Goal: Task Accomplishment & Management: Use online tool/utility

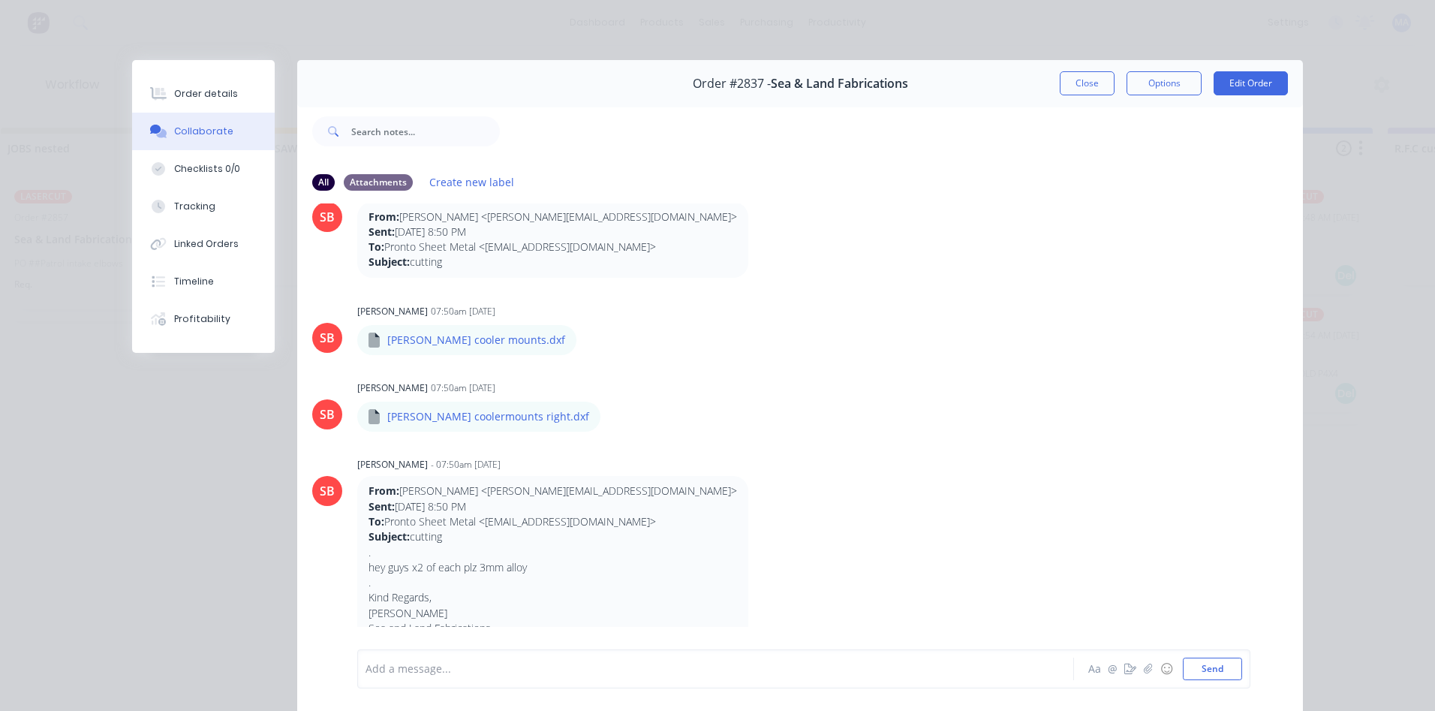
scroll to position [293, 0]
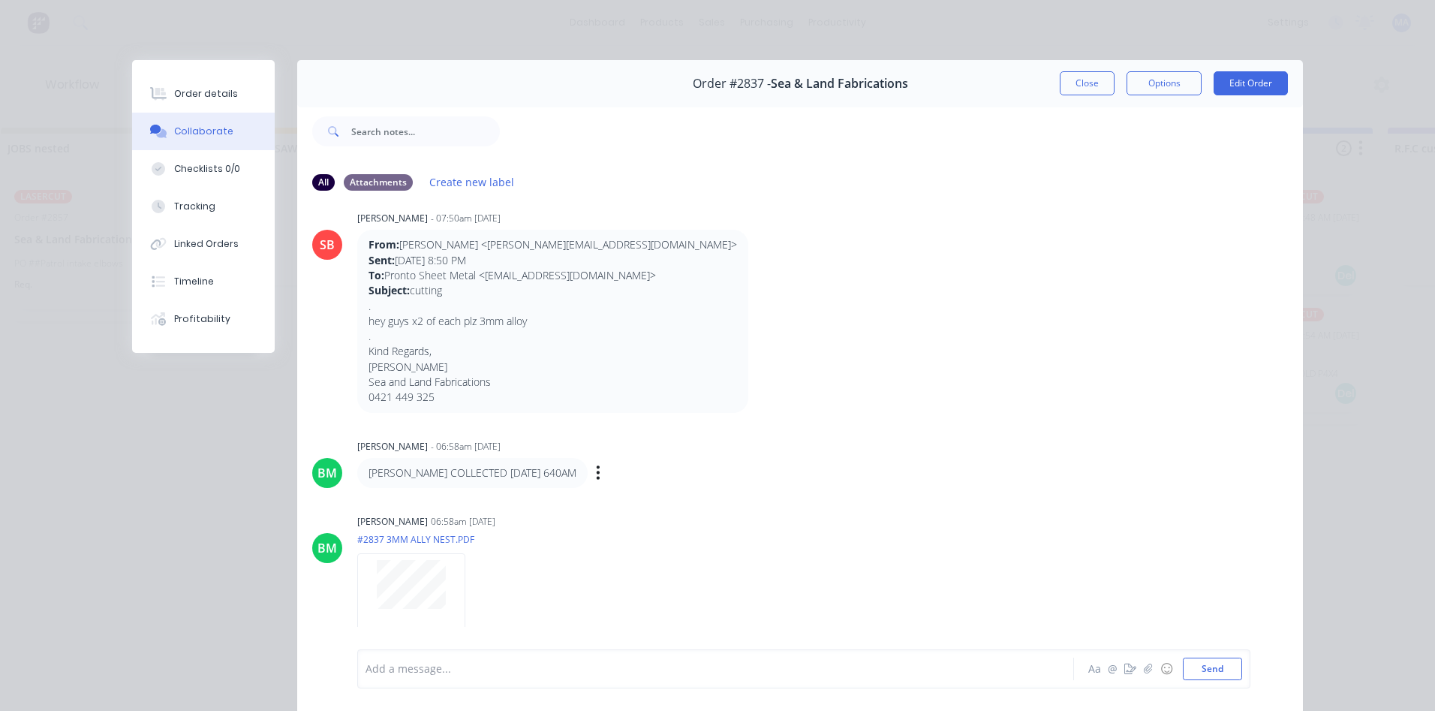
click at [629, 474] on div "AARON COLLECTED 10-9-25 640AM Labels Edit Delete" at bounding box center [591, 473] width 469 height 30
click at [1107, 71] on div "Order #2837 - Sea & Land Fabrications Close Options Edit Order" at bounding box center [800, 83] width 1006 height 47
click at [1088, 80] on button "Close" at bounding box center [1087, 83] width 55 height 24
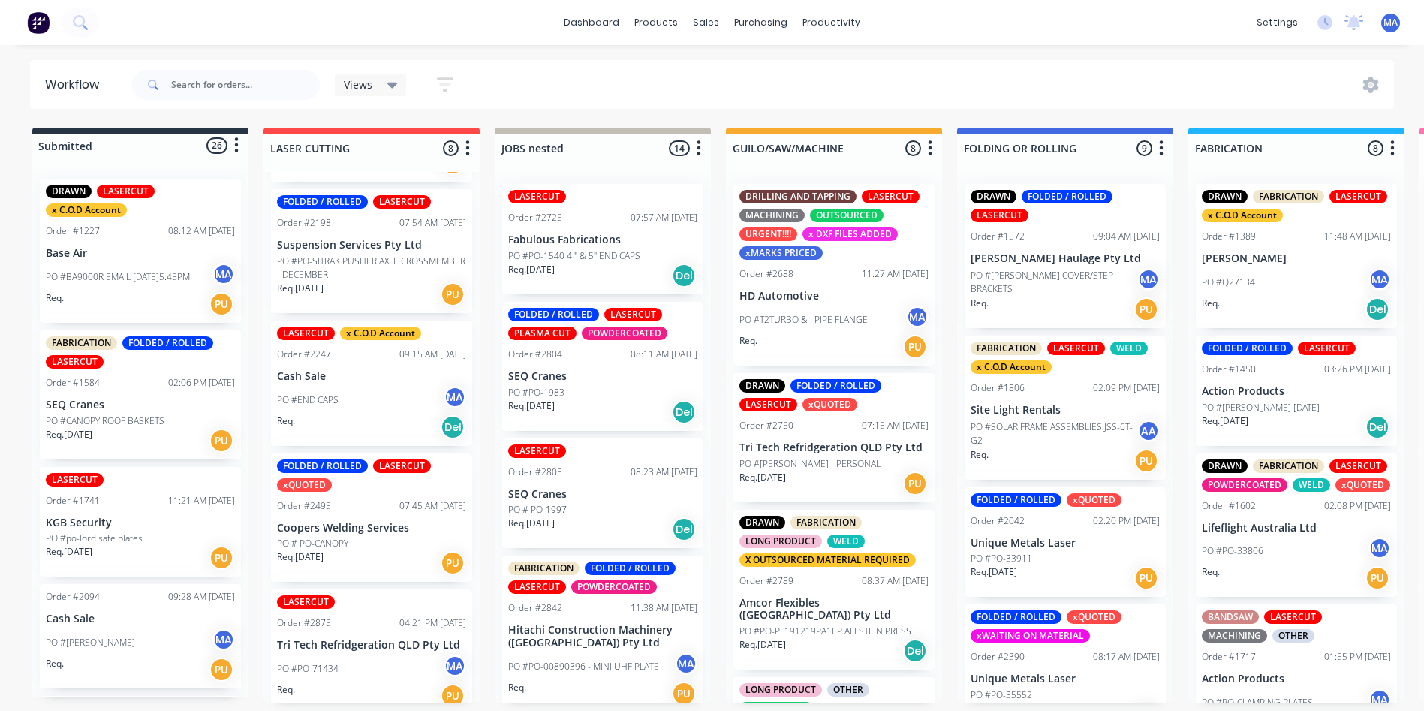
scroll to position [3, 0]
click at [369, 683] on div "Req. PU" at bounding box center [371, 696] width 189 height 26
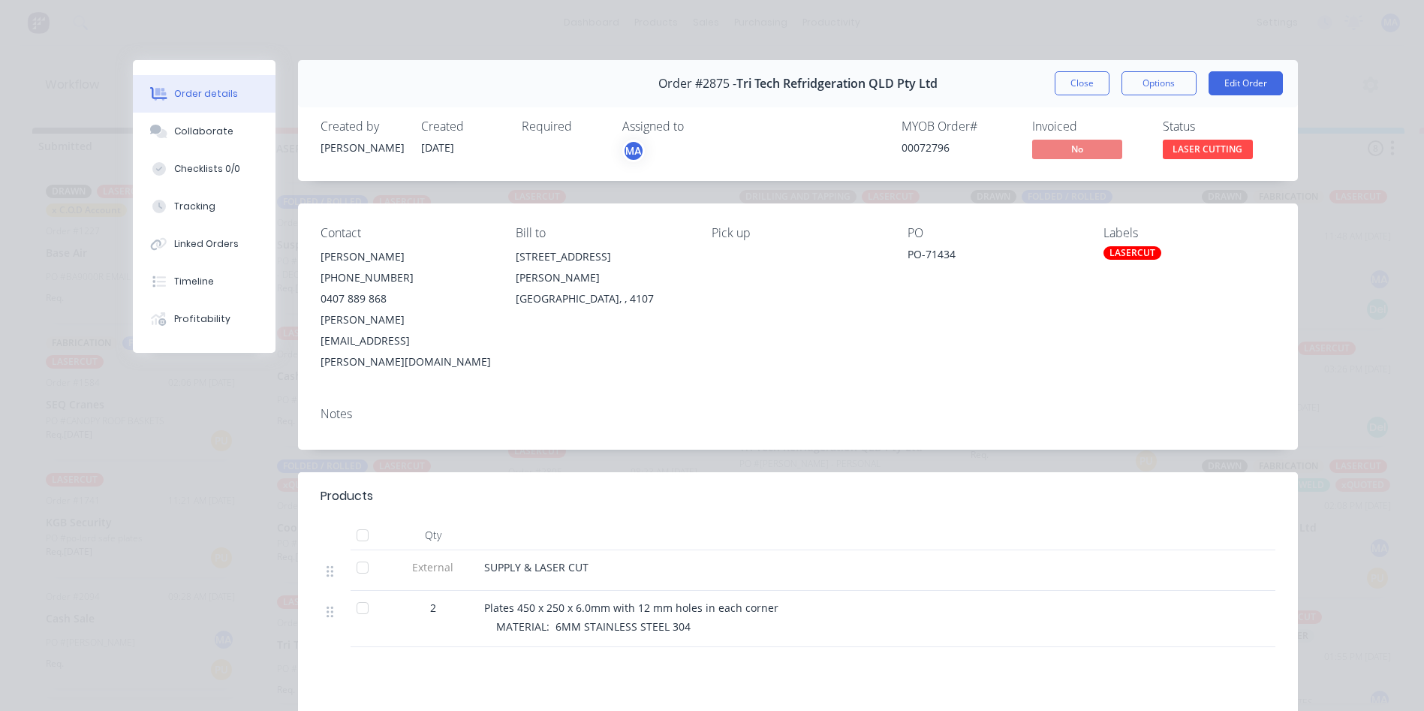
click at [1076, 76] on button "Close" at bounding box center [1082, 83] width 55 height 24
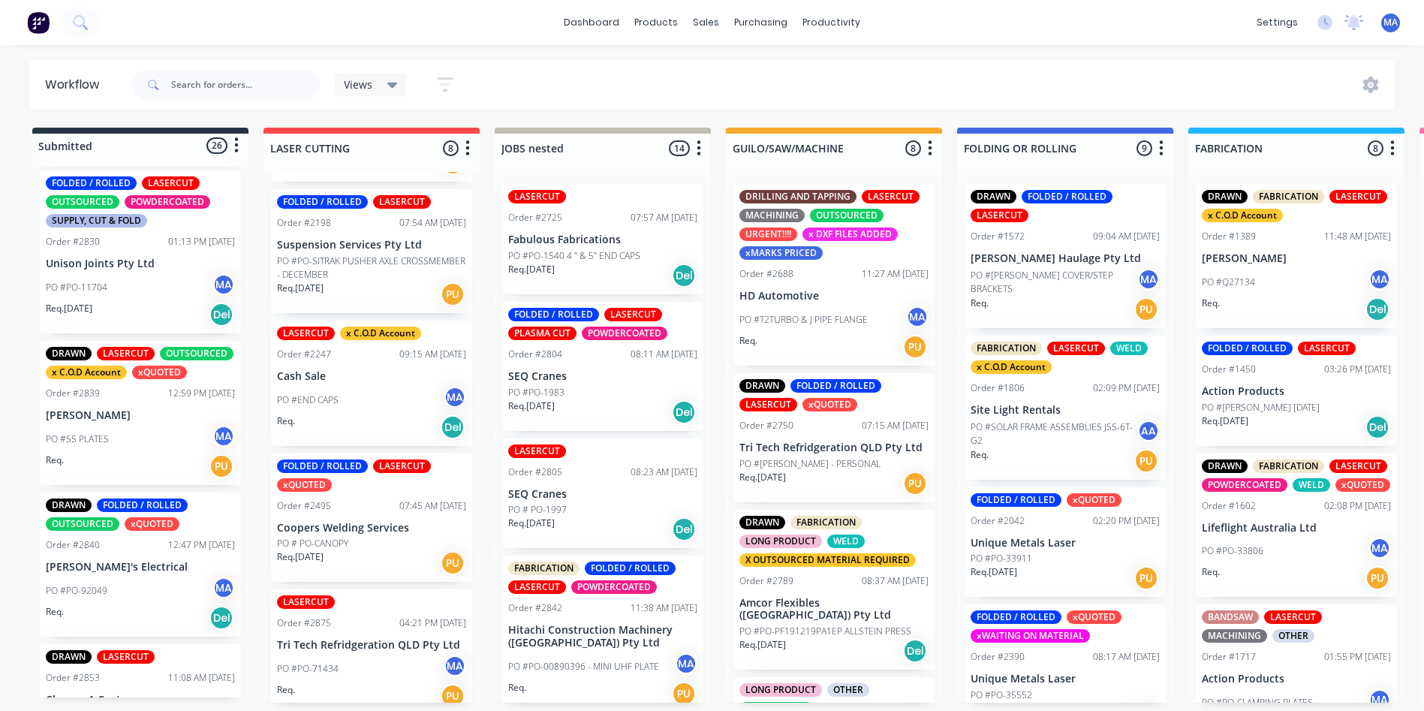
scroll to position [3138, 0]
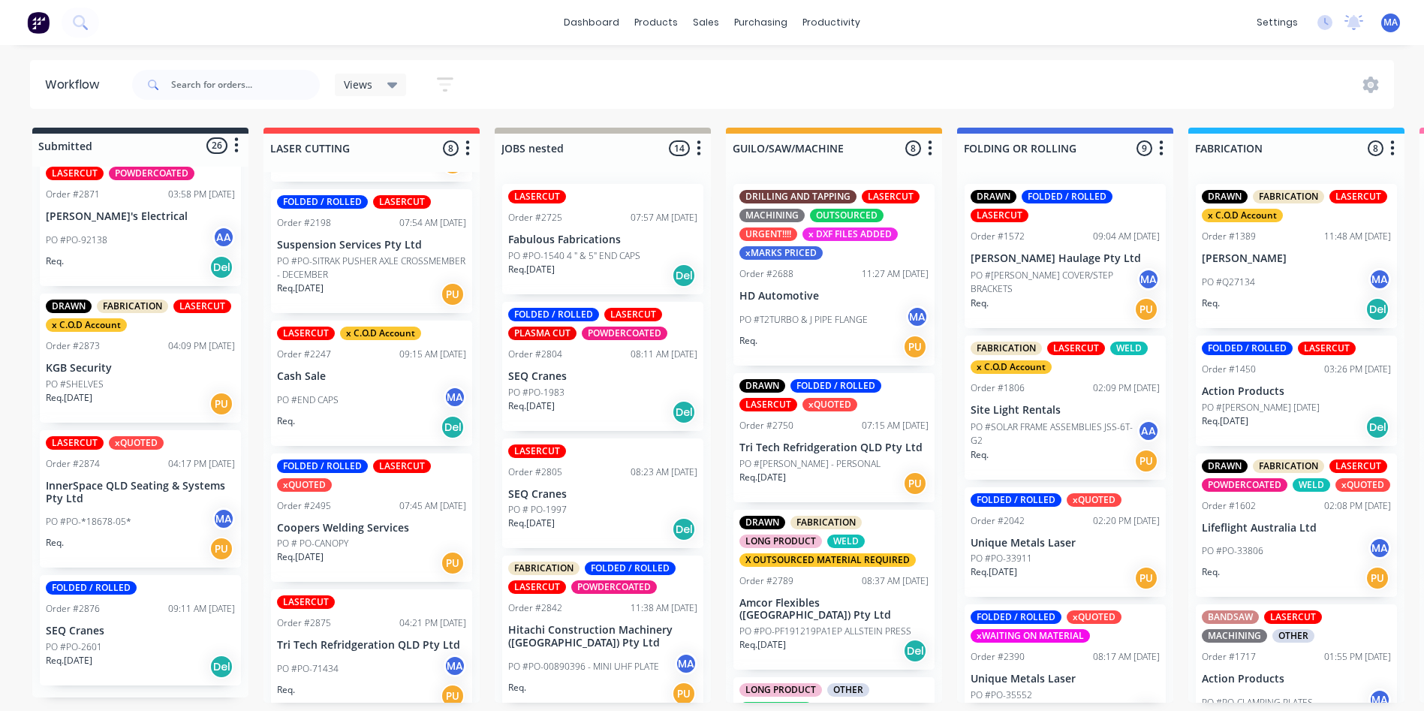
click at [107, 662] on div "Req. 09/09/25 Del" at bounding box center [140, 667] width 189 height 26
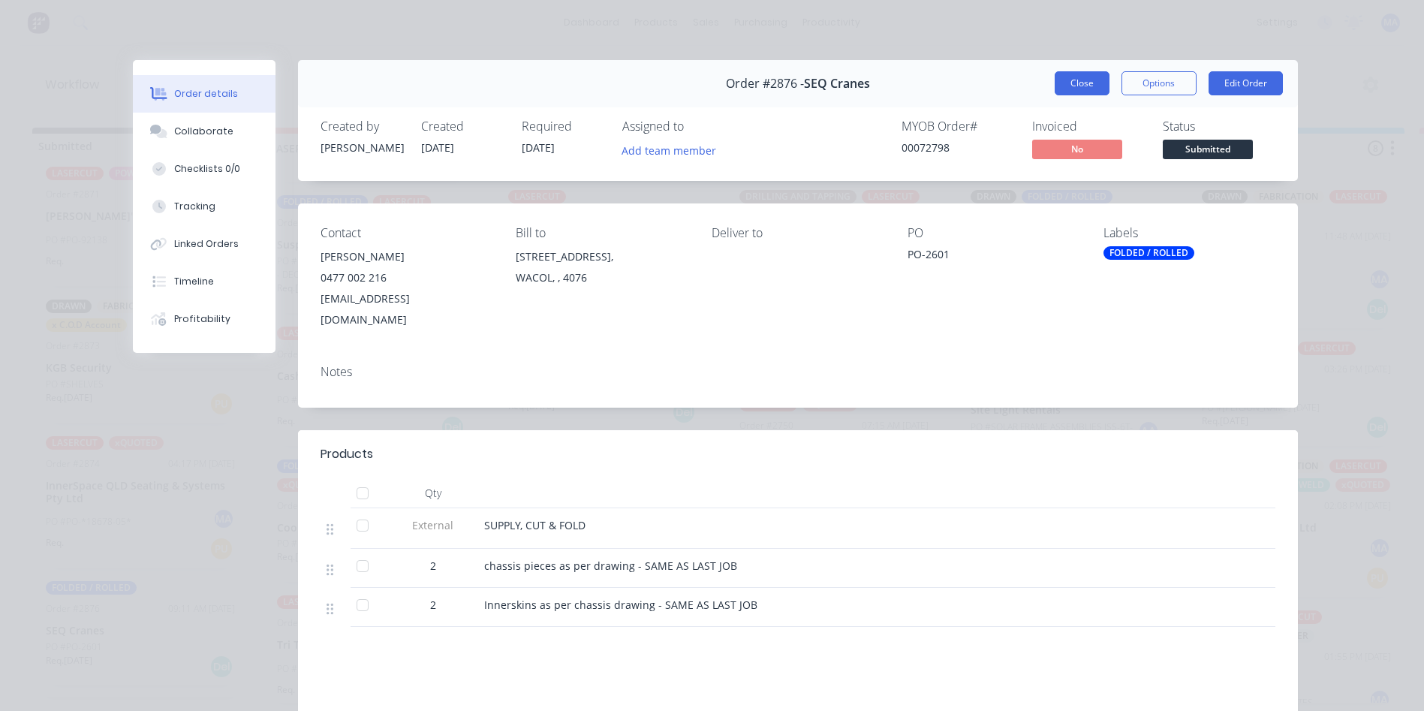
click at [1094, 89] on button "Close" at bounding box center [1082, 83] width 55 height 24
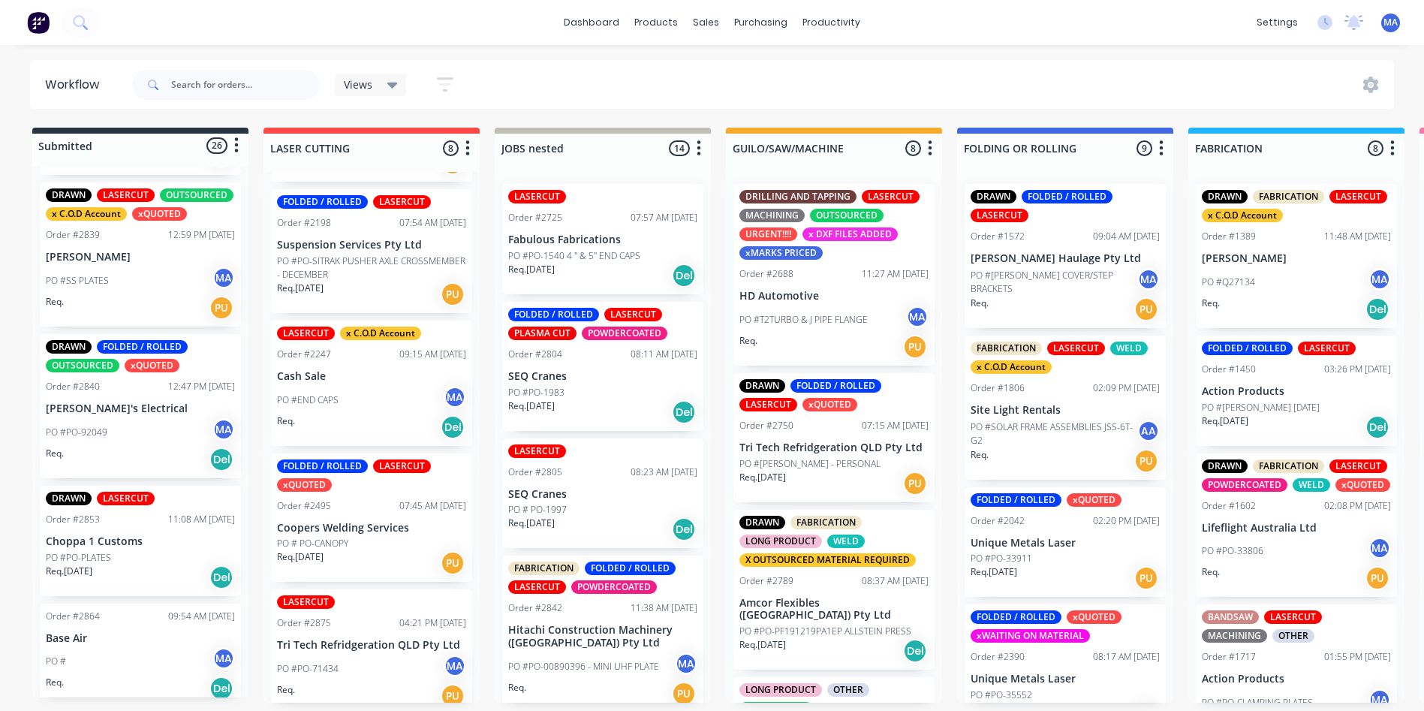
scroll to position [2313, 0]
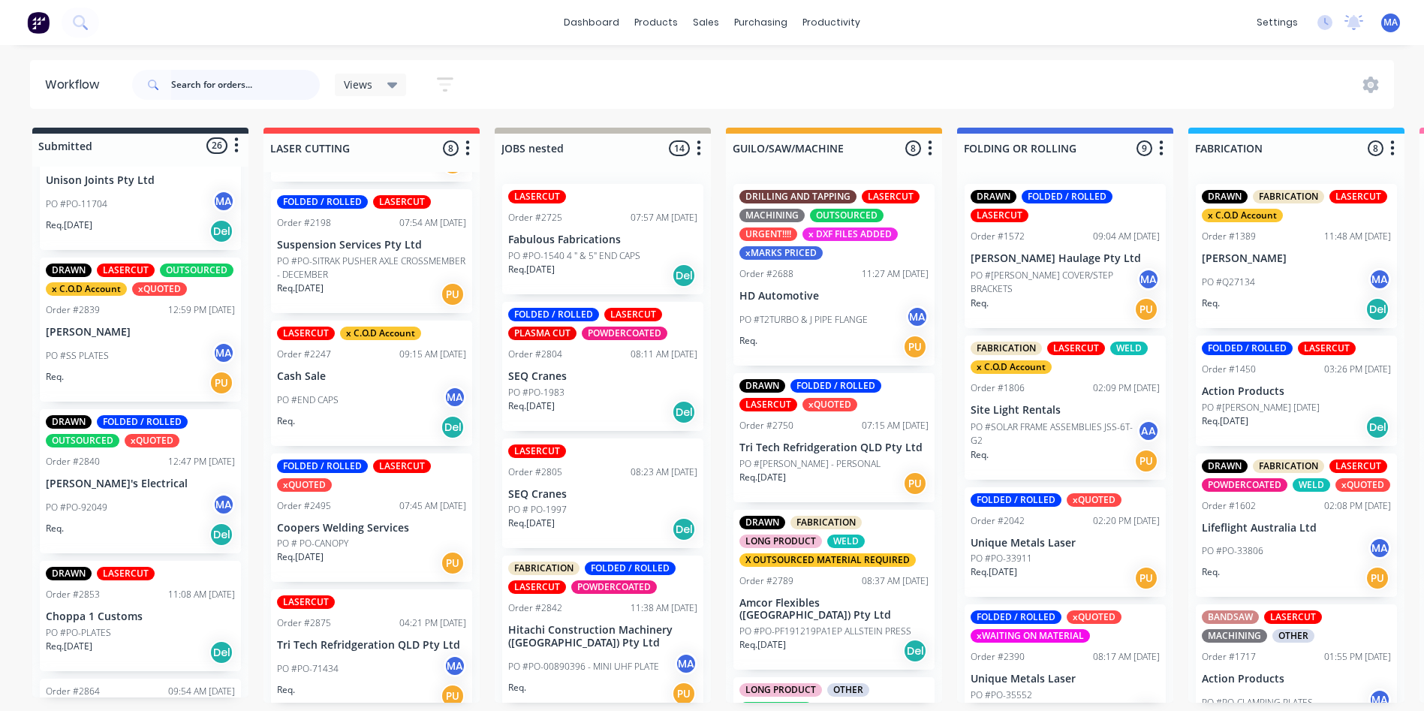
click at [215, 77] on input "text" at bounding box center [245, 85] width 149 height 30
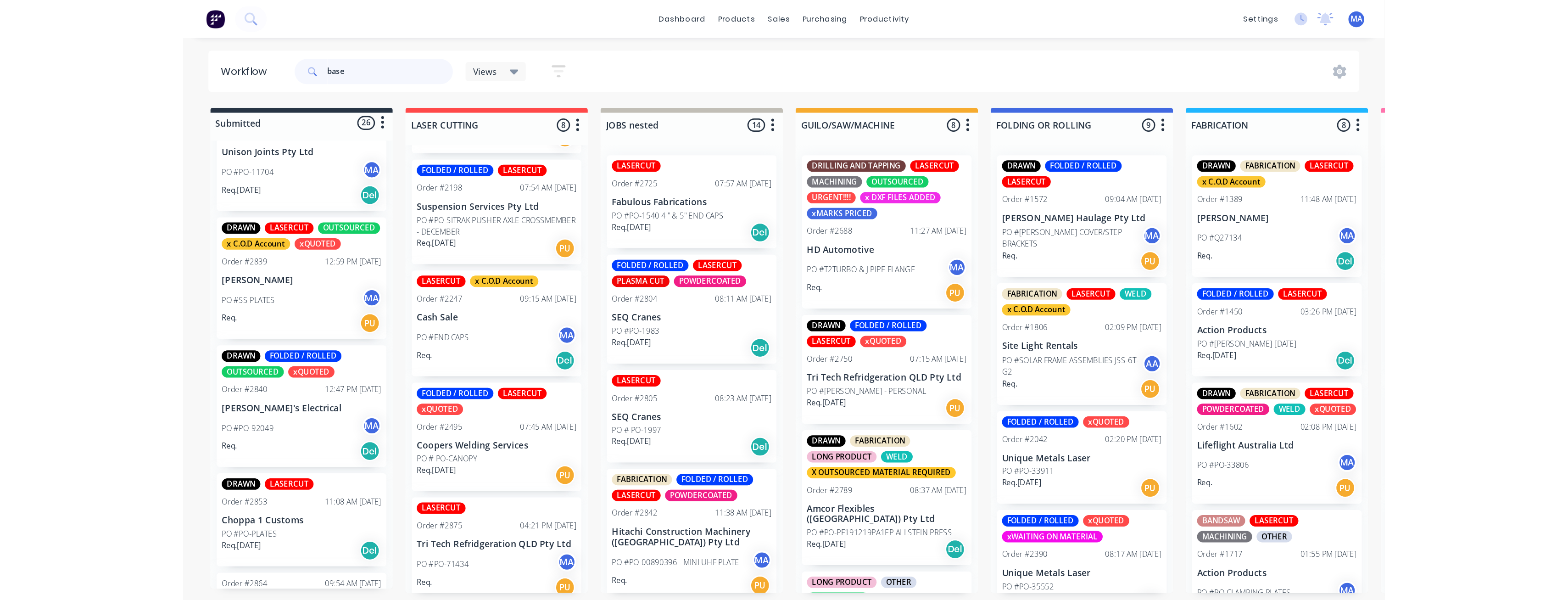
scroll to position [0, 0]
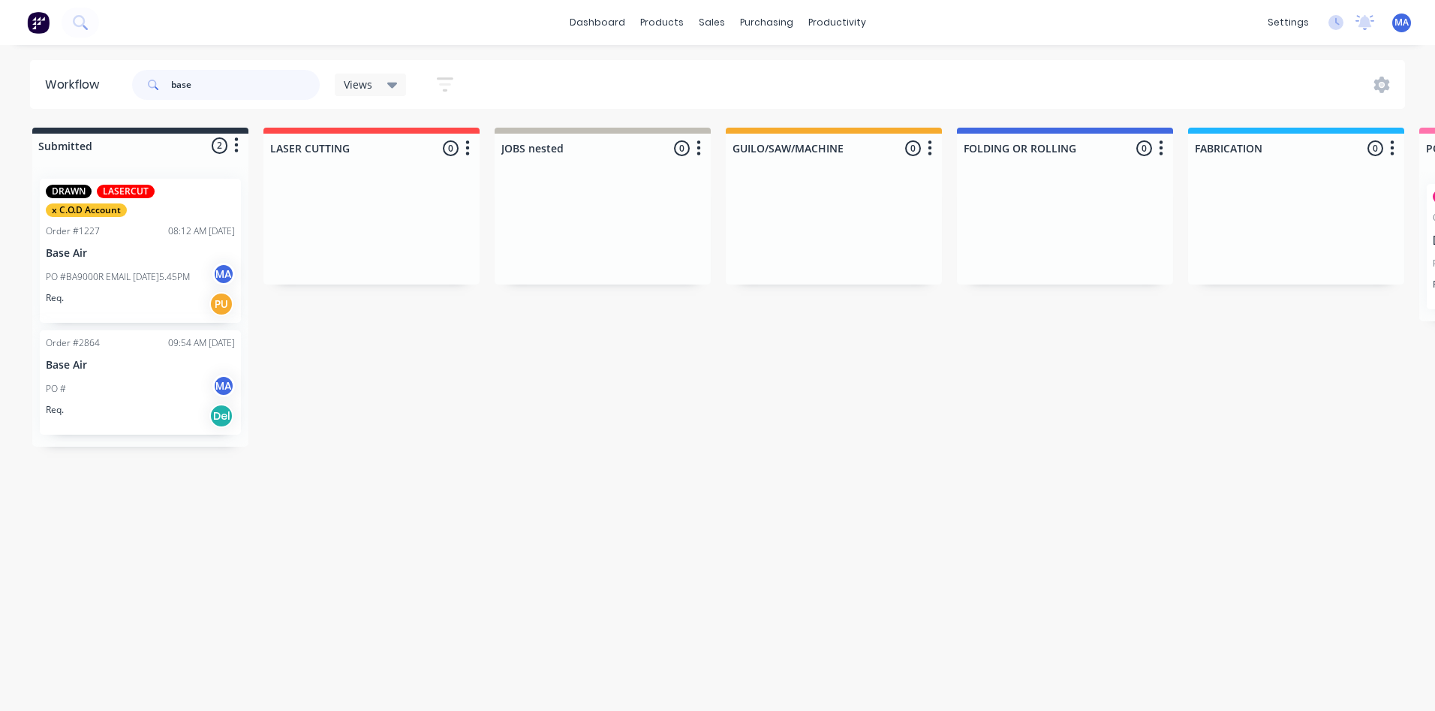
type input "base"
drag, startPoint x: 164, startPoint y: 81, endPoint x: 140, endPoint y: 92, distance: 26.2
click at [160, 83] on div "base" at bounding box center [226, 85] width 188 height 30
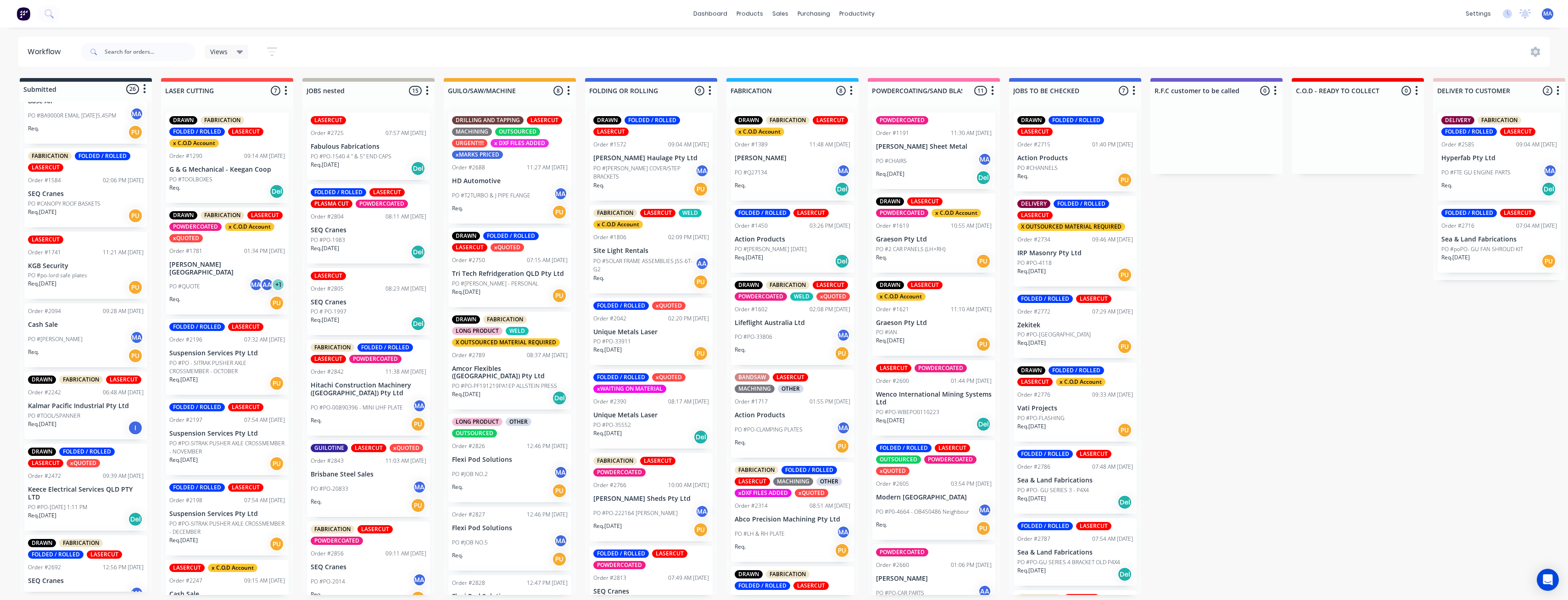
scroll to position [138, 0]
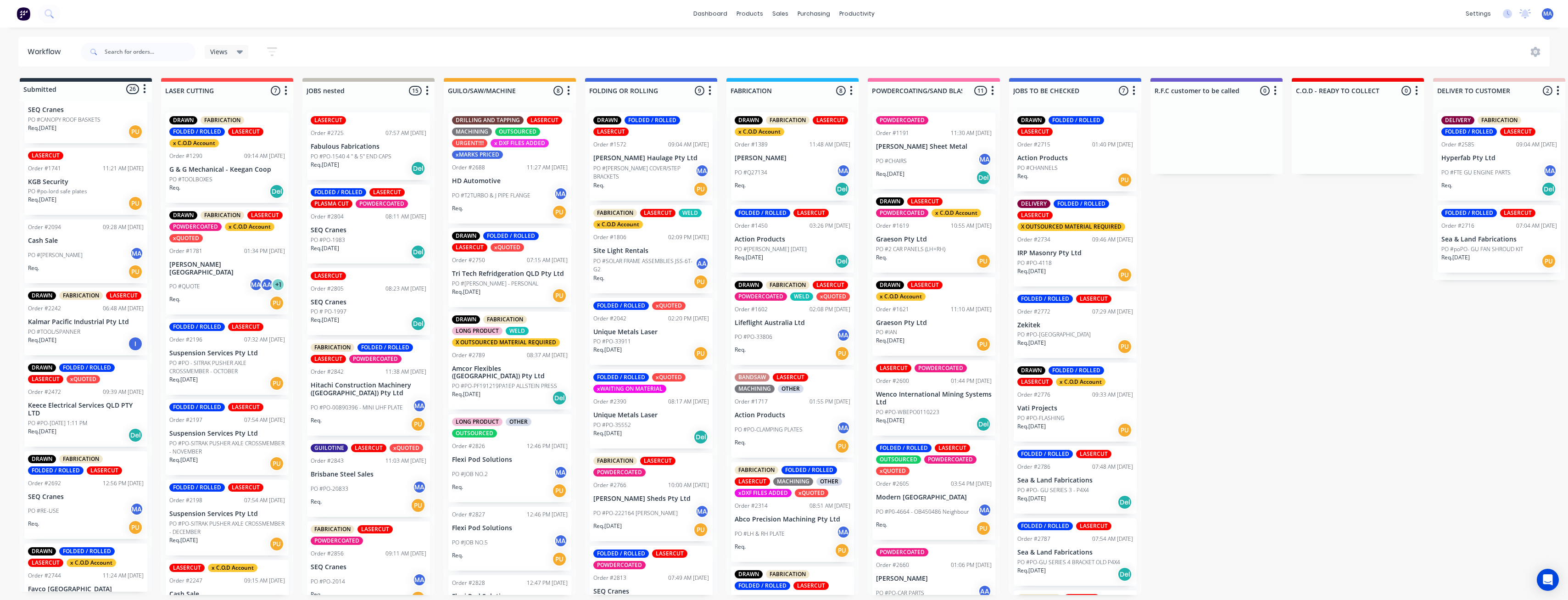
click at [82, 198] on div "Req. 21/05/25 PU" at bounding box center [86, 204] width 116 height 16
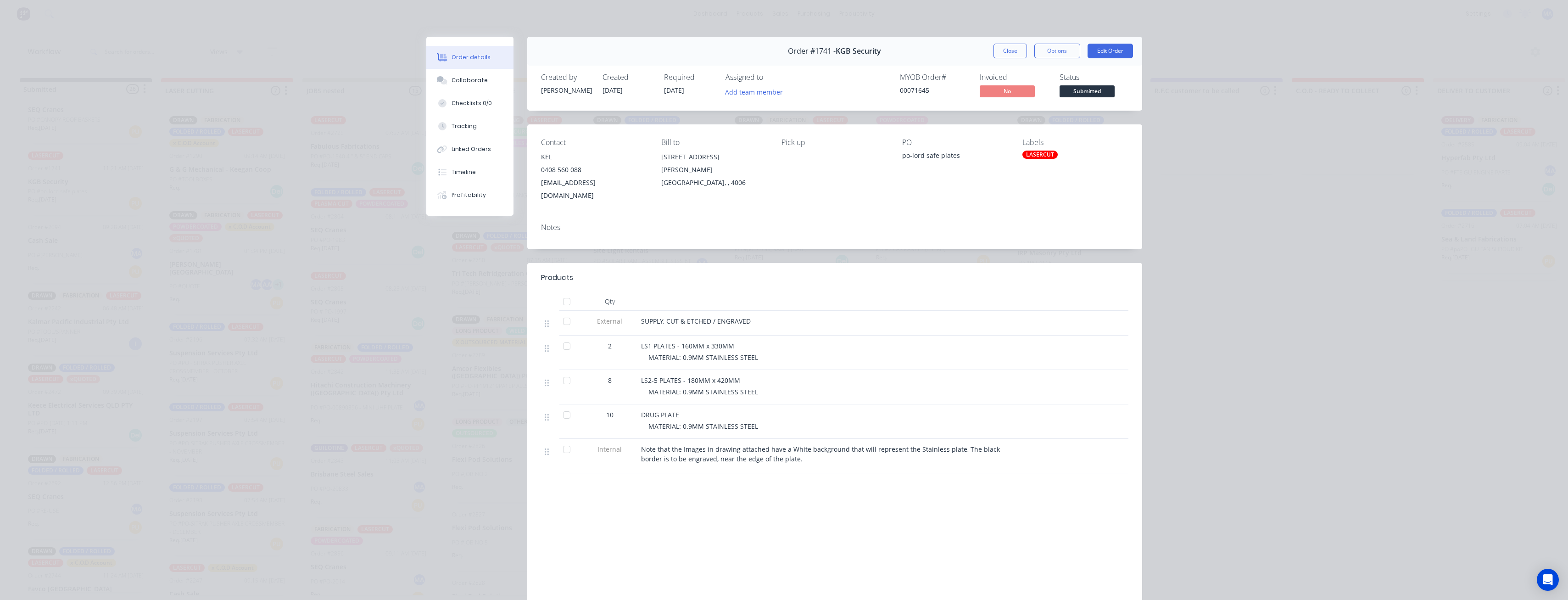
click at [185, 217] on div "Order details Collaborate Checklists 0/0 Tracking Linked Orders Timeline Profit…" at bounding box center [784, 300] width 1568 height 600
click at [477, 82] on div "Collaborate" at bounding box center [469, 81] width 36 height 9
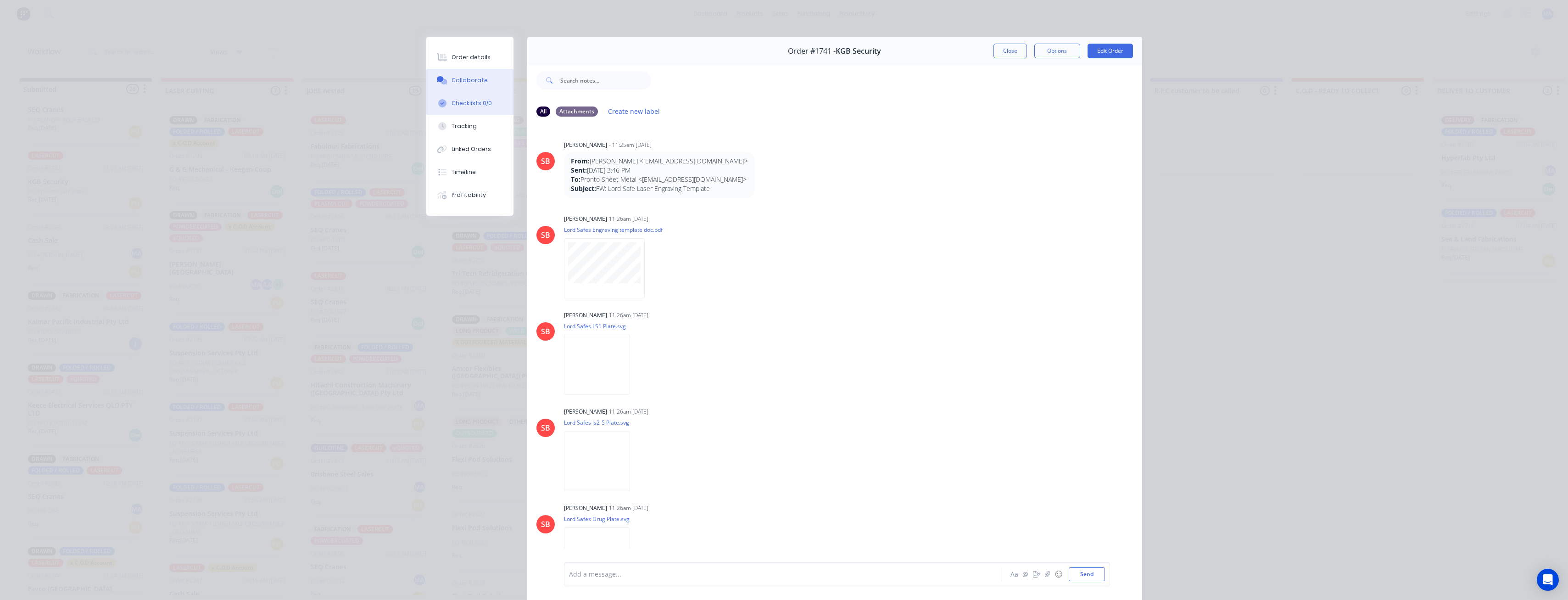
click at [483, 114] on button "Checklists 0/0" at bounding box center [469, 103] width 87 height 23
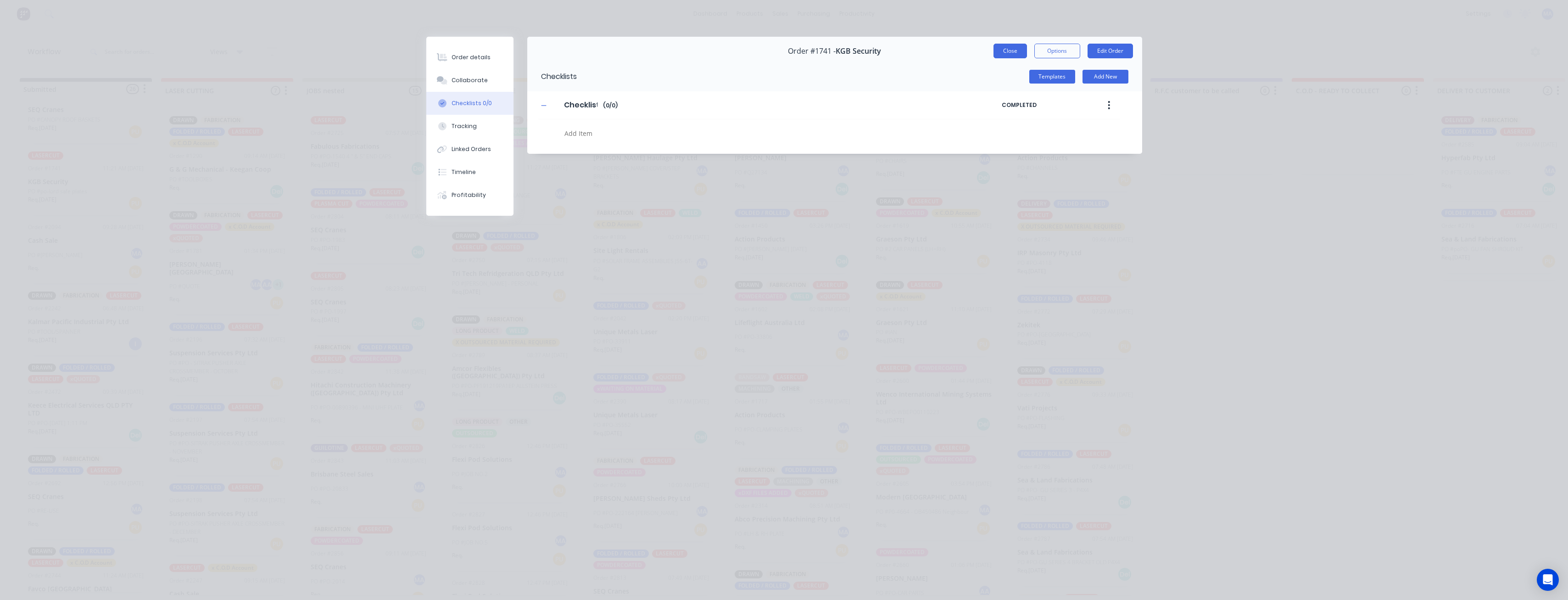
click at [1007, 48] on button "Close" at bounding box center [1010, 51] width 34 height 15
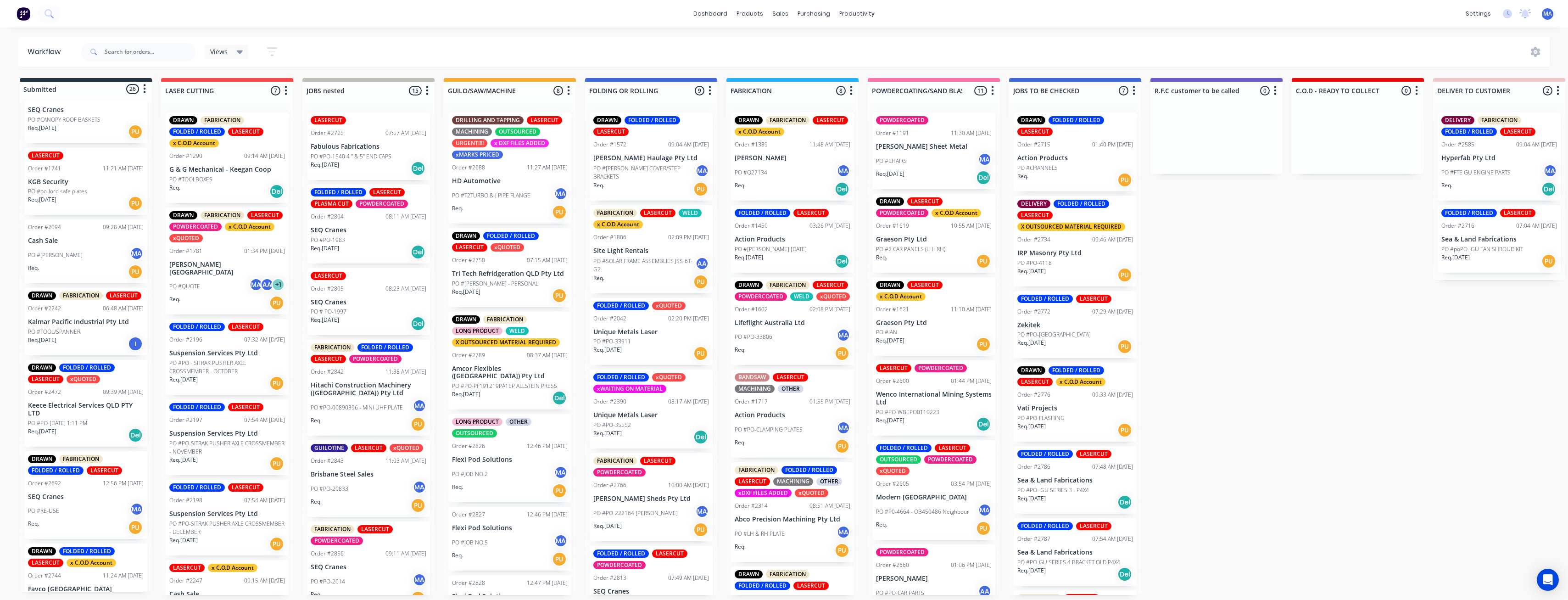
click at [79, 257] on div "PO #BRENT MA" at bounding box center [86, 255] width 116 height 18
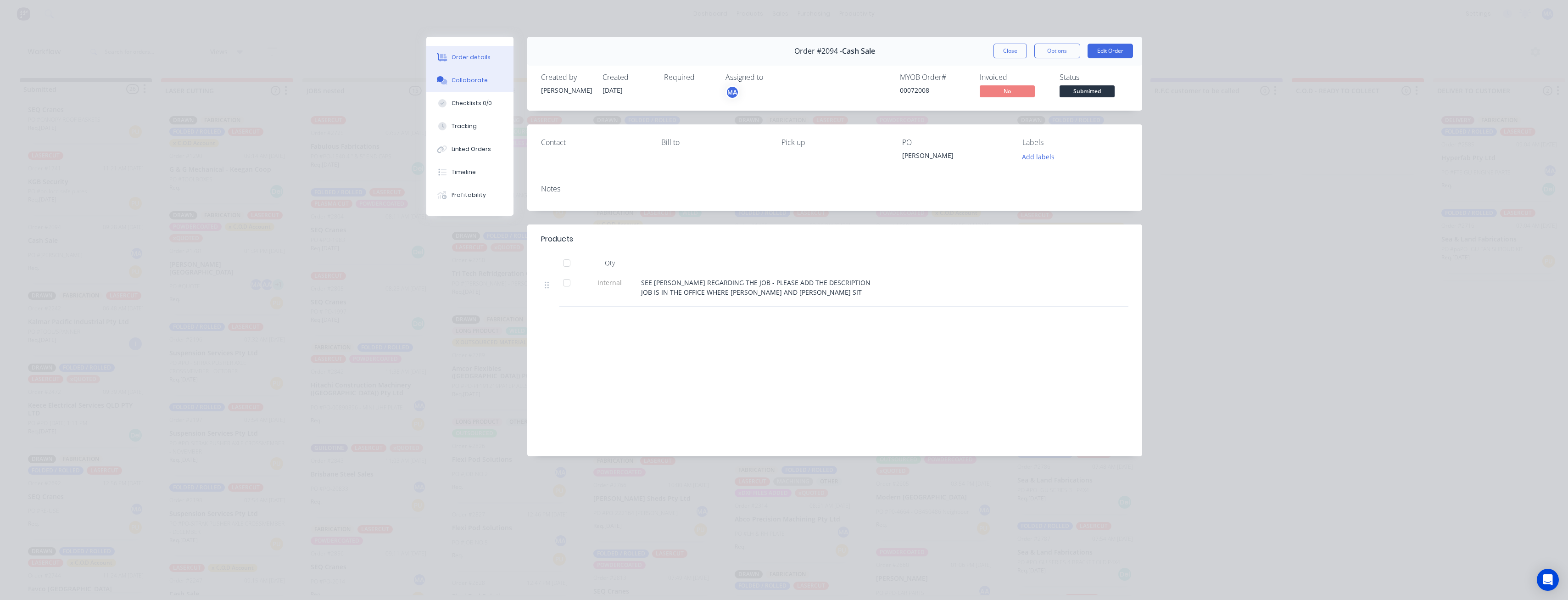
click at [474, 81] on div "Collaborate" at bounding box center [469, 81] width 36 height 9
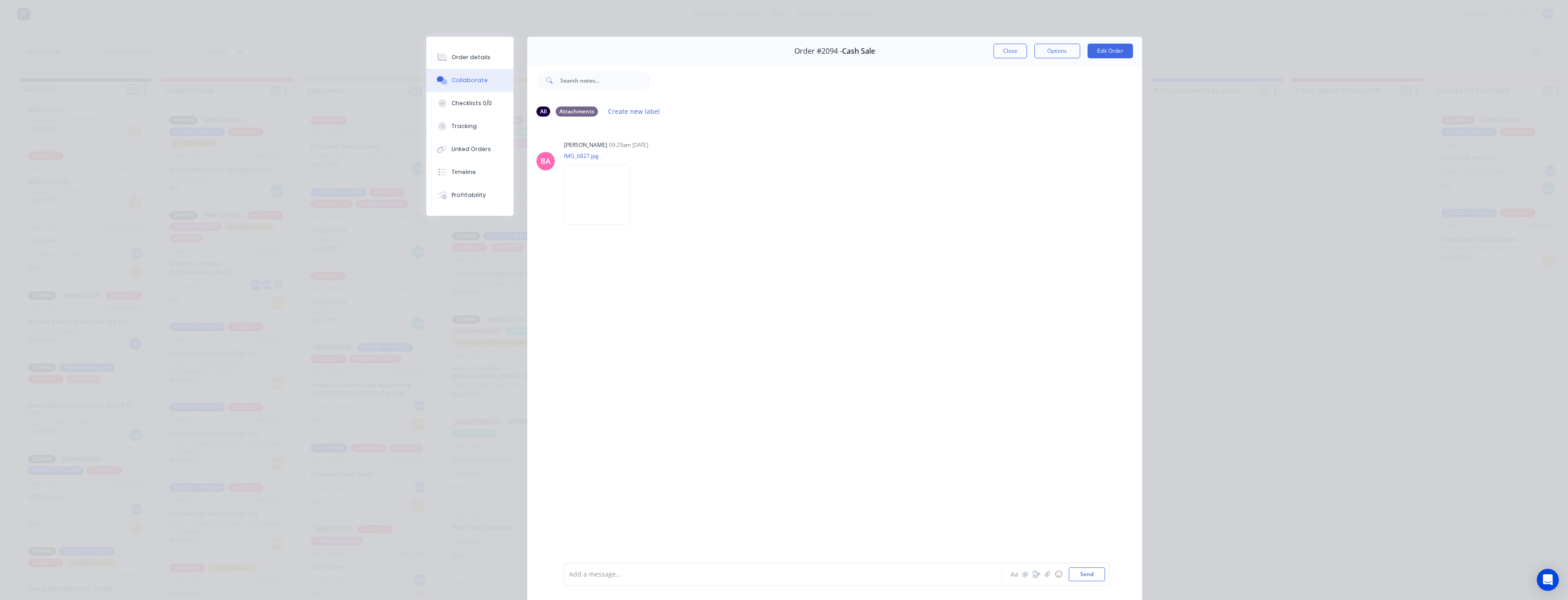
click at [1004, 50] on button "Close" at bounding box center [1010, 51] width 34 height 15
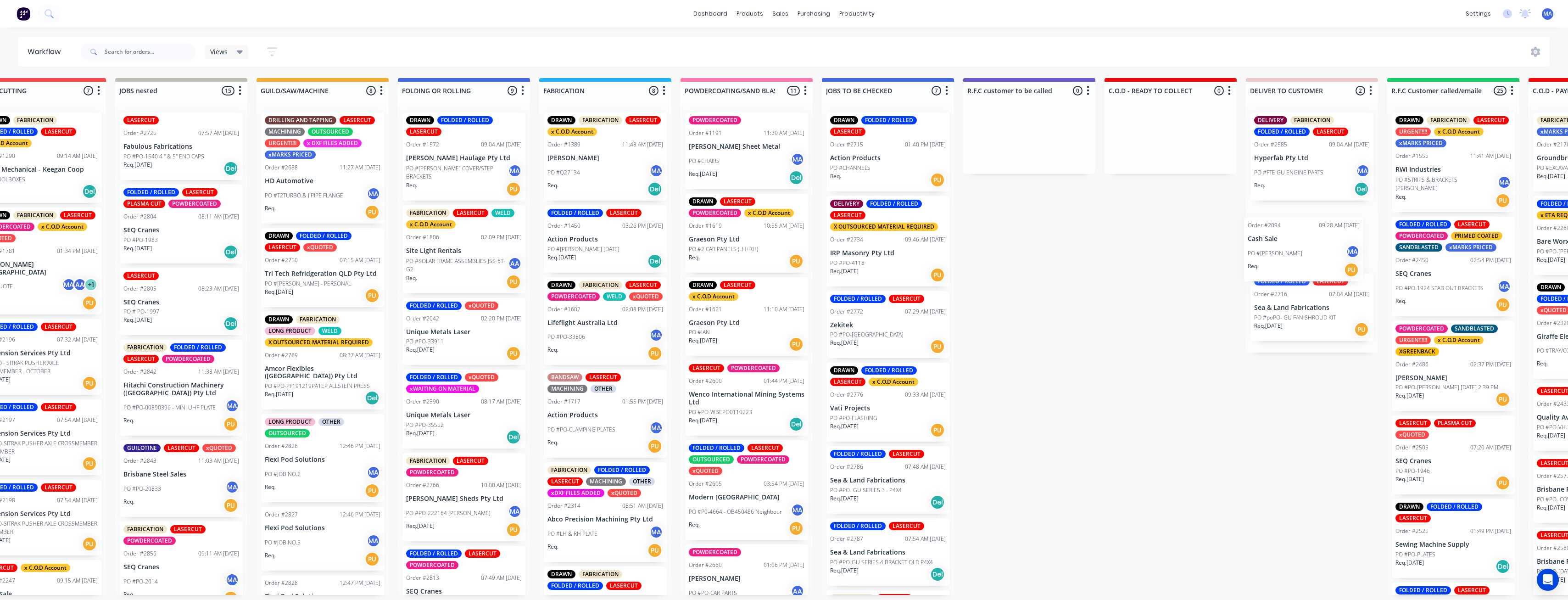
scroll to position [0, 233]
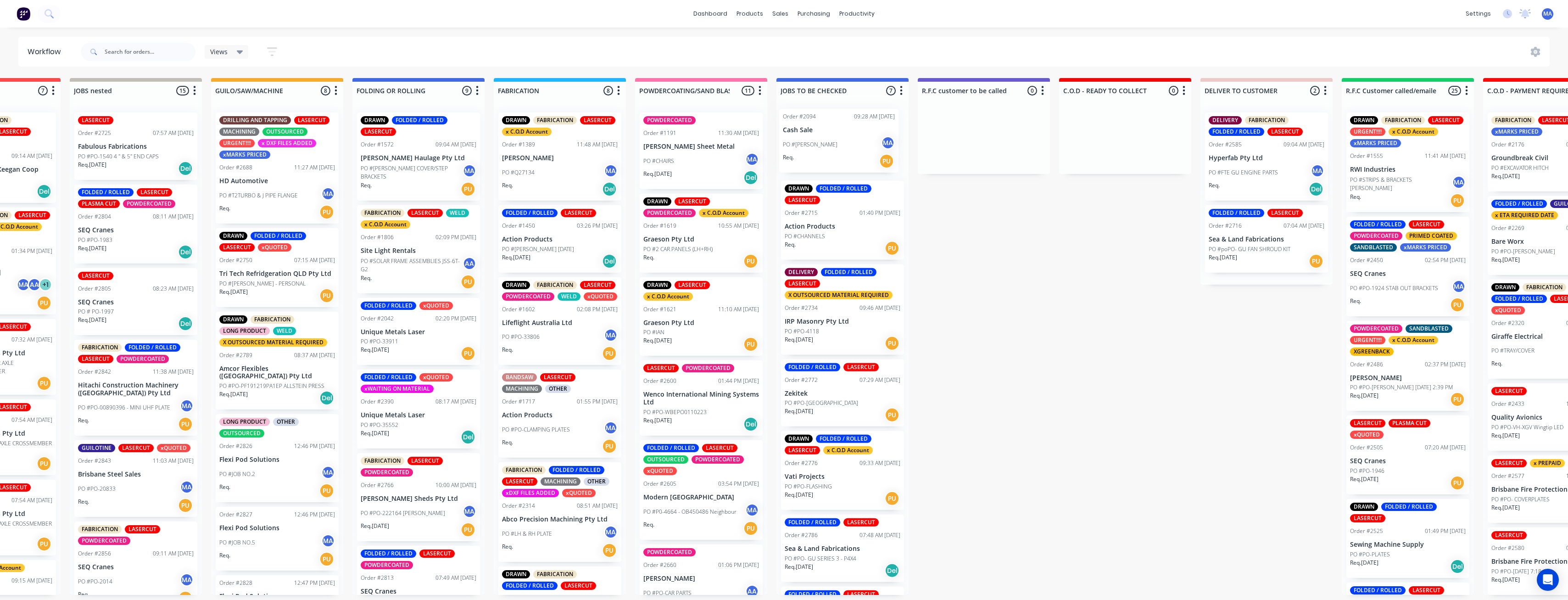
drag, startPoint x: 62, startPoint y: 270, endPoint x: 826, endPoint y: 159, distance: 772.0
click at [828, 157] on div "Submitted 26 Status colour #273444 hex #273444 Save Cancel Summaries Total orde…" at bounding box center [991, 336] width 2462 height 517
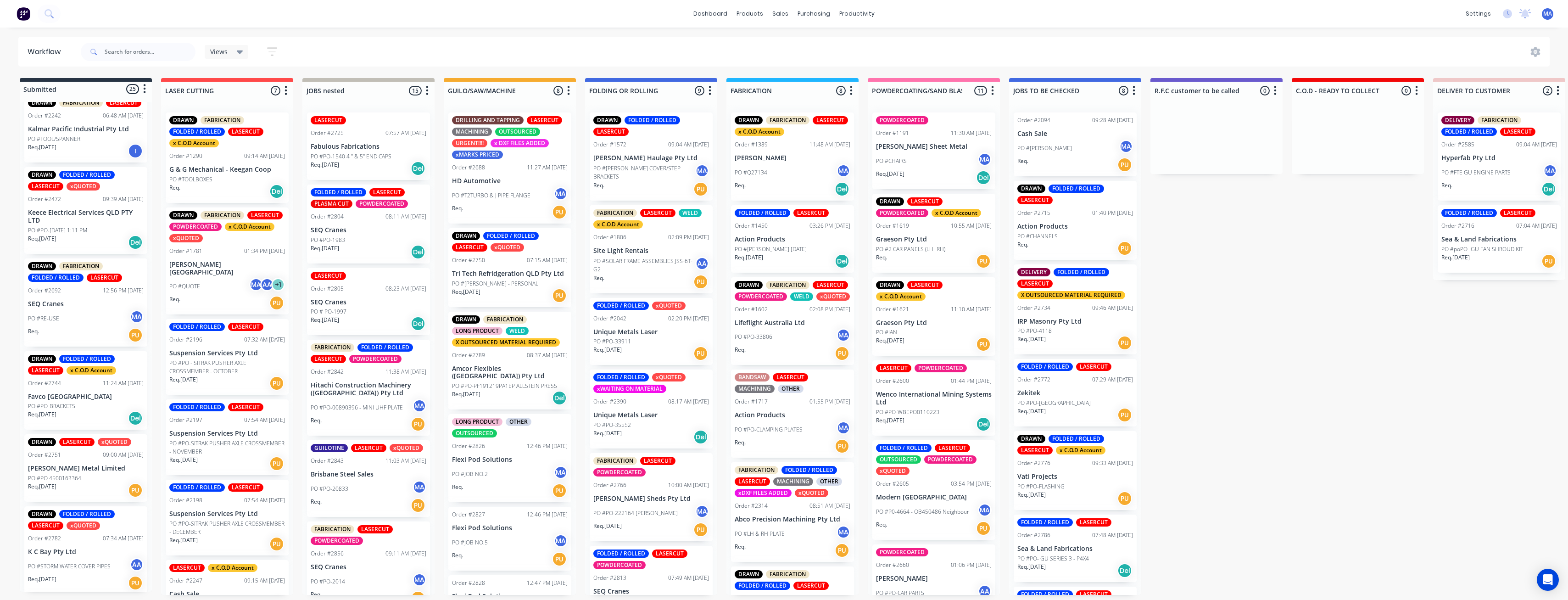
scroll to position [275, 0]
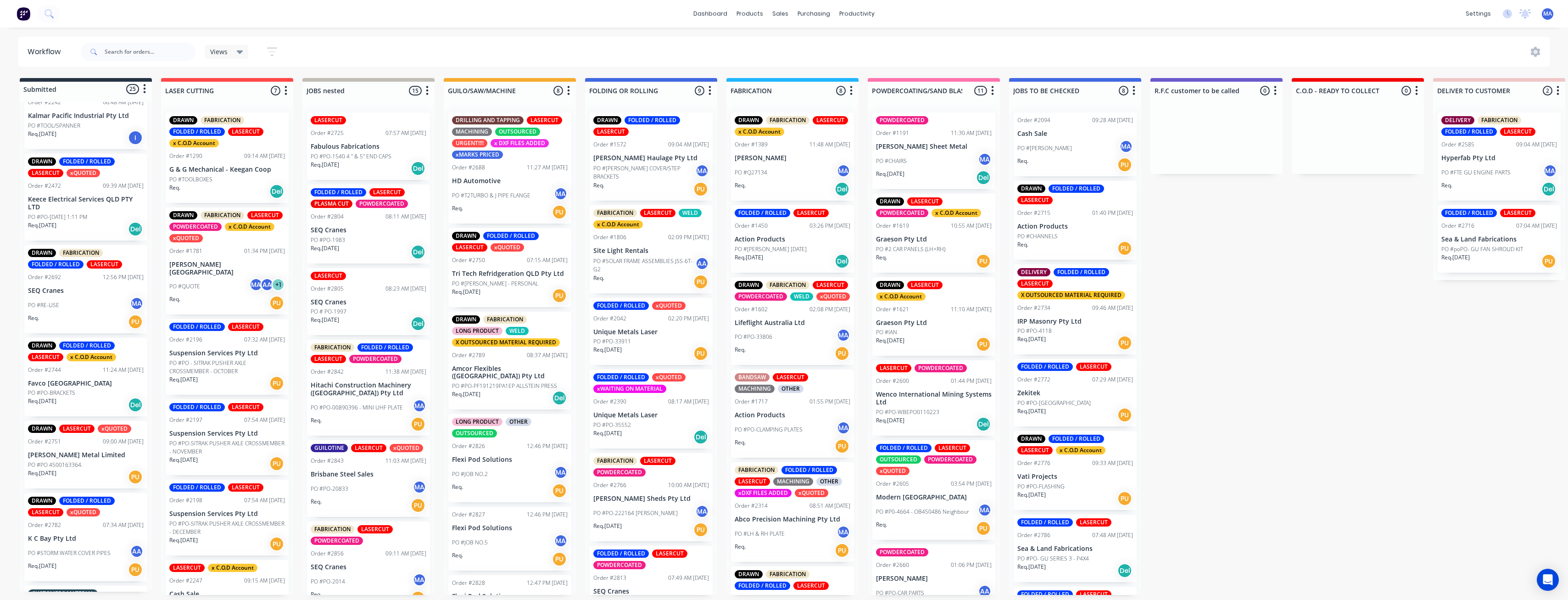
click at [87, 217] on p "PO #PO-[DATE] 1:11 PM" at bounding box center [57, 217] width 59 height 9
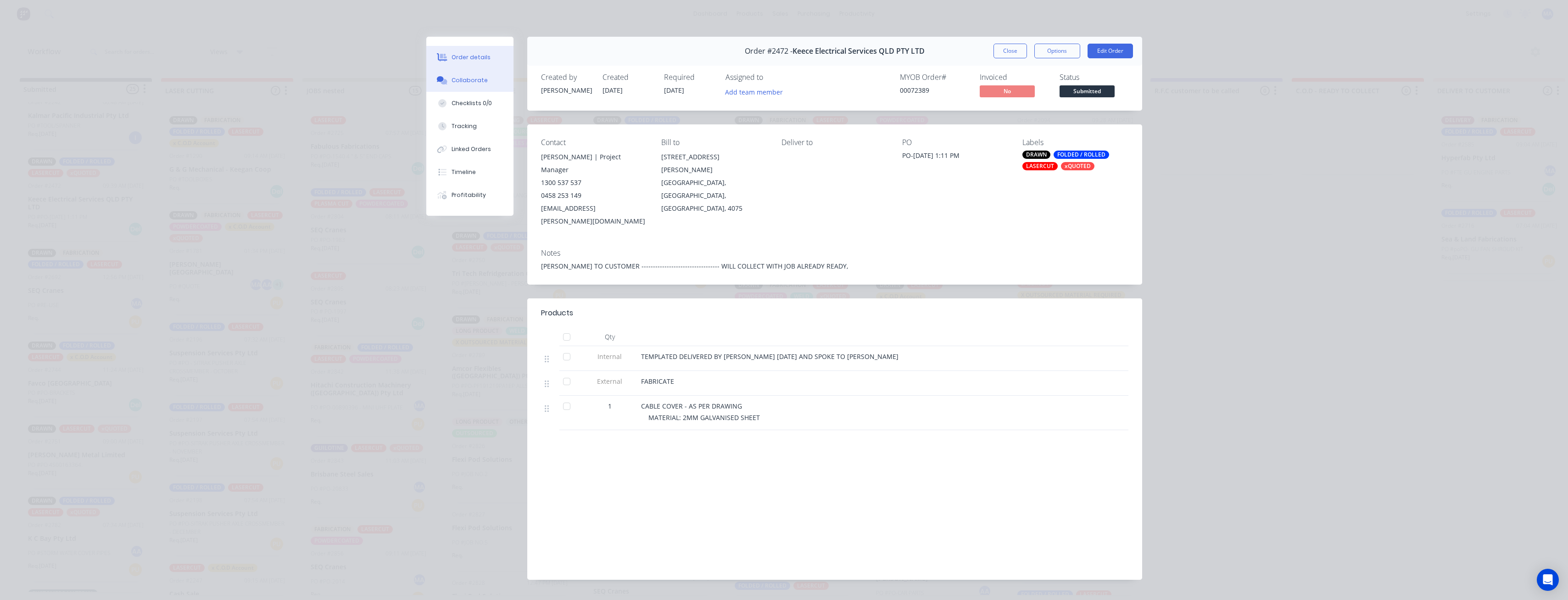
click at [486, 79] on button "Collaborate" at bounding box center [469, 81] width 87 height 23
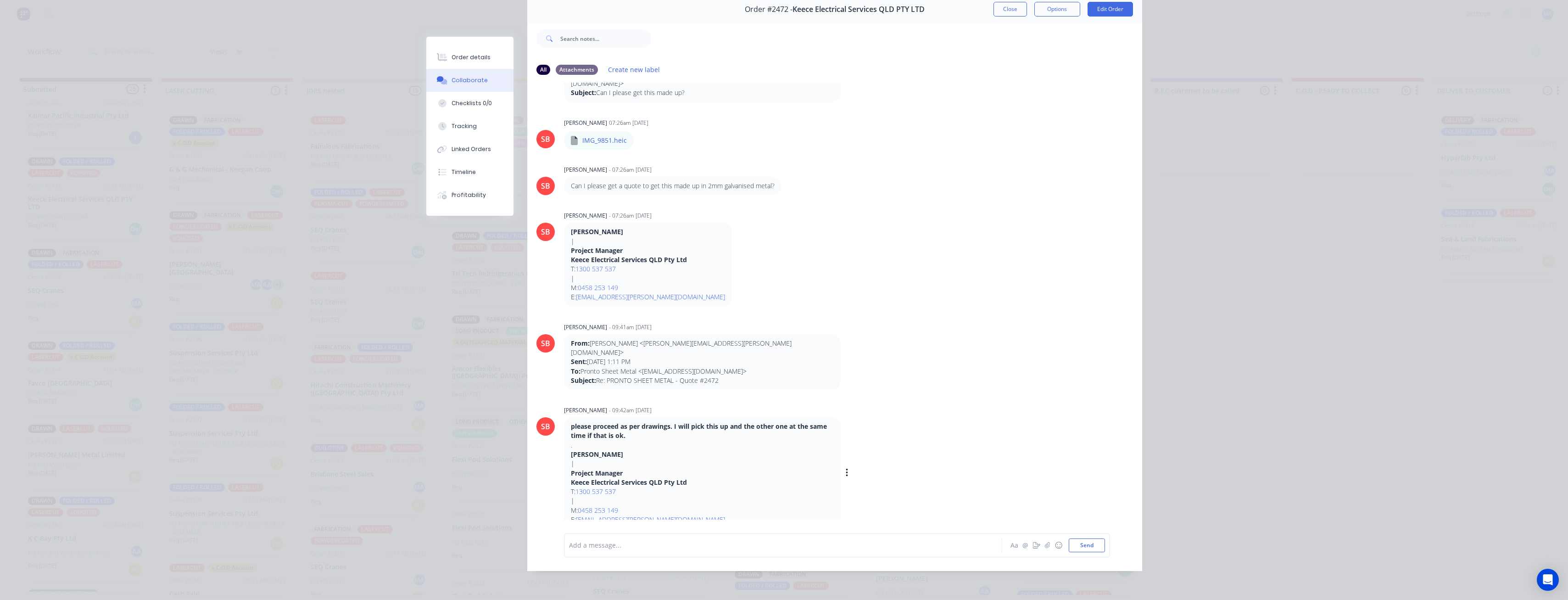
scroll to position [57, 0]
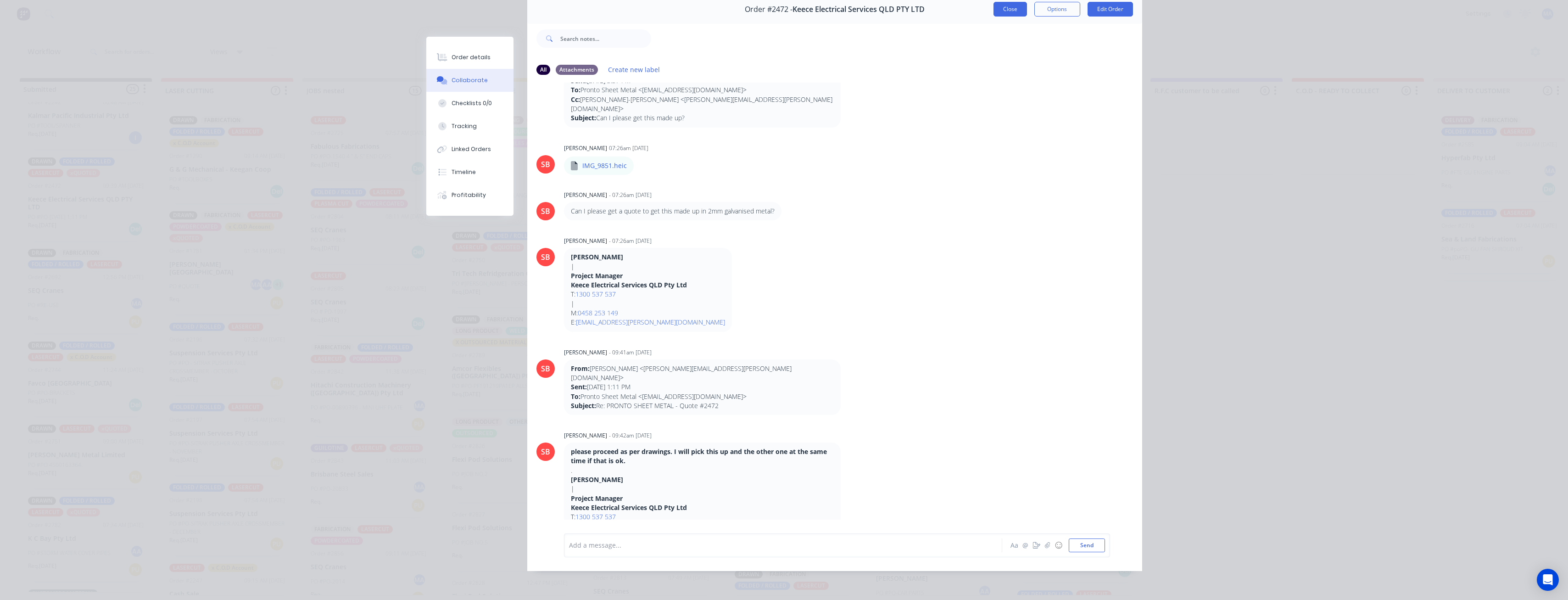
click at [1009, 8] on button "Close" at bounding box center [1010, 9] width 34 height 15
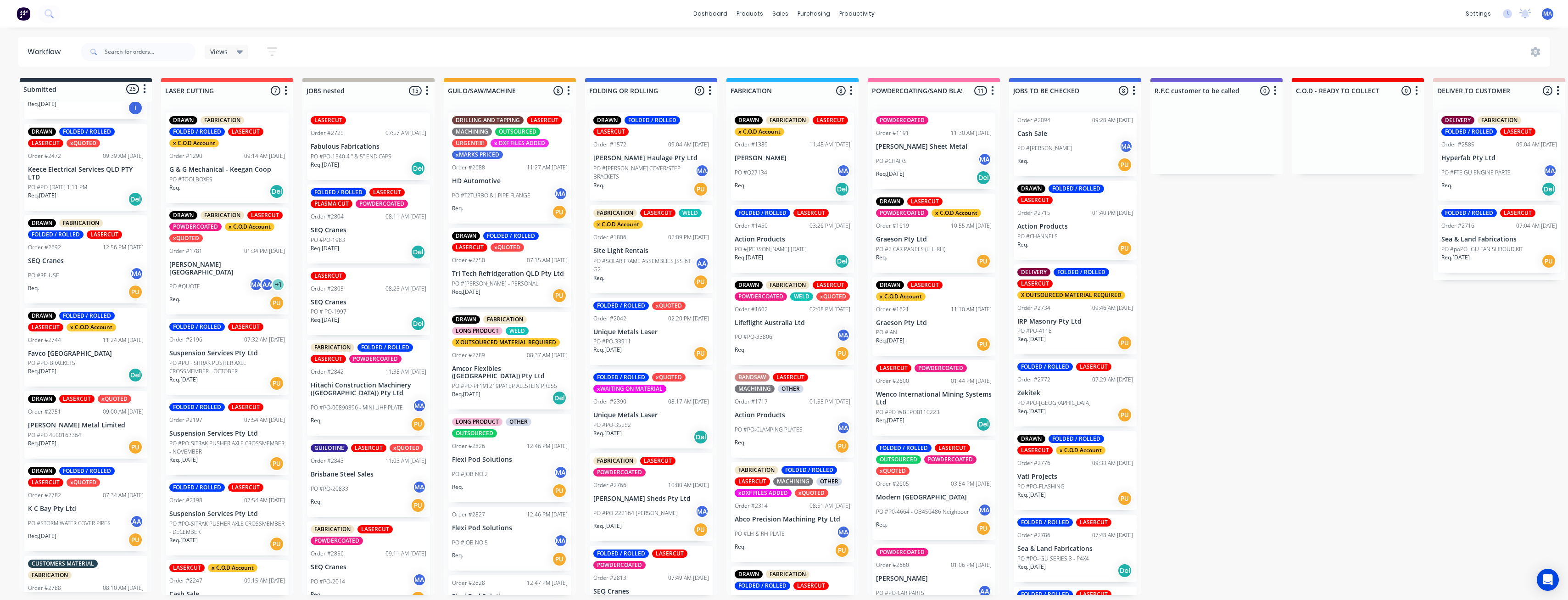
scroll to position [321, 0]
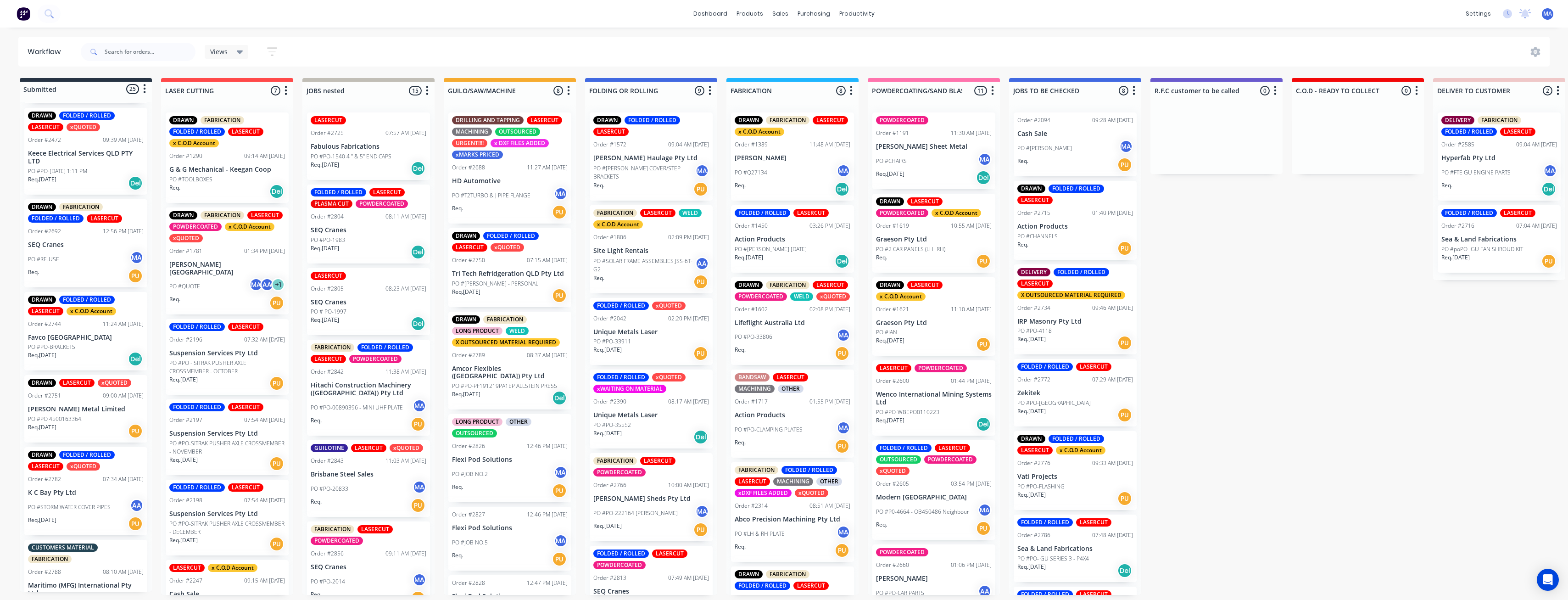
click at [98, 275] on div "Req. PU" at bounding box center [86, 276] width 116 height 16
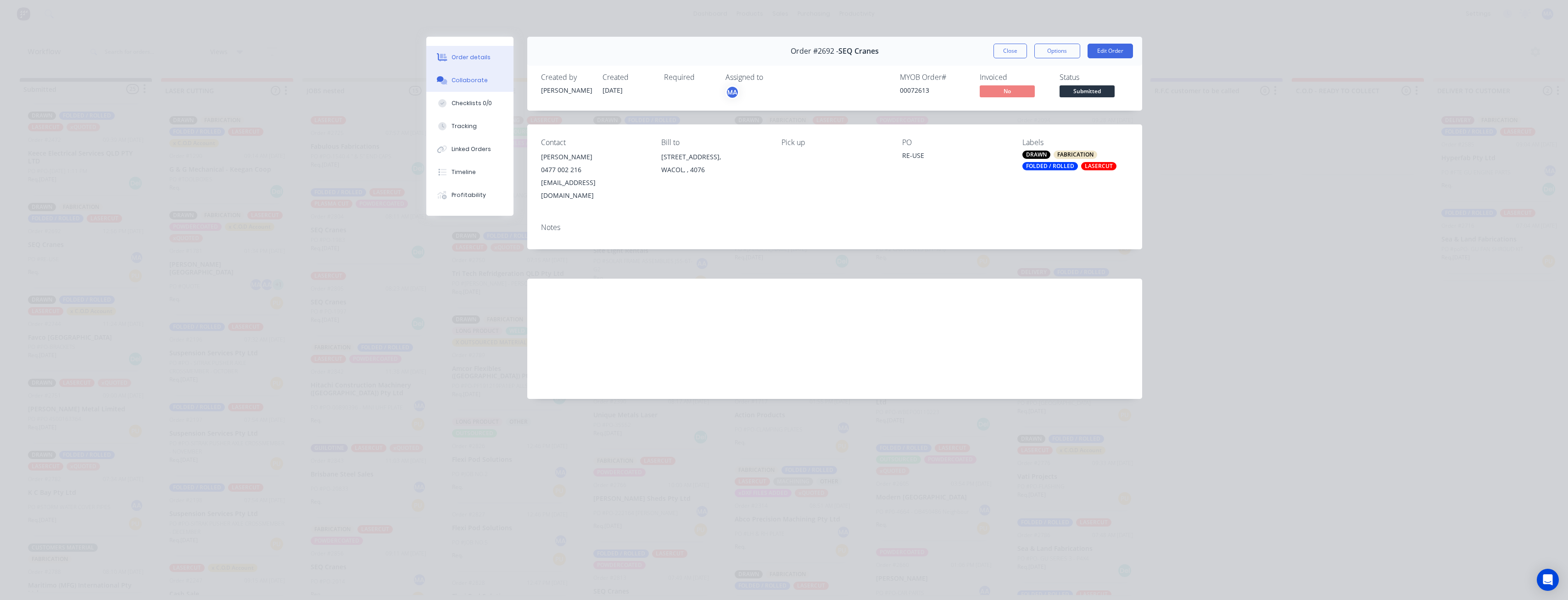
click at [489, 84] on button "Collaborate" at bounding box center [469, 81] width 87 height 23
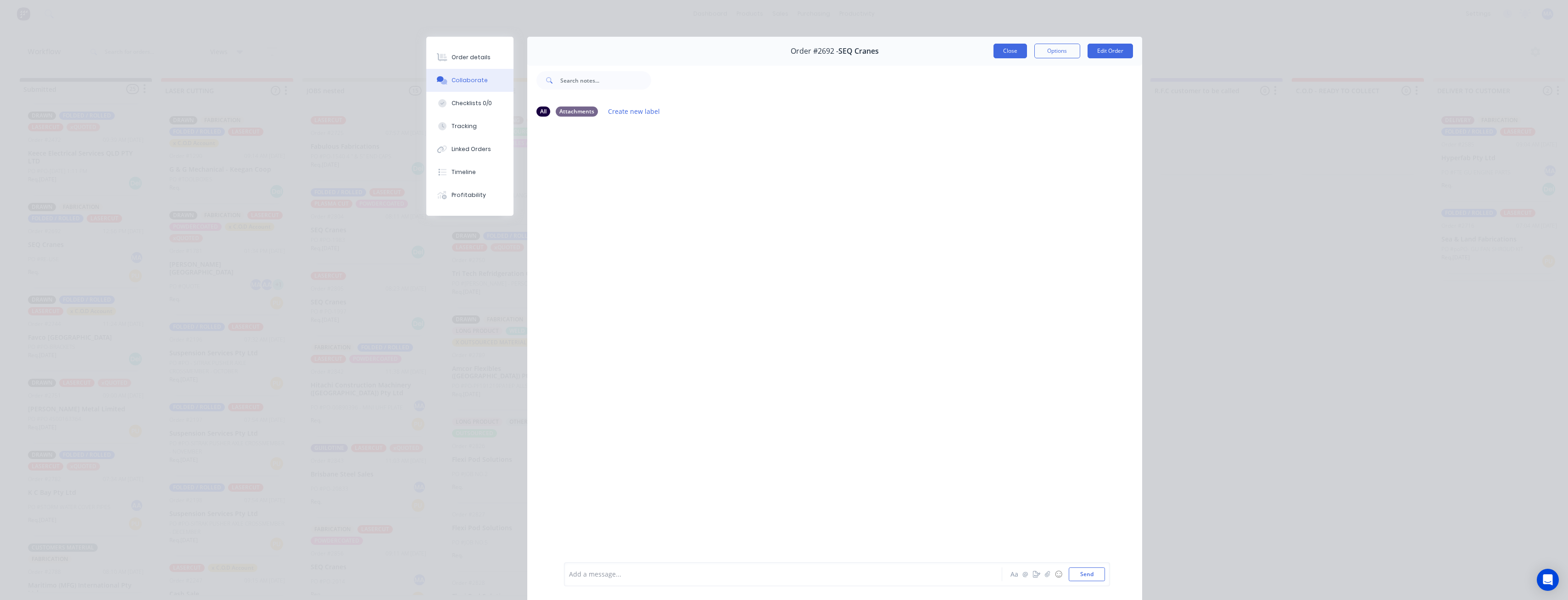
click at [1015, 53] on button "Close" at bounding box center [1010, 51] width 34 height 15
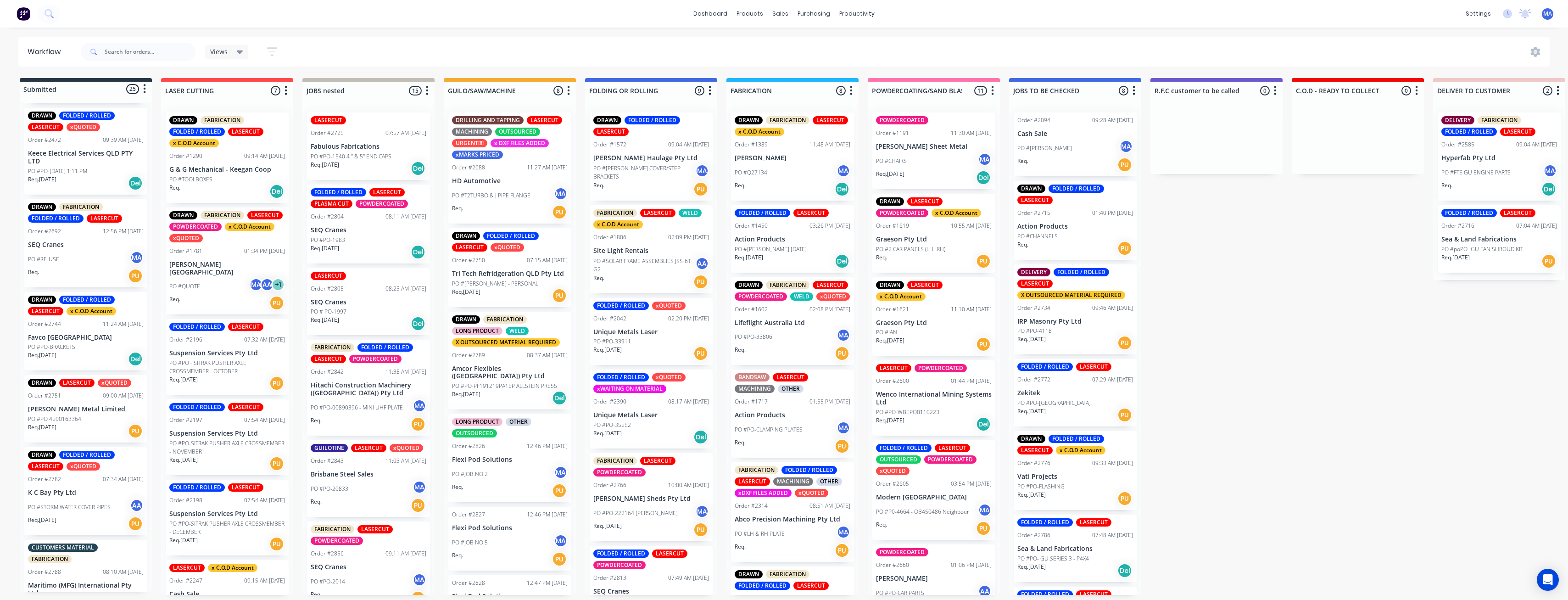
click at [87, 341] on p "Favco [GEOGRAPHIC_DATA]" at bounding box center [86, 338] width 116 height 8
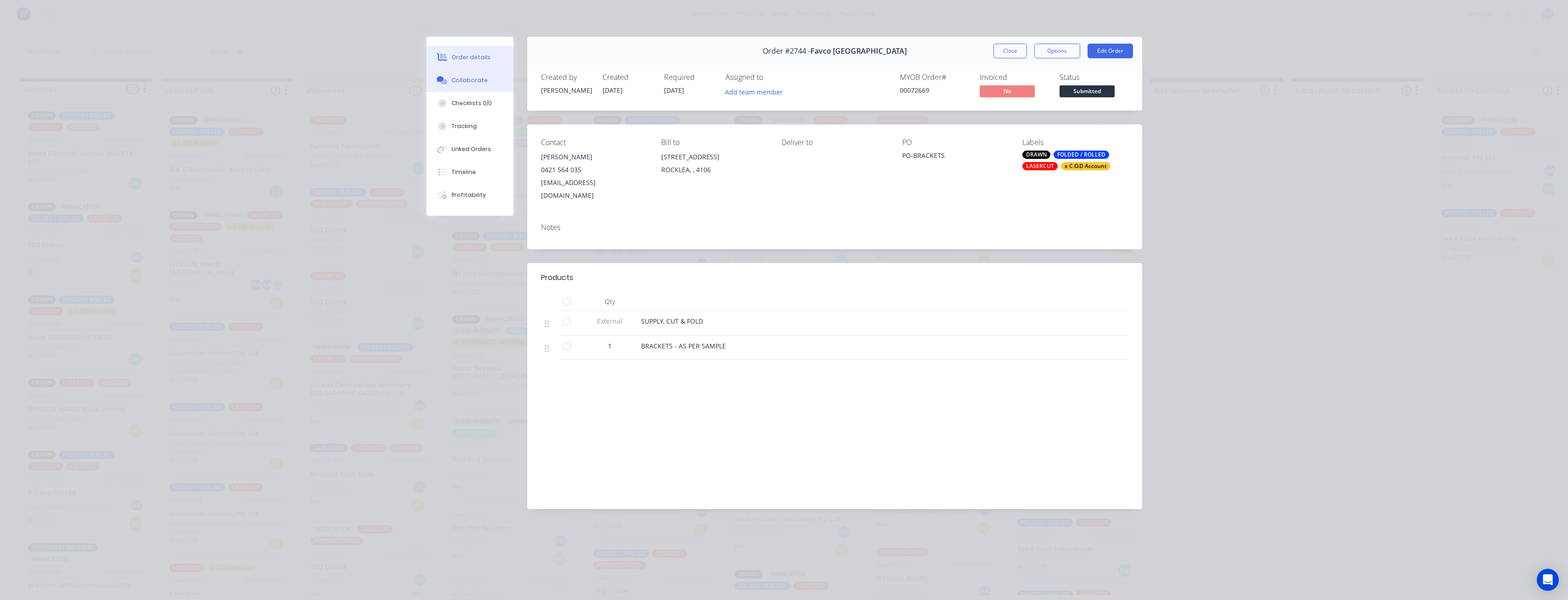
click at [494, 69] on button "Collaborate" at bounding box center [469, 81] width 87 height 23
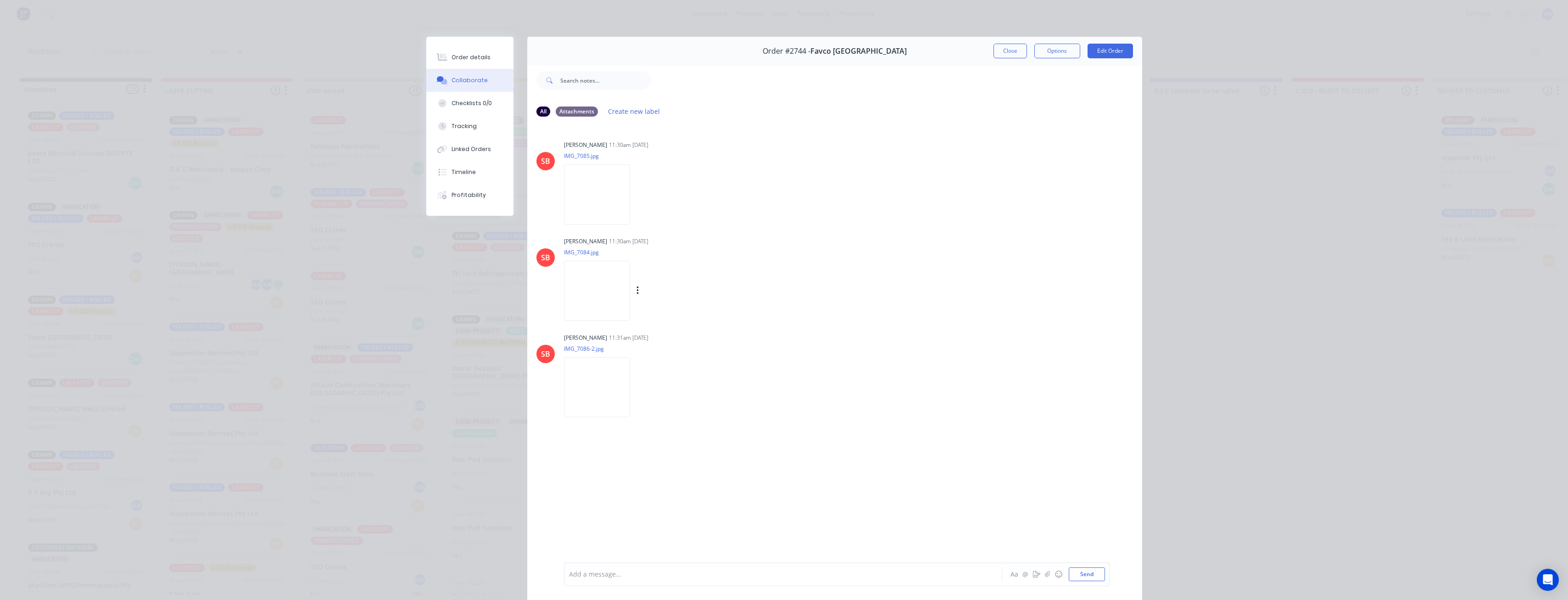
click at [612, 297] on img at bounding box center [597, 291] width 66 height 60
click at [597, 404] on img at bounding box center [597, 387] width 66 height 60
click at [477, 71] on button "Collaborate" at bounding box center [469, 81] width 87 height 23
click at [479, 65] on button "Order details" at bounding box center [469, 57] width 87 height 23
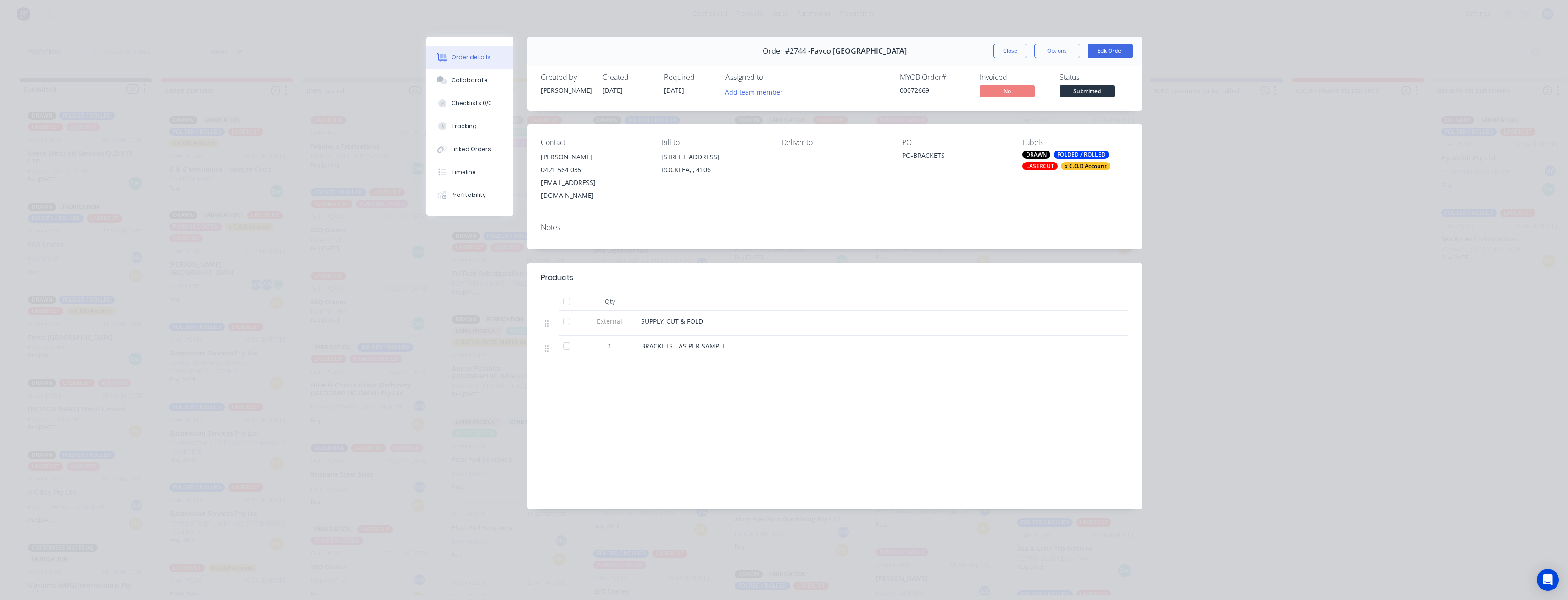
drag, startPoint x: 1017, startPoint y: 53, endPoint x: 780, endPoint y: 173, distance: 265.6
click at [1017, 53] on button "Close" at bounding box center [1010, 51] width 34 height 15
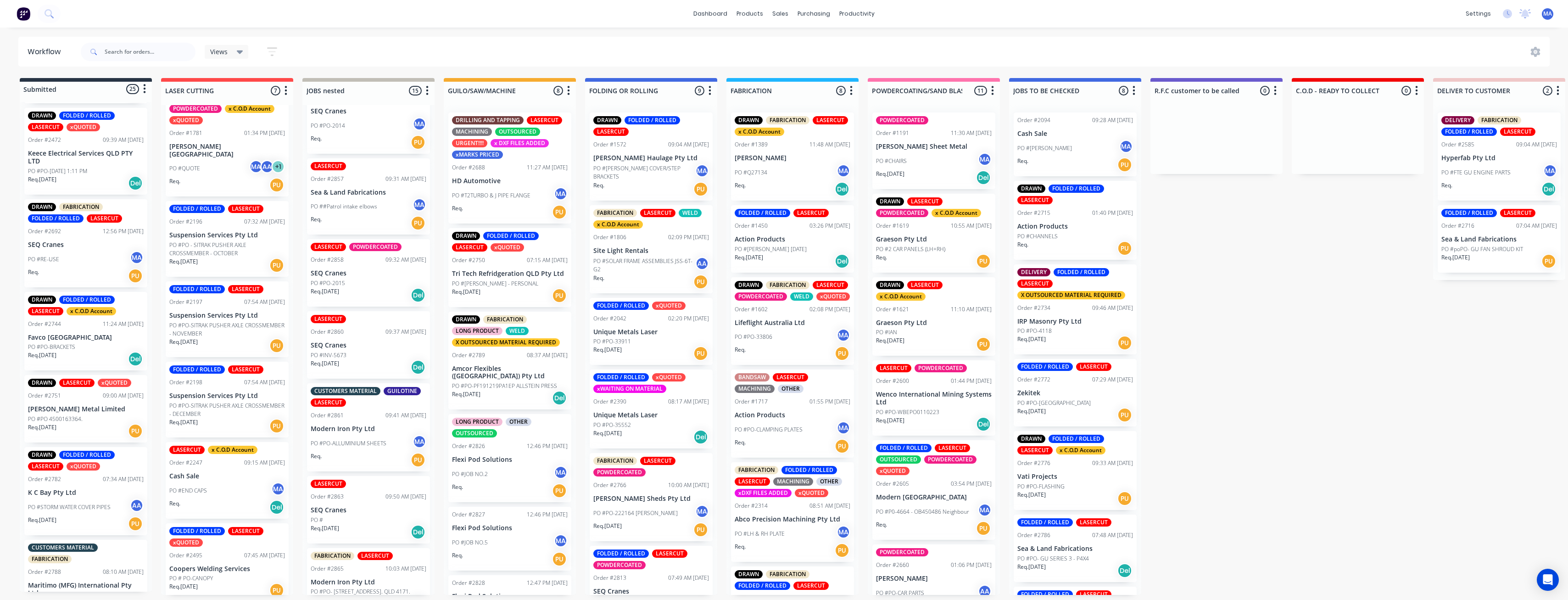
scroll to position [456, 0]
click at [348, 360] on div "Req. 08/09/25 Del" at bounding box center [368, 368] width 116 height 16
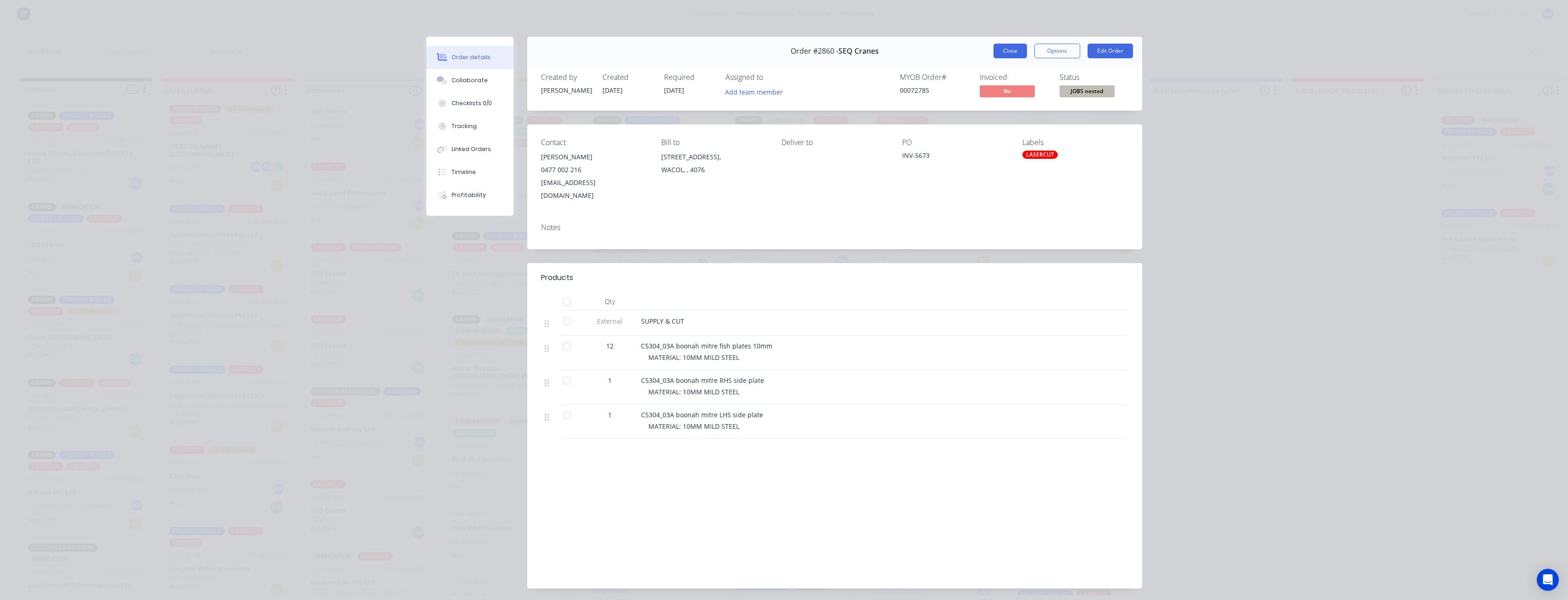
click at [1014, 47] on button "Close" at bounding box center [1010, 51] width 34 height 15
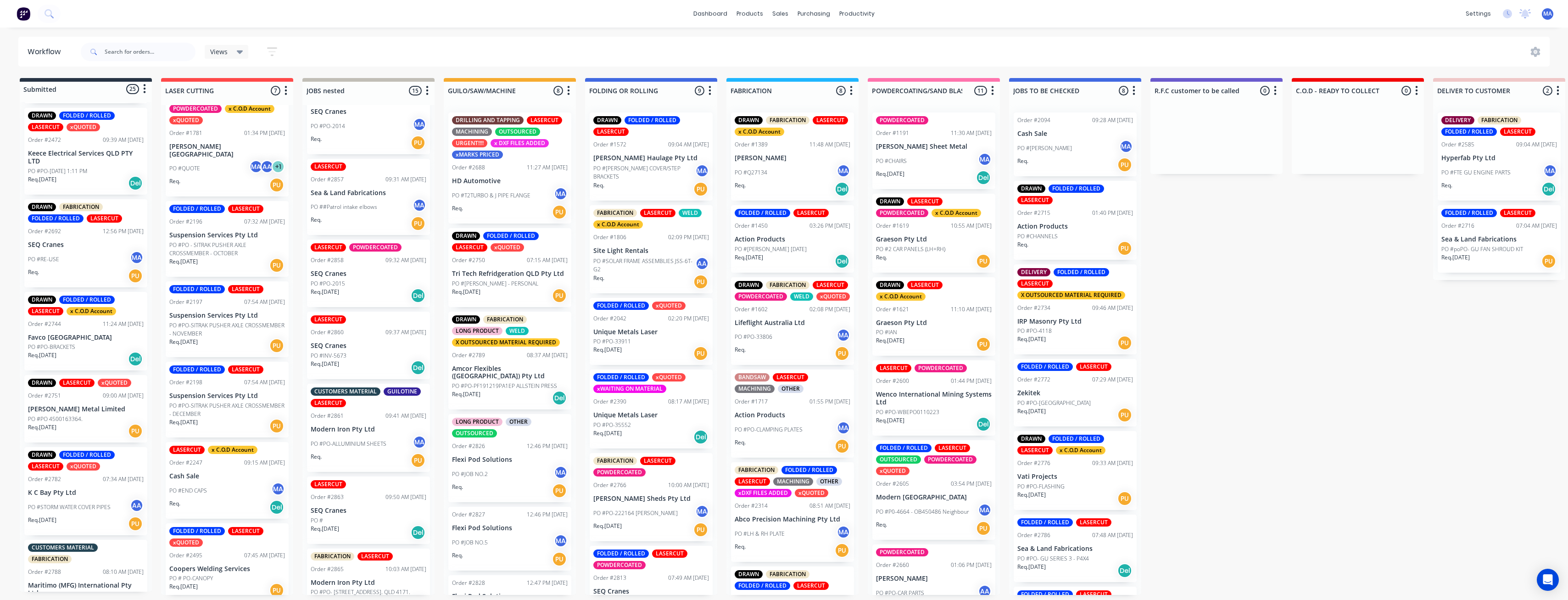
click at [350, 266] on div "LASERCUT POWDERCOATED Order #2858 09:32 AM 08/09/25 SEQ Cranes PO #PO-2015 Req.…" at bounding box center [368, 273] width 123 height 67
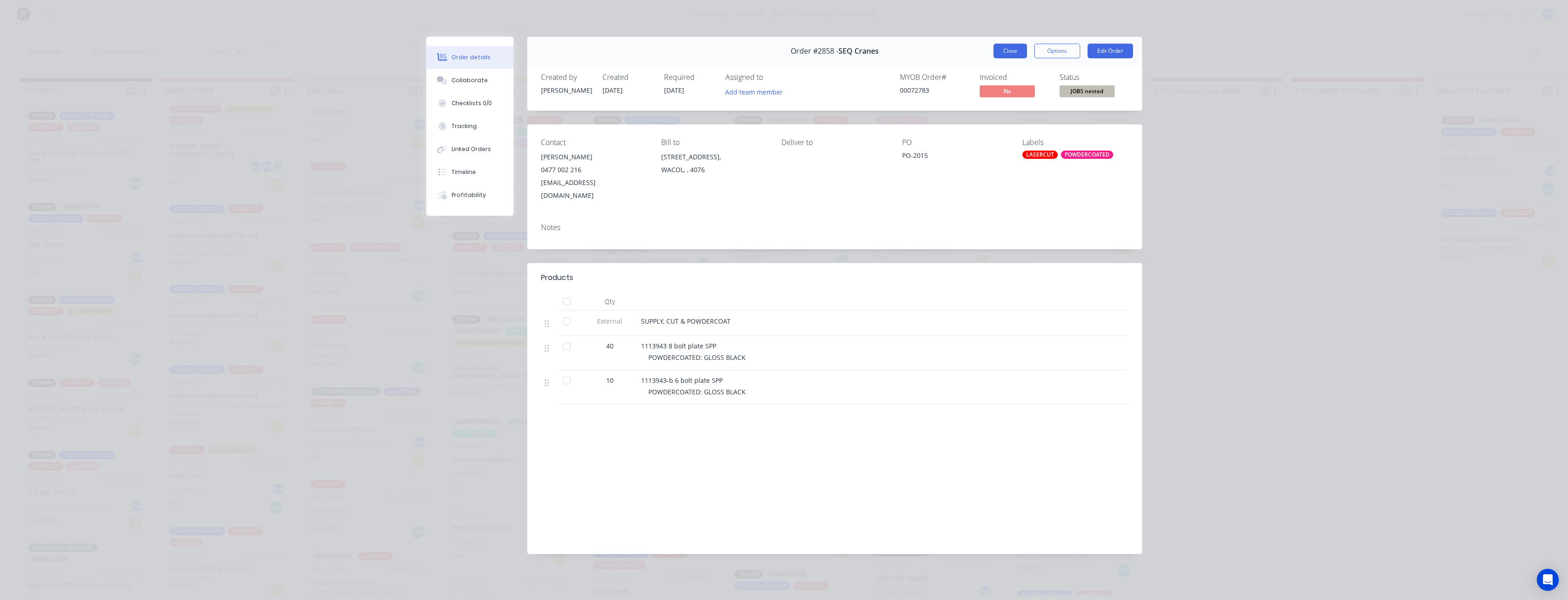
click at [1014, 45] on button "Close" at bounding box center [1010, 51] width 34 height 15
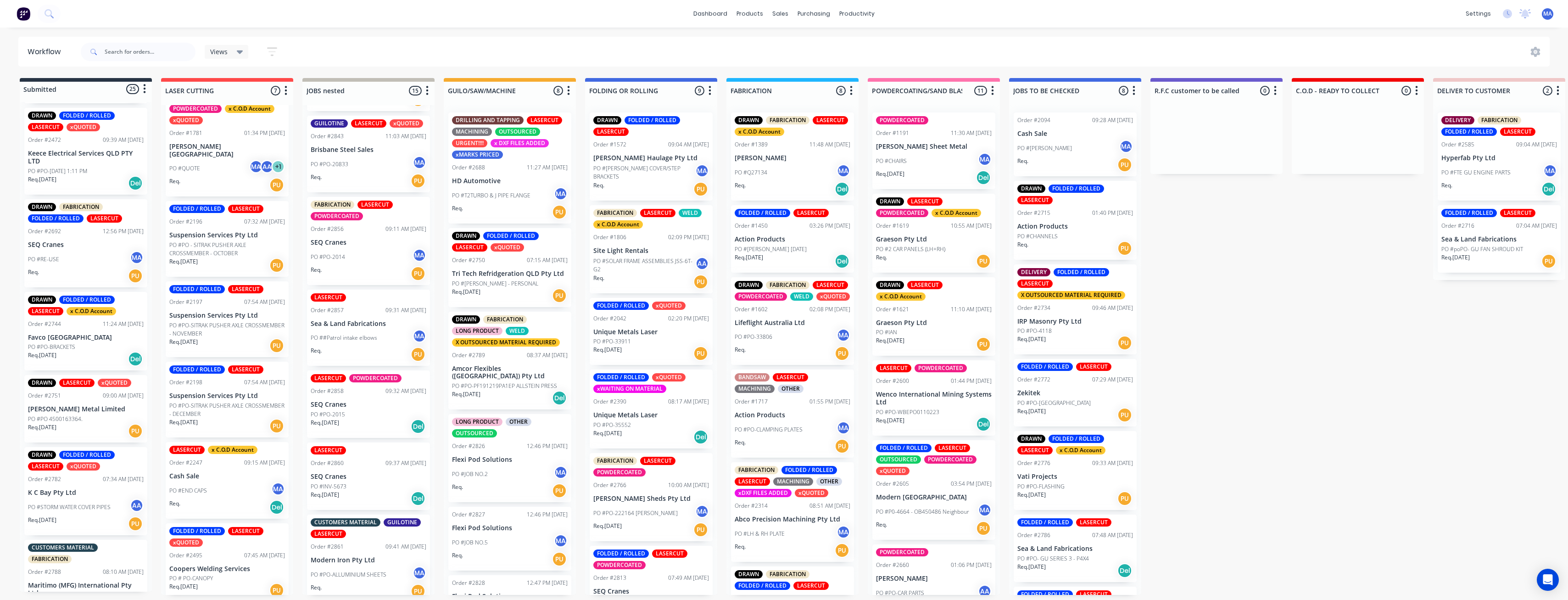
scroll to position [272, 0]
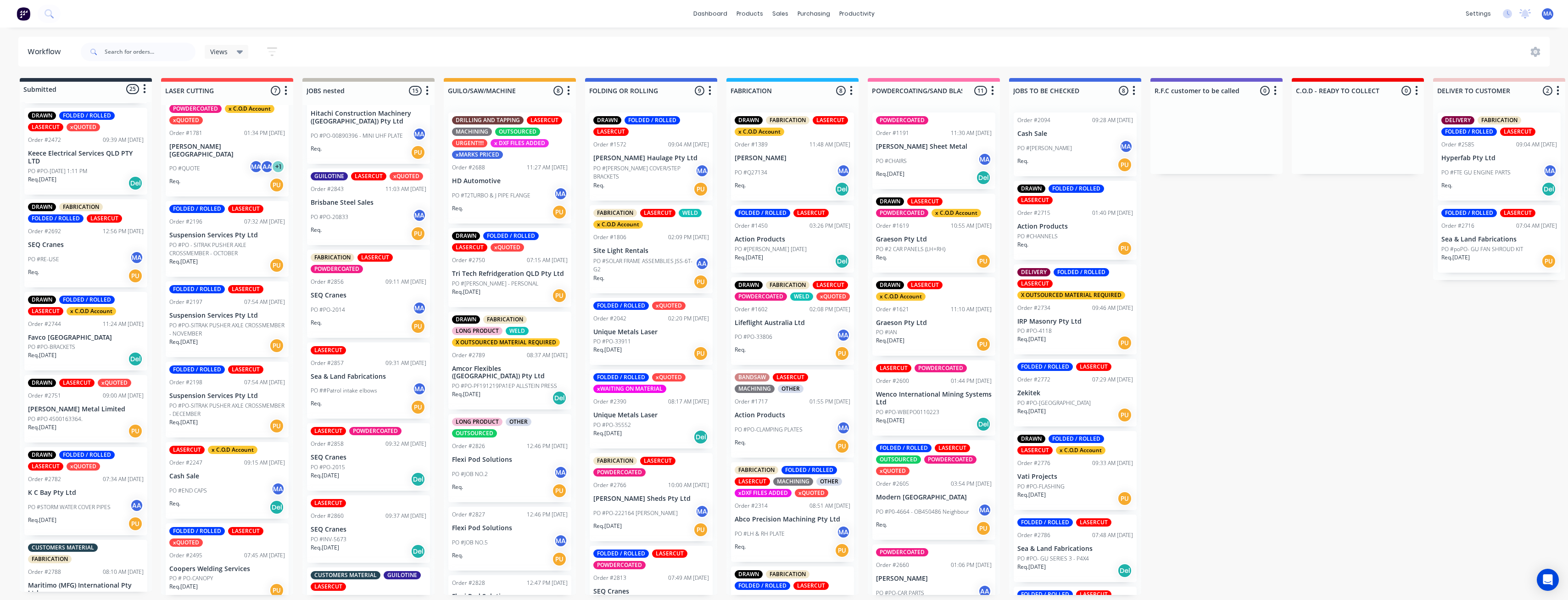
click at [367, 310] on div "PO #PO-2014 MA" at bounding box center [368, 309] width 116 height 18
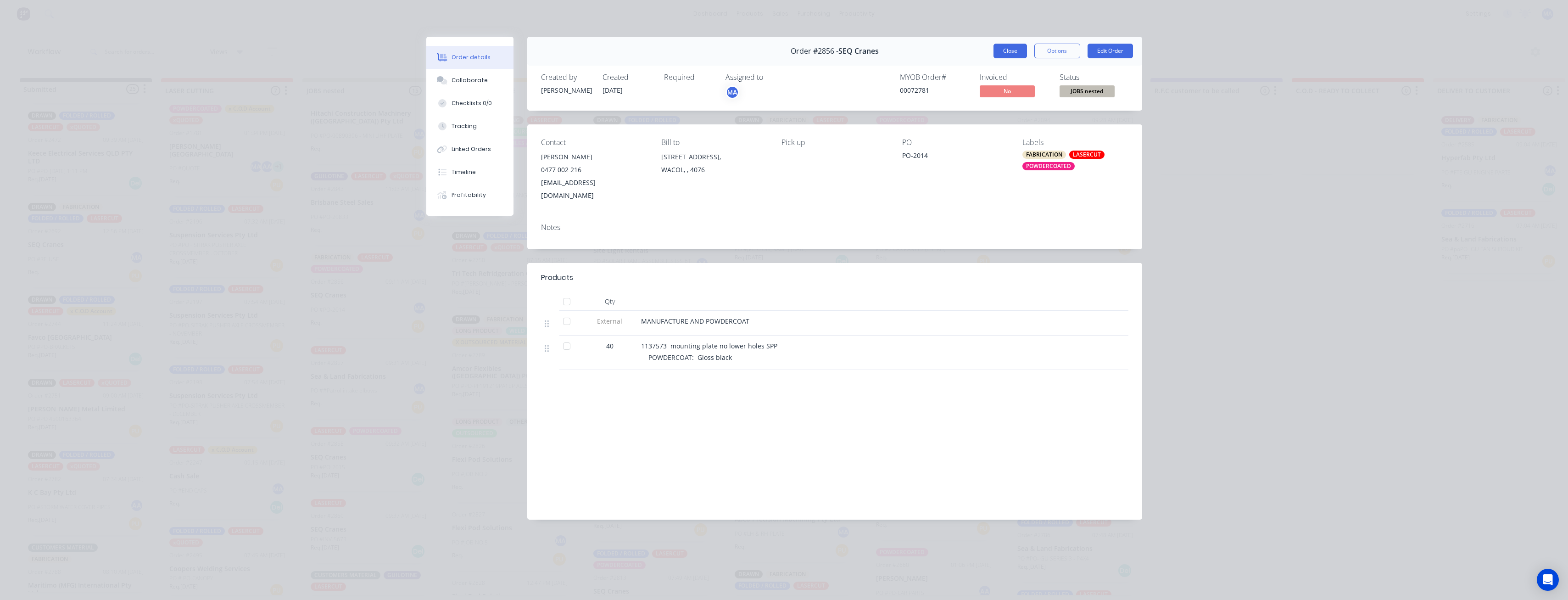
click at [1007, 51] on button "Close" at bounding box center [1010, 51] width 34 height 15
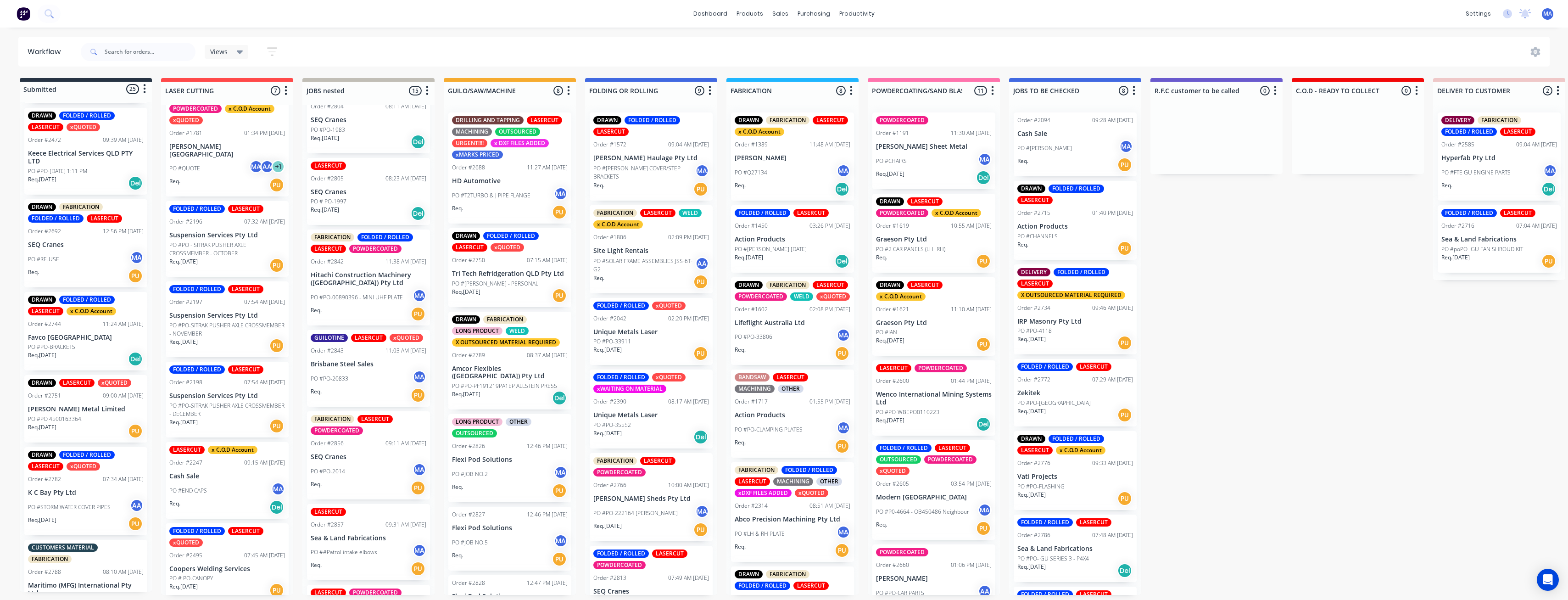
scroll to position [88, 0]
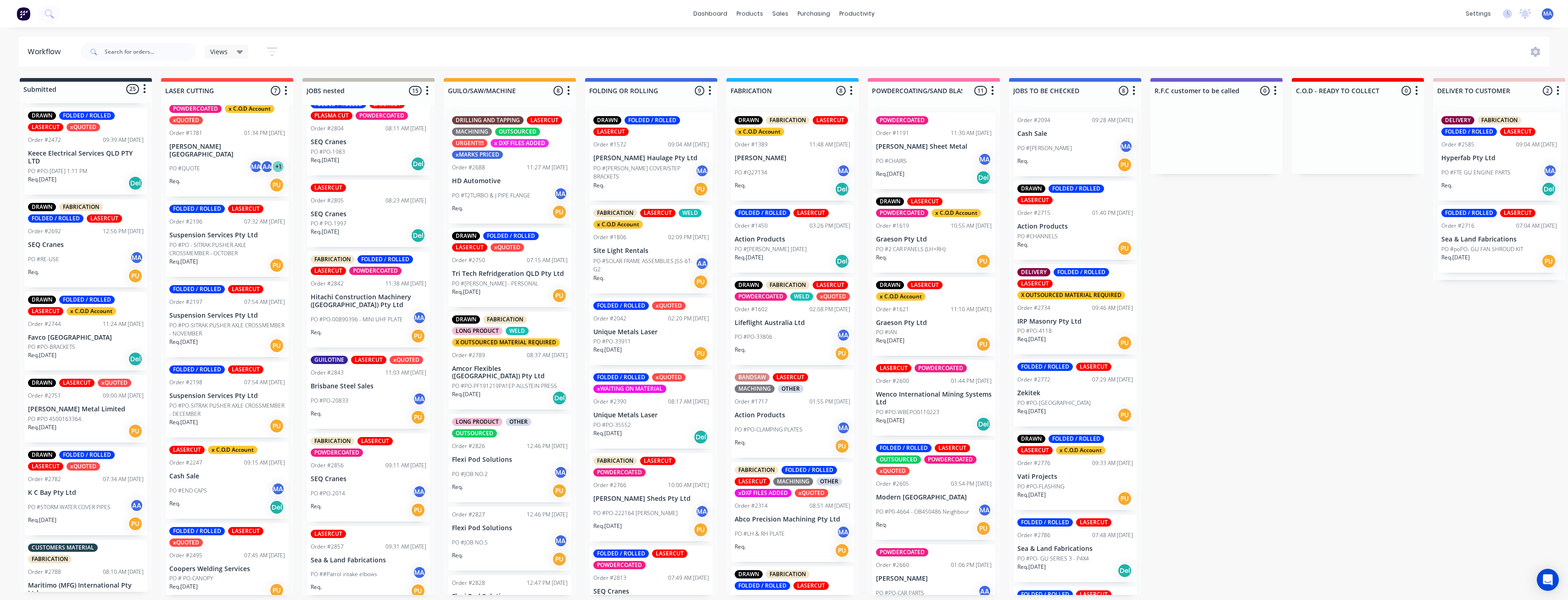
click at [383, 230] on div "Req. 02/09/25 Del" at bounding box center [368, 235] width 116 height 16
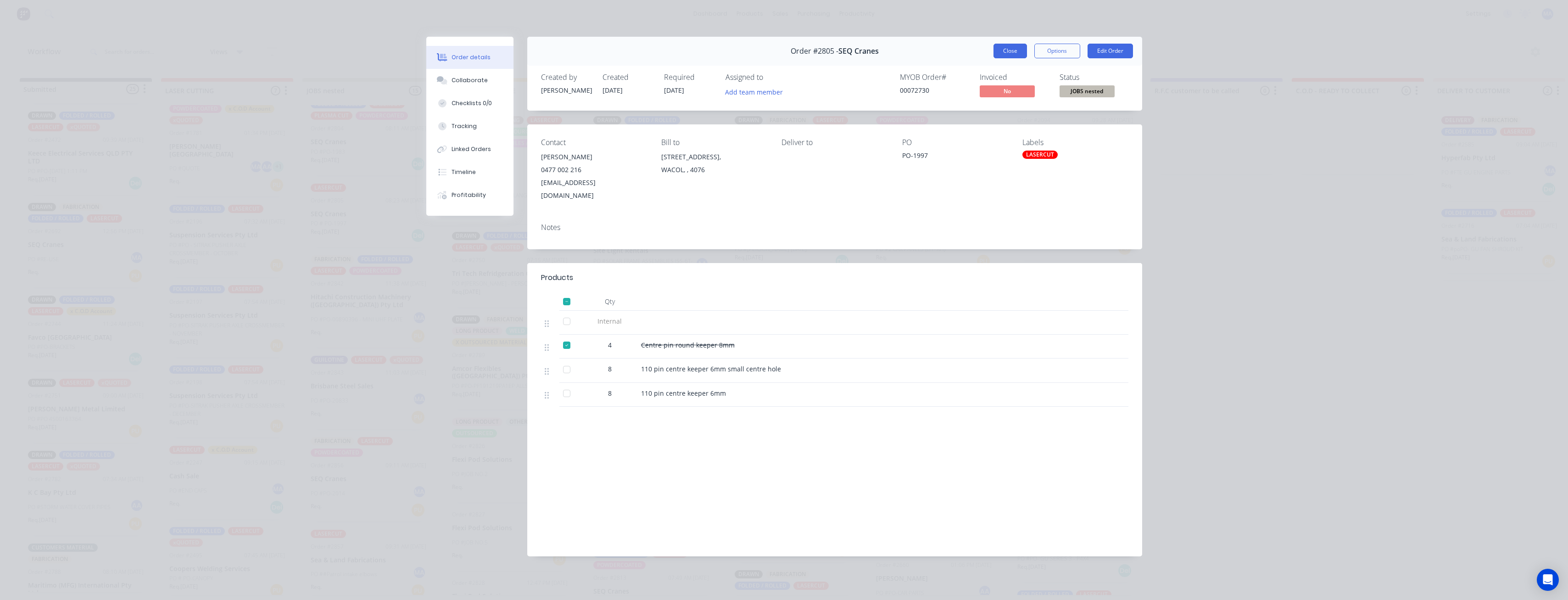
click at [1007, 57] on button "Close" at bounding box center [1010, 51] width 34 height 15
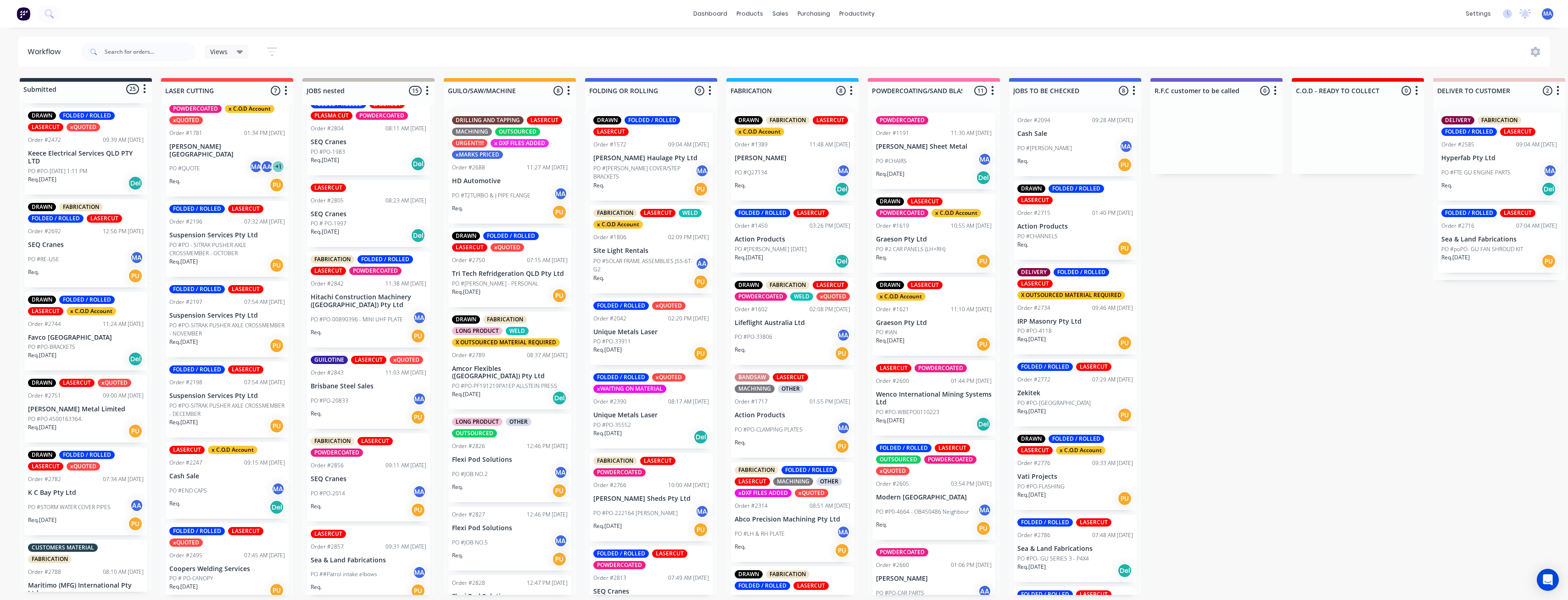
click at [1007, 53] on div "Views Save new view None (Default) edit Show/Hide statuses Show line item cards…" at bounding box center [814, 51] width 1471 height 28
click at [363, 161] on div "Req. 02/09/25 Del" at bounding box center [368, 164] width 116 height 16
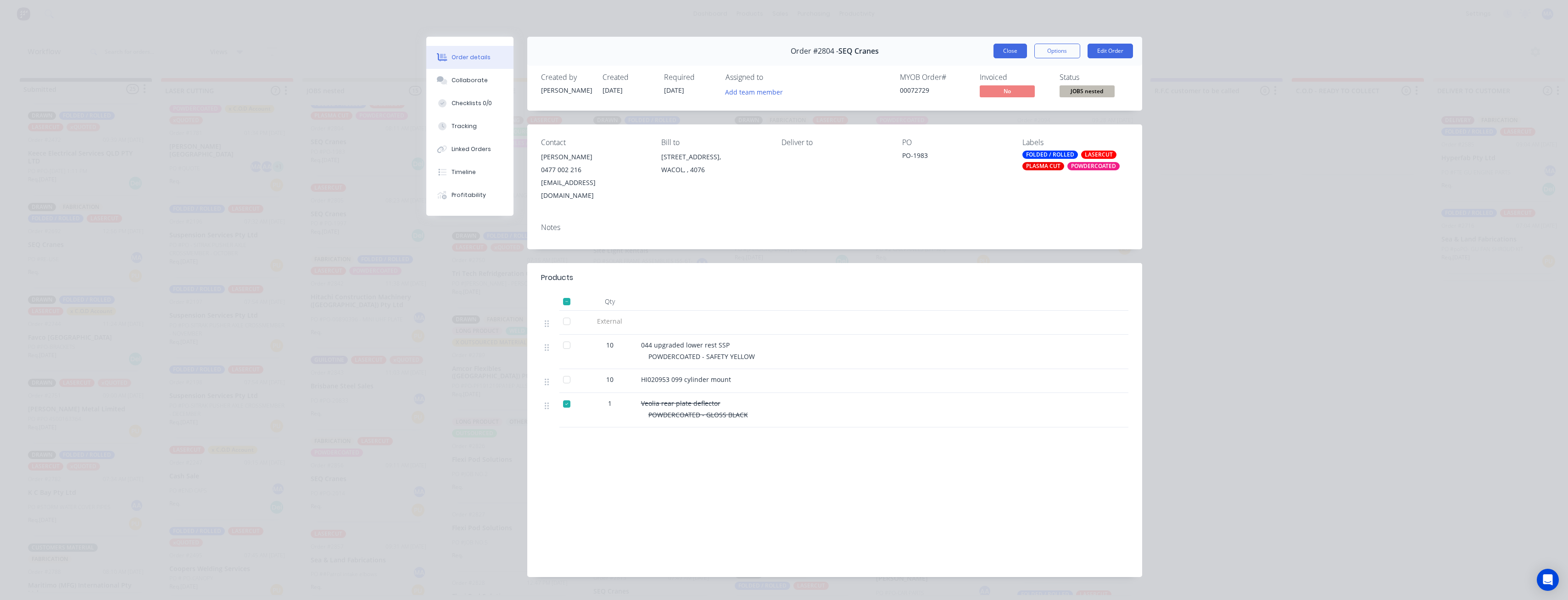
click at [1004, 54] on button "Close" at bounding box center [1010, 51] width 34 height 15
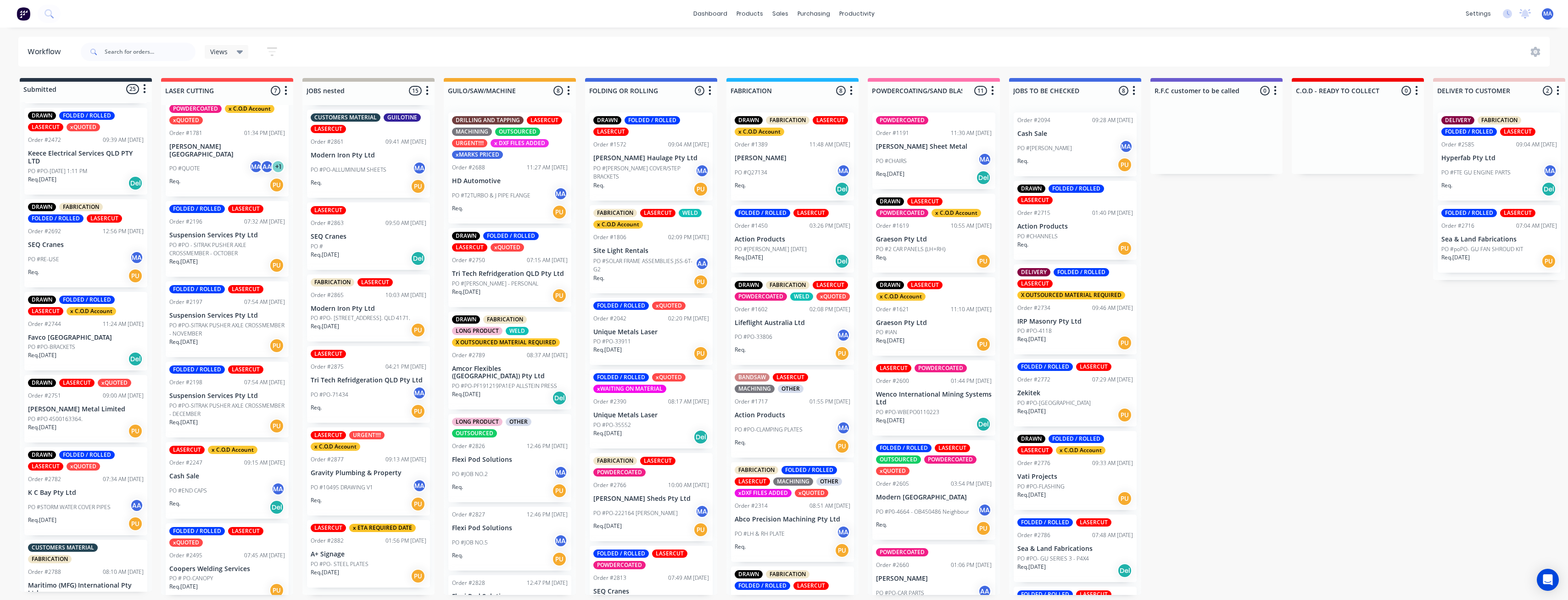
scroll to position [2, 0]
click at [189, 56] on input "text" at bounding box center [150, 52] width 91 height 18
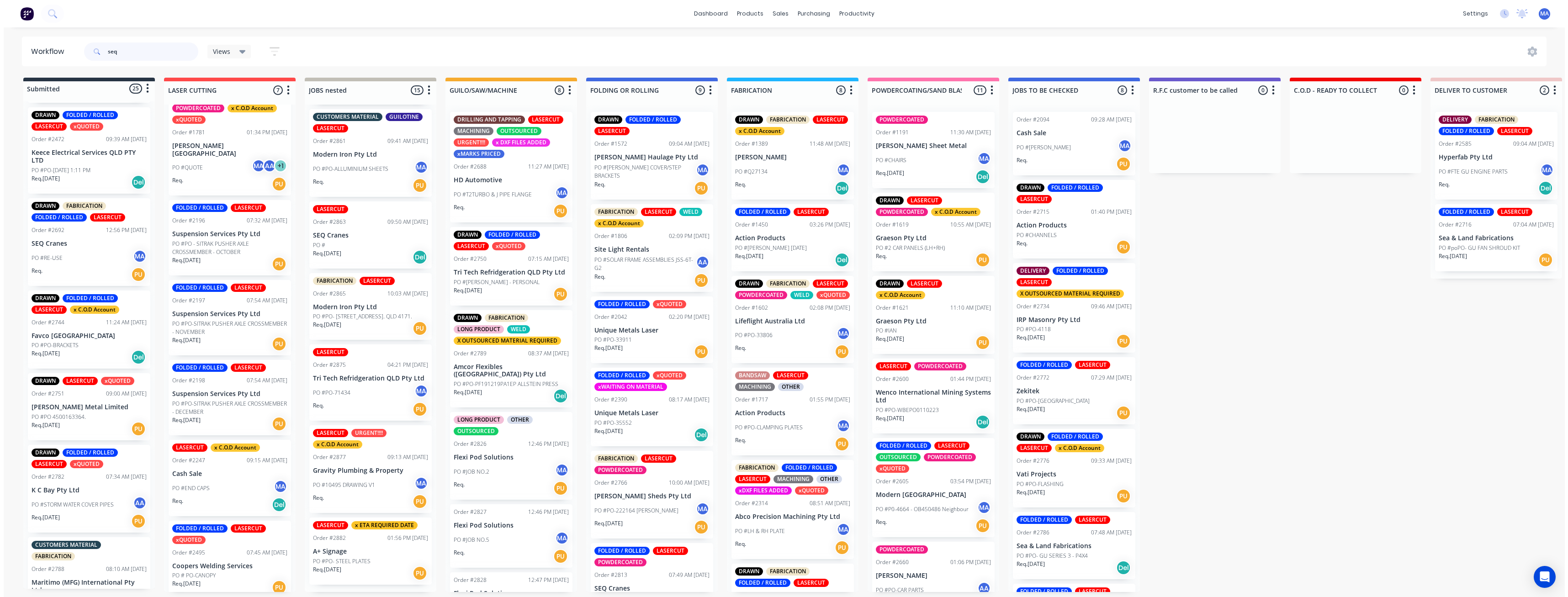
scroll to position [0, 0]
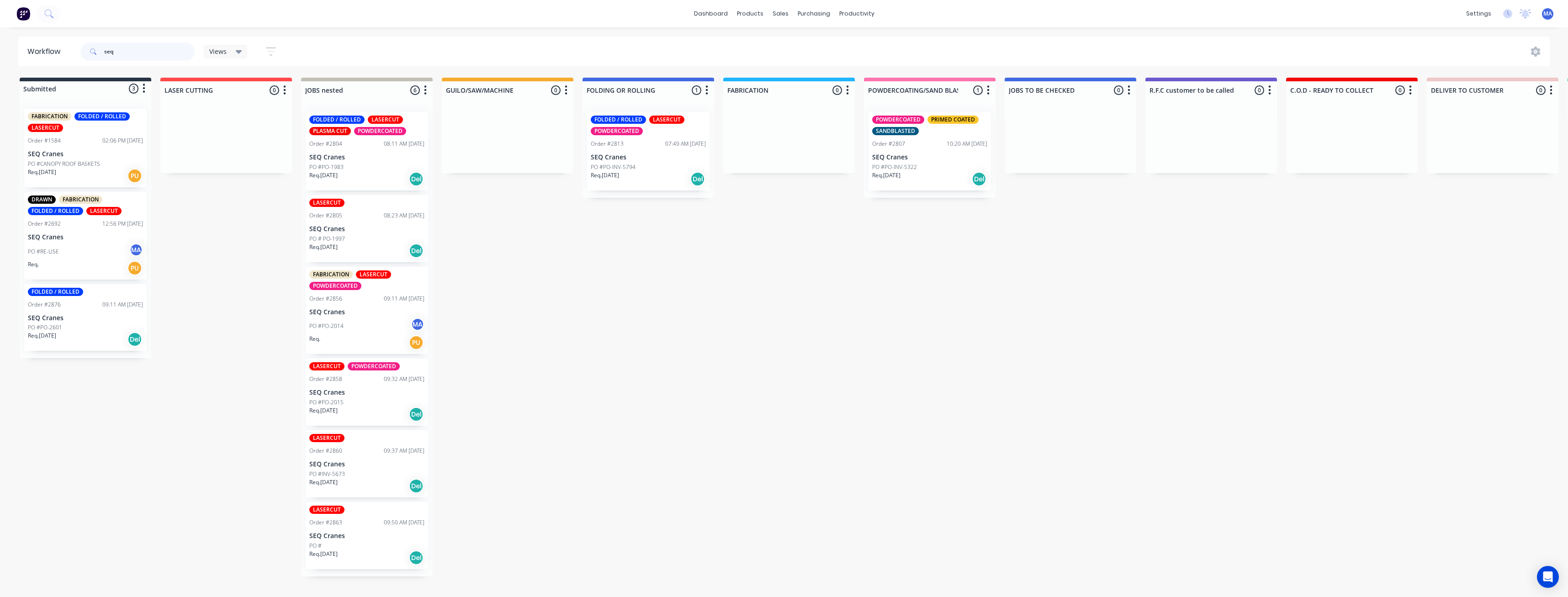
type input "seq"
click at [351, 534] on p "SEQ Cranes" at bounding box center [366, 536] width 115 height 8
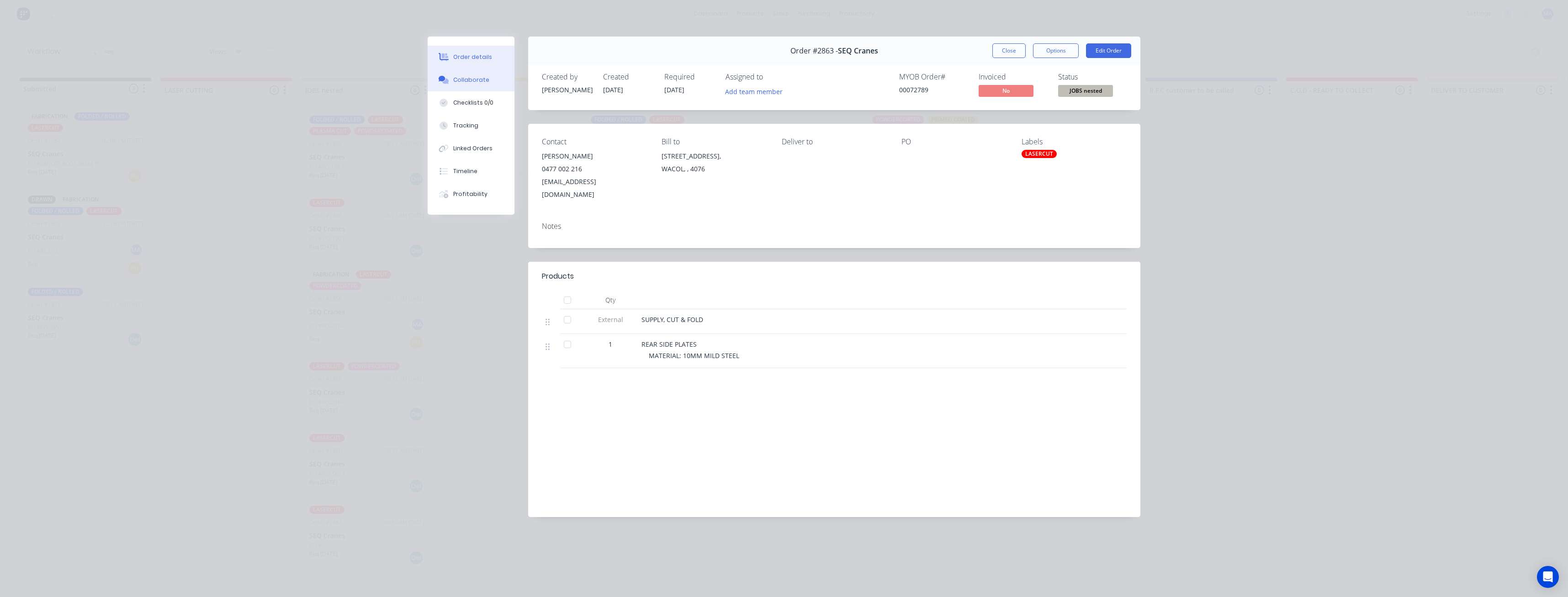
click at [463, 77] on div "Collaborate" at bounding box center [471, 80] width 36 height 9
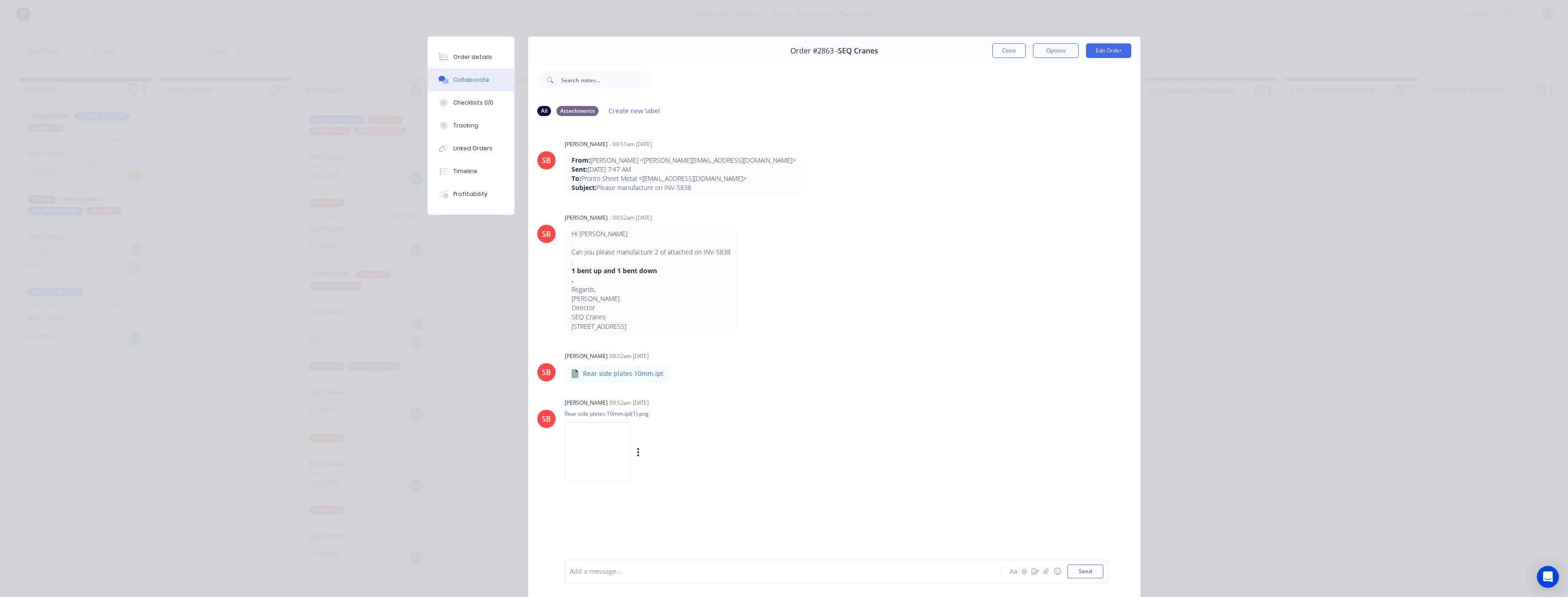
click at [628, 469] on img at bounding box center [598, 452] width 66 height 60
click at [1010, 53] on button "Close" at bounding box center [1009, 51] width 33 height 15
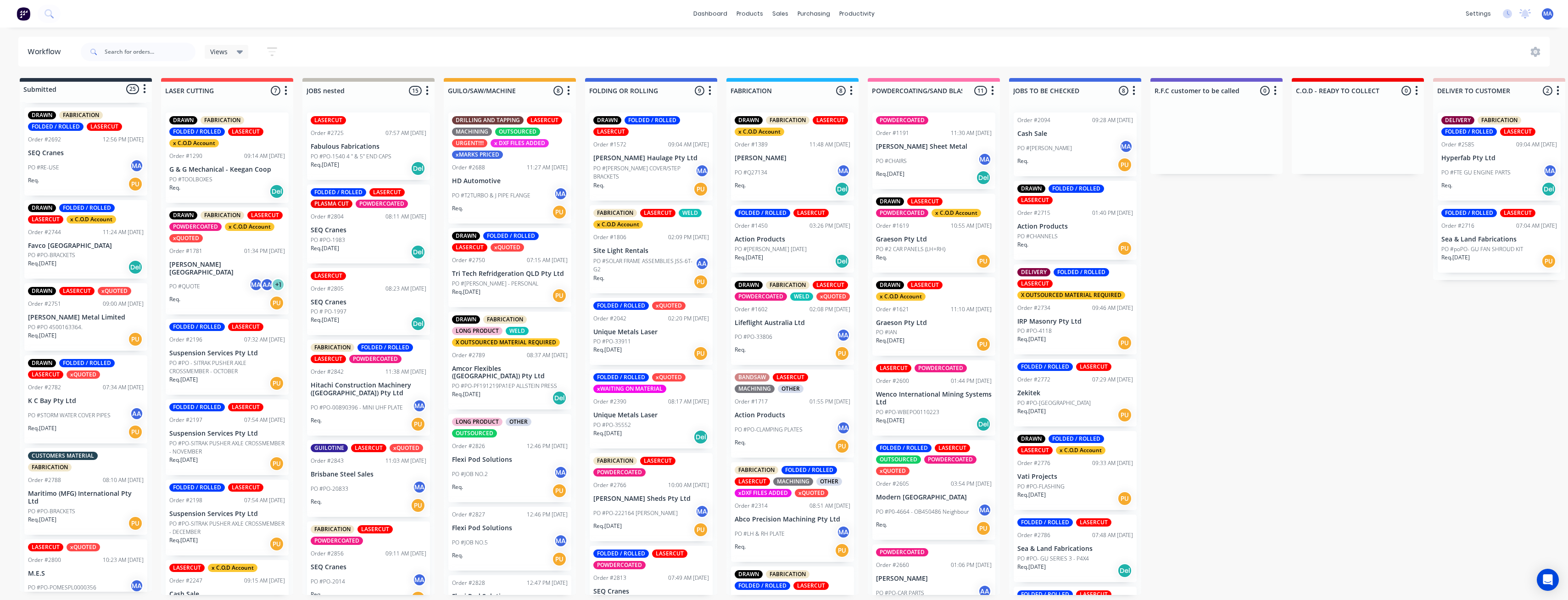
scroll to position [459, 0]
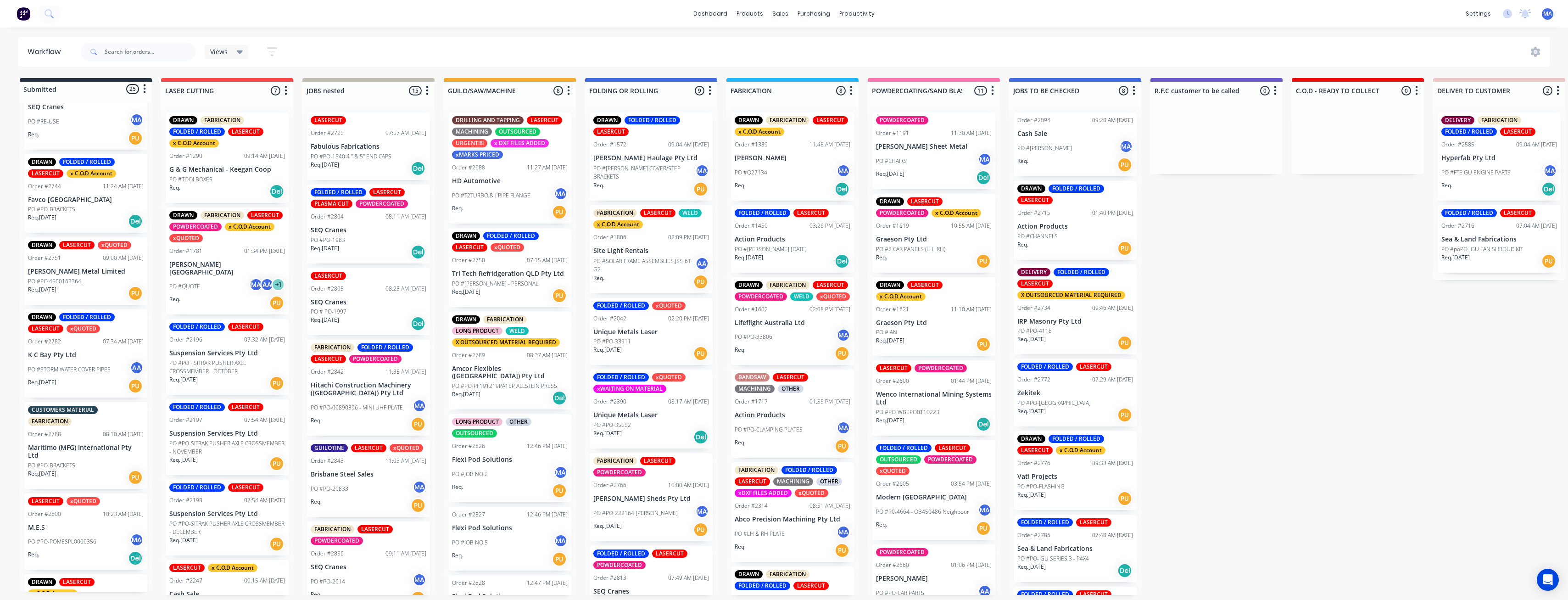
click at [85, 284] on div "PO #PO 4500163364." at bounding box center [86, 281] width 116 height 9
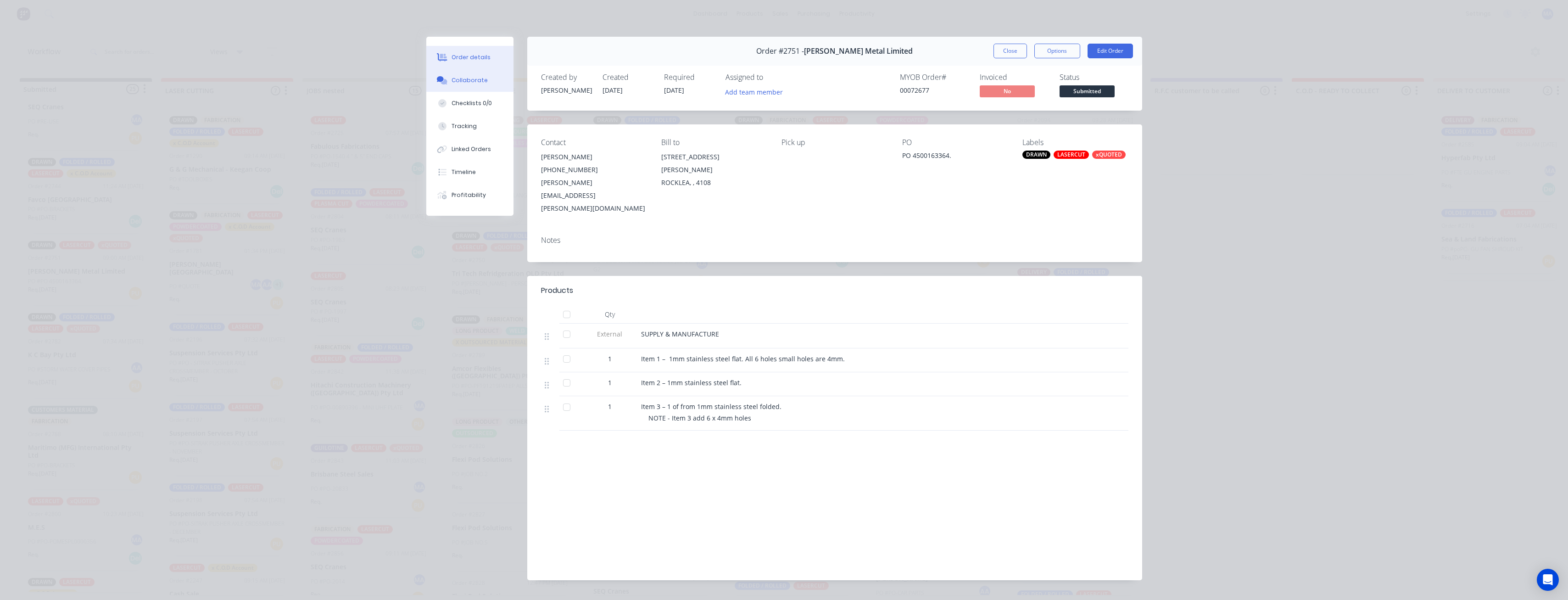
click at [480, 73] on button "Collaborate" at bounding box center [469, 81] width 87 height 23
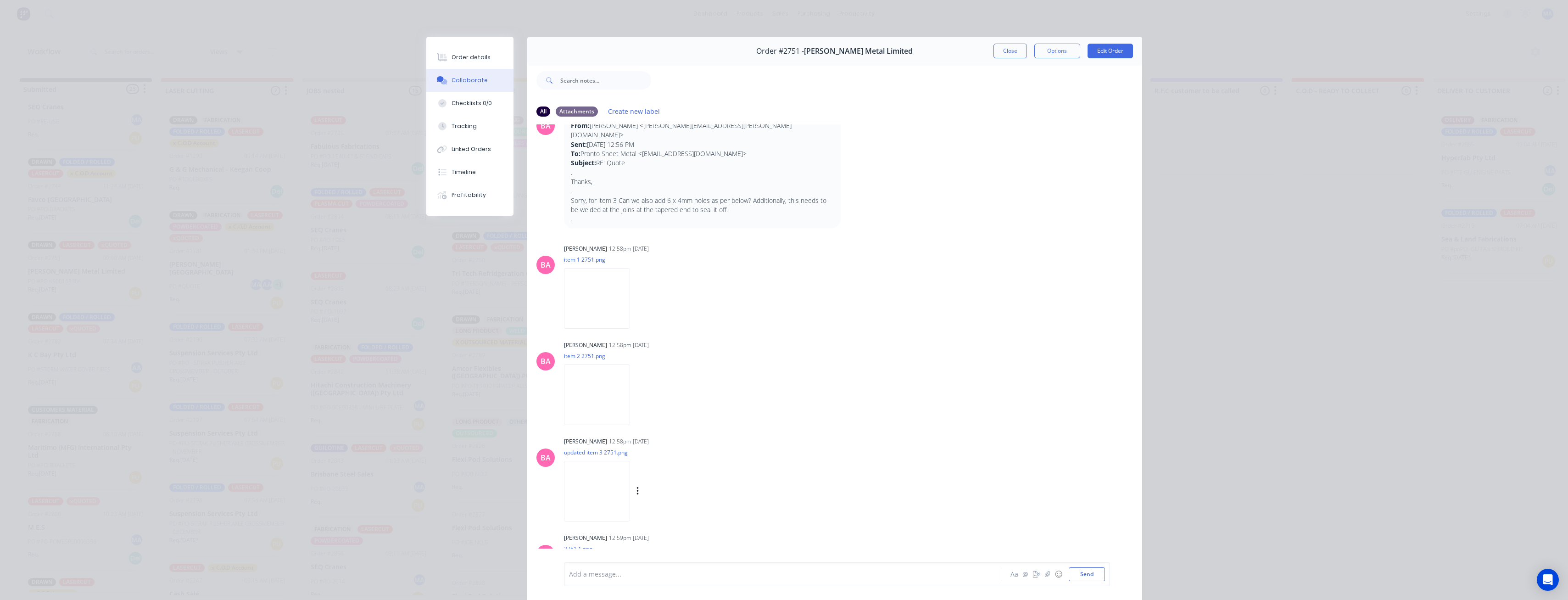
scroll to position [275, 0]
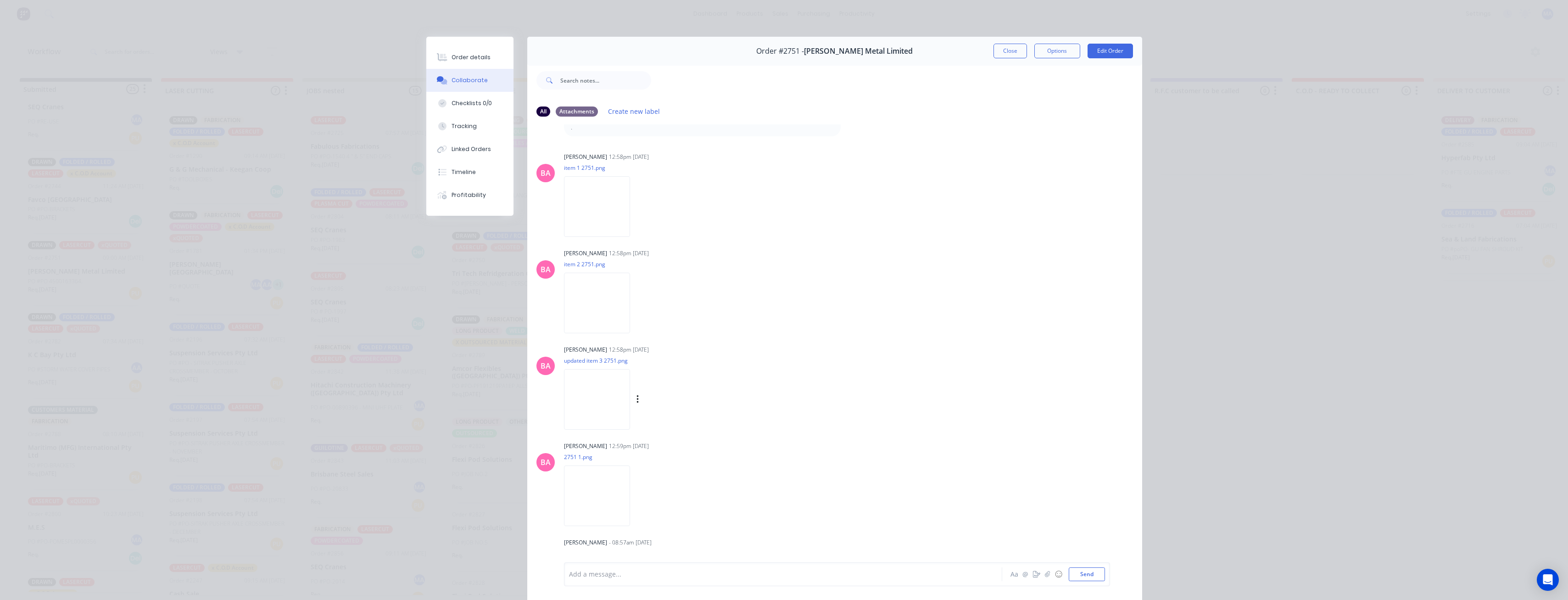
click at [630, 395] on img at bounding box center [597, 399] width 66 height 60
click at [1005, 44] on button "Close" at bounding box center [1010, 51] width 34 height 15
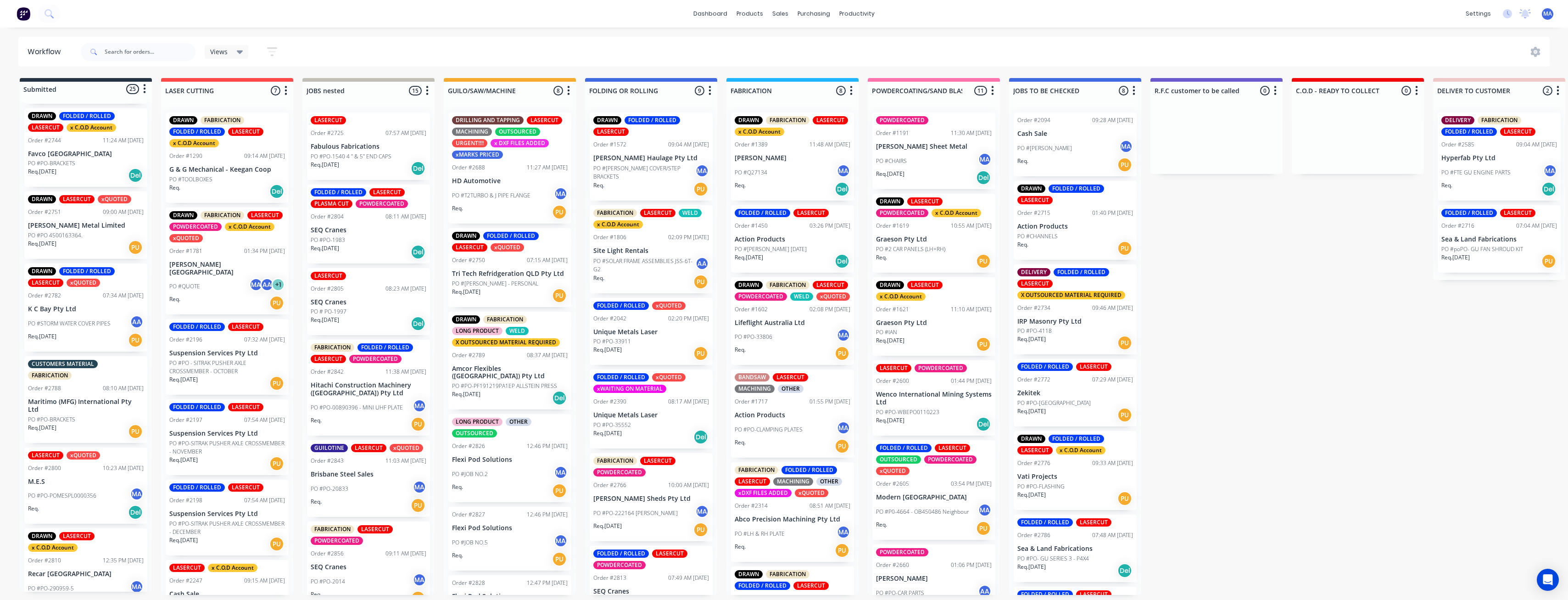
scroll to position [551, 0]
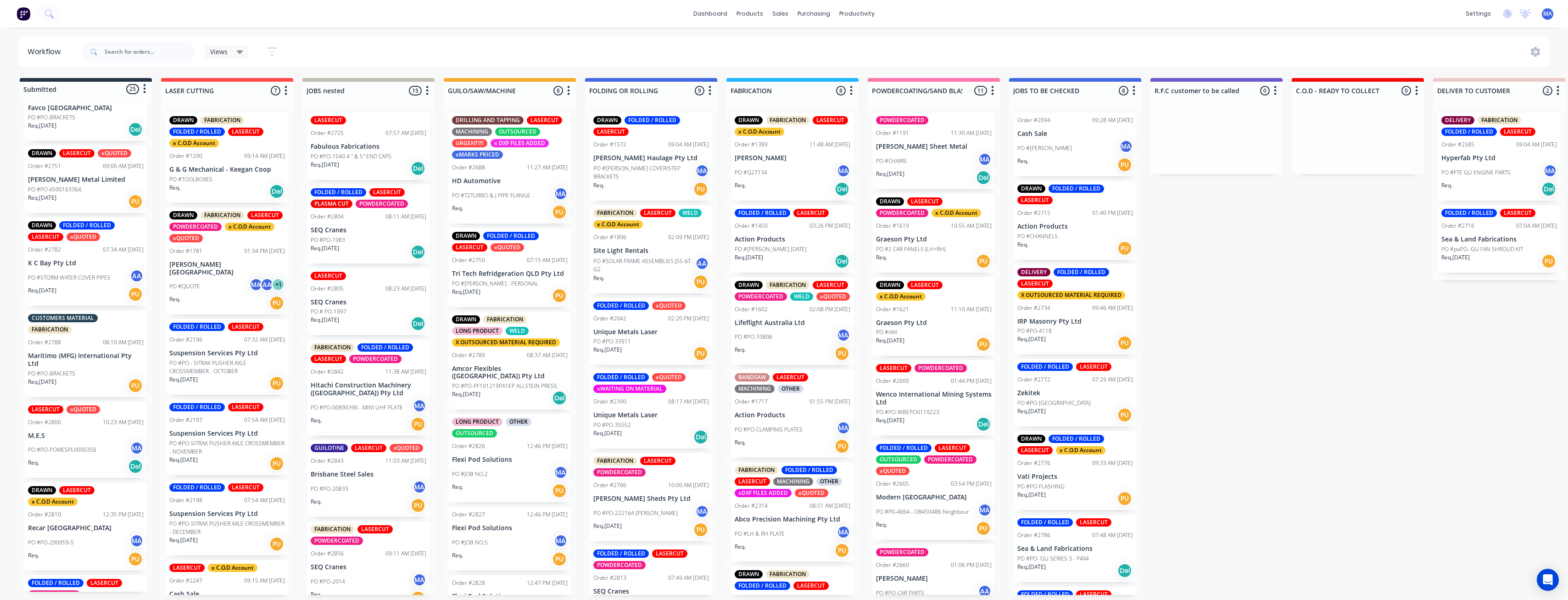
click at [95, 275] on p "PO #STORM WATER COVER PIPES" at bounding box center [69, 278] width 83 height 9
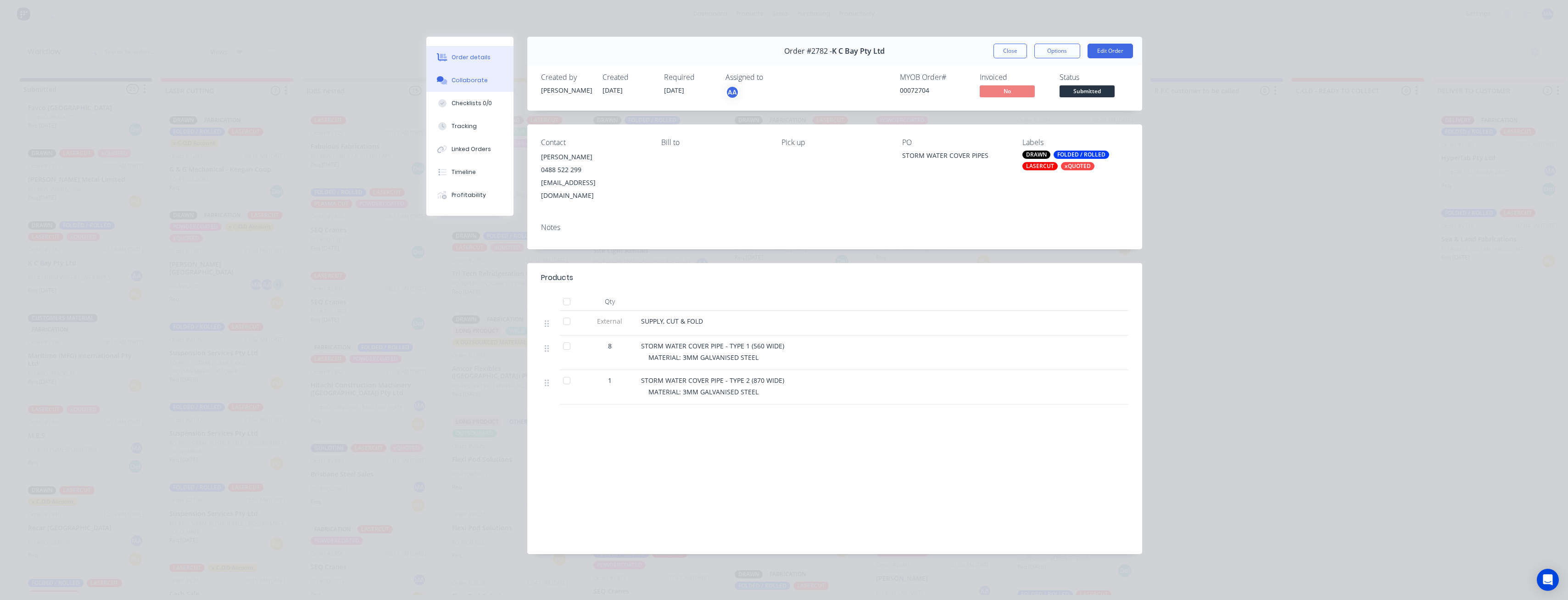
click at [472, 78] on div "Collaborate" at bounding box center [469, 81] width 36 height 9
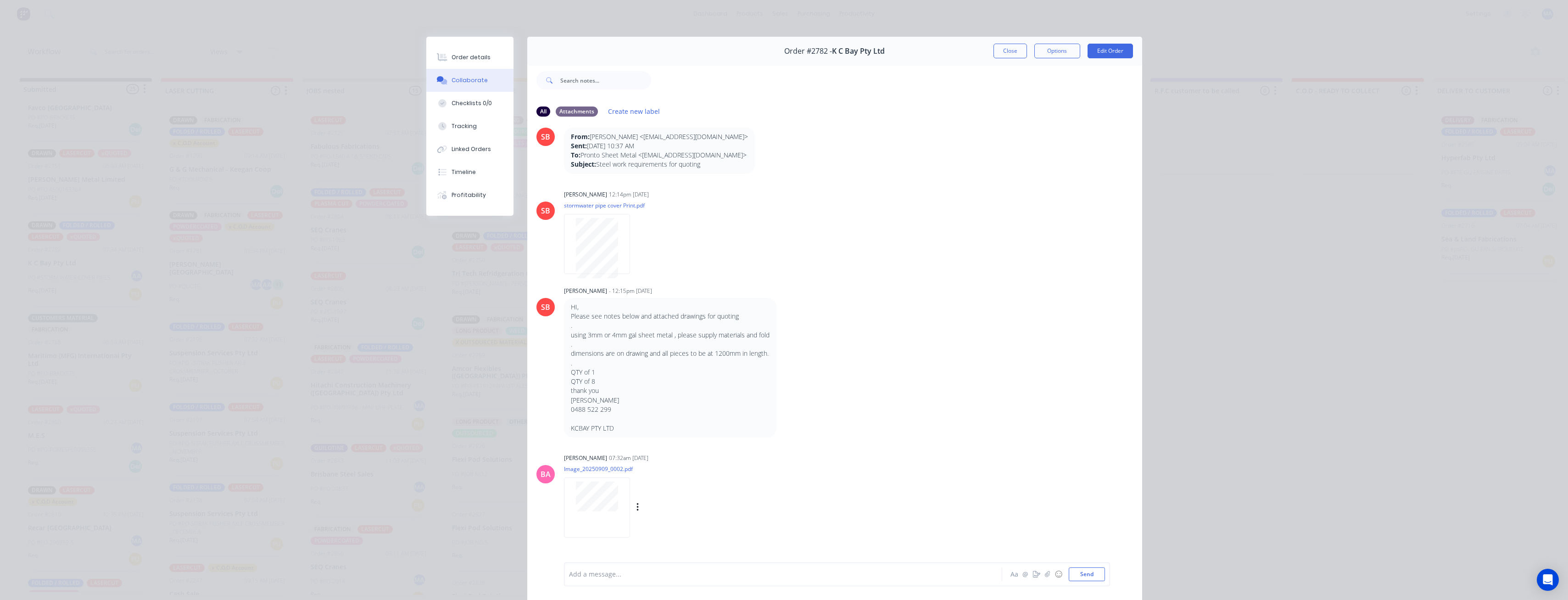
scroll to position [46, 0]
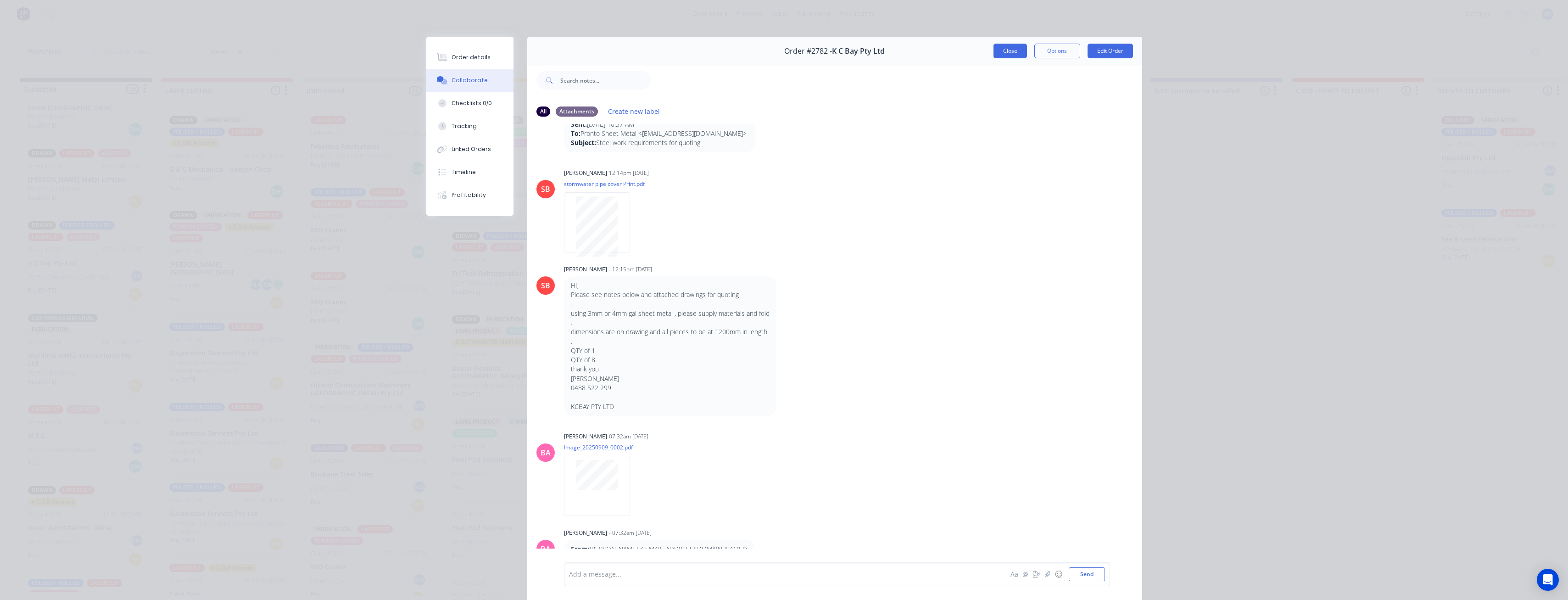
click at [1006, 53] on button "Close" at bounding box center [1010, 51] width 34 height 15
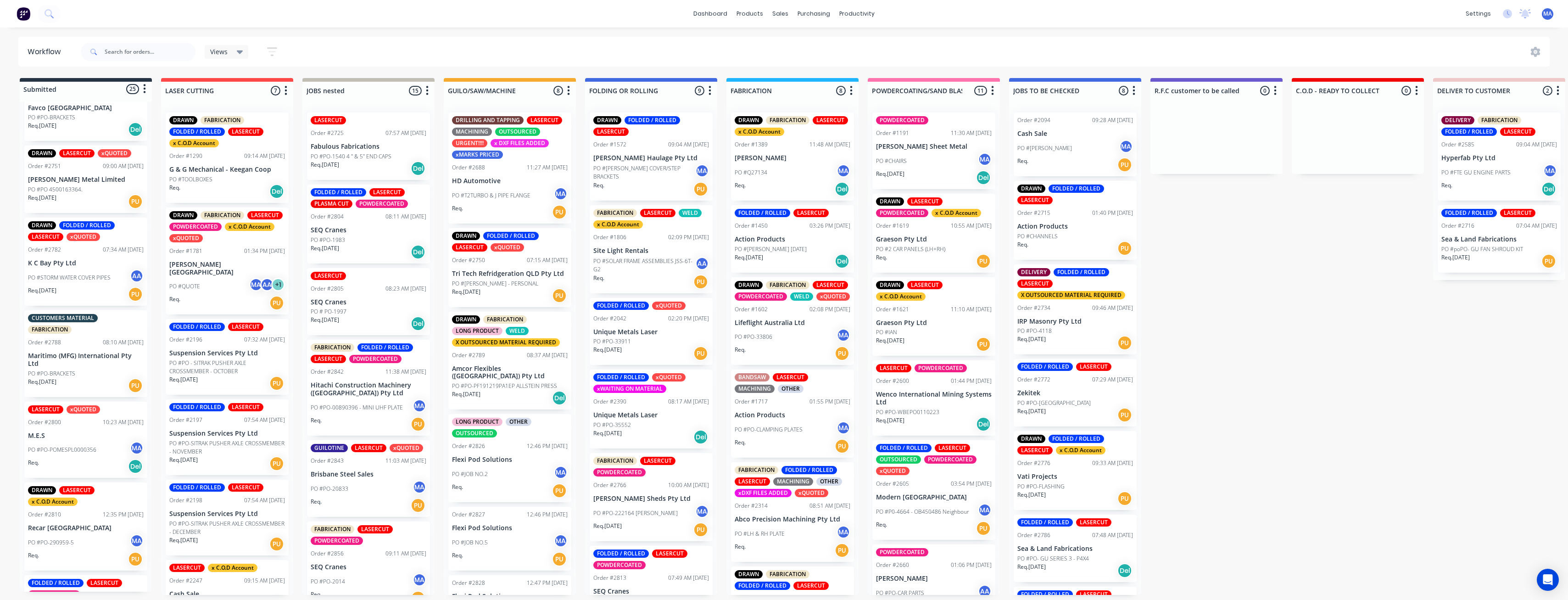
click at [94, 363] on p "Maritimo (MFG) International Pty Ltd" at bounding box center [86, 360] width 116 height 16
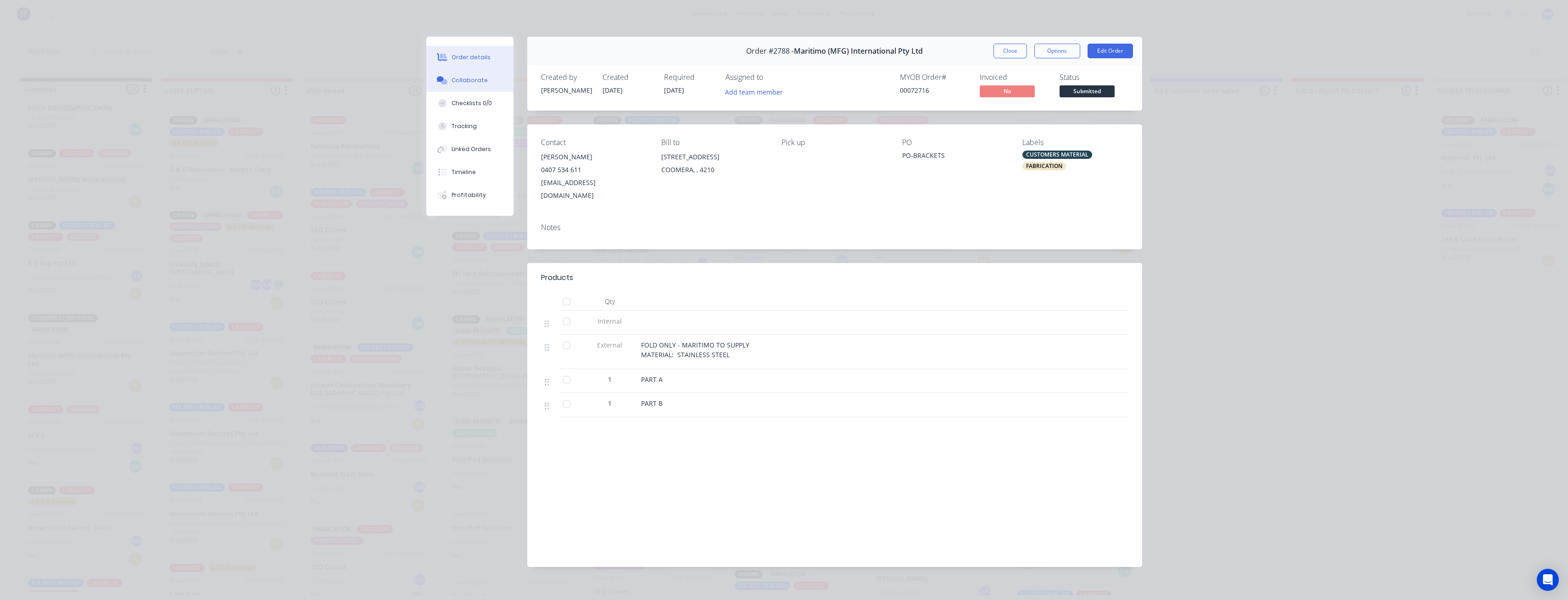
click at [498, 70] on button "Collaborate" at bounding box center [469, 81] width 87 height 23
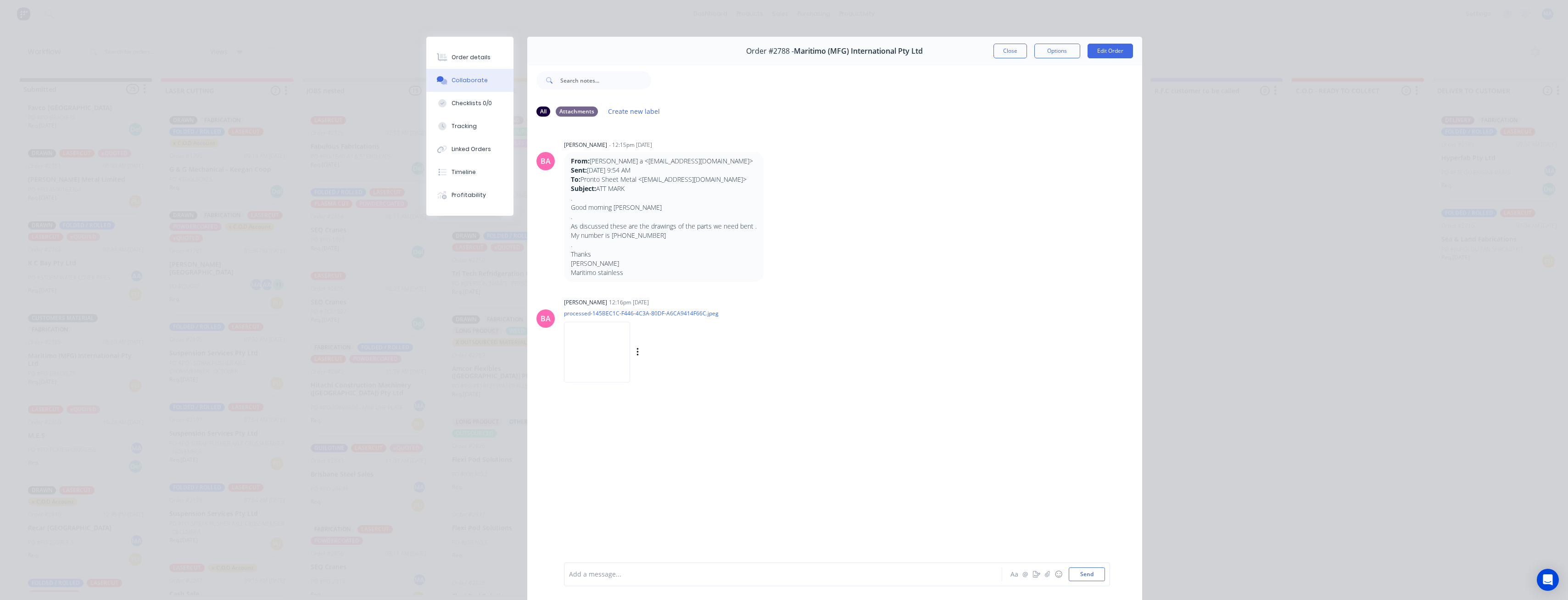
click at [595, 352] on img at bounding box center [597, 352] width 66 height 60
click at [1002, 48] on button "Close" at bounding box center [1010, 51] width 34 height 15
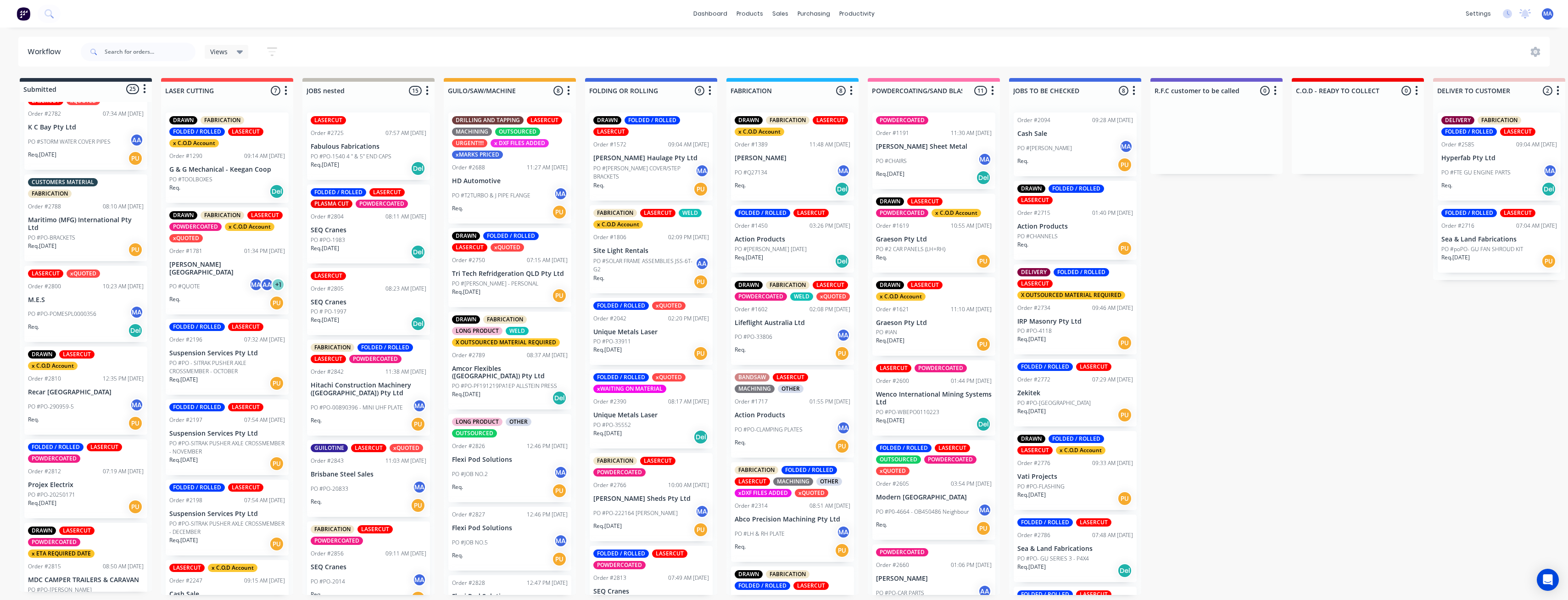
scroll to position [689, 0]
click at [88, 313] on p "PO #PO-POMESPL0000356" at bounding box center [62, 313] width 68 height 9
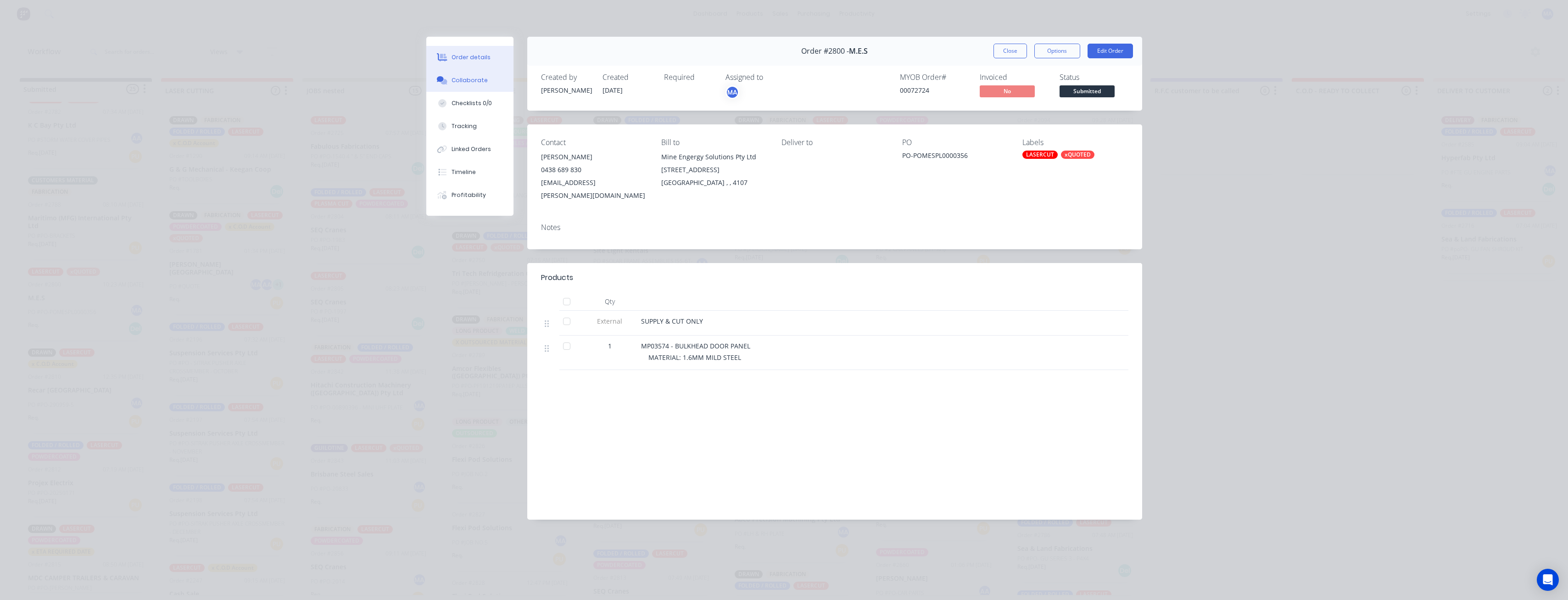
click at [462, 75] on button "Collaborate" at bounding box center [469, 81] width 87 height 23
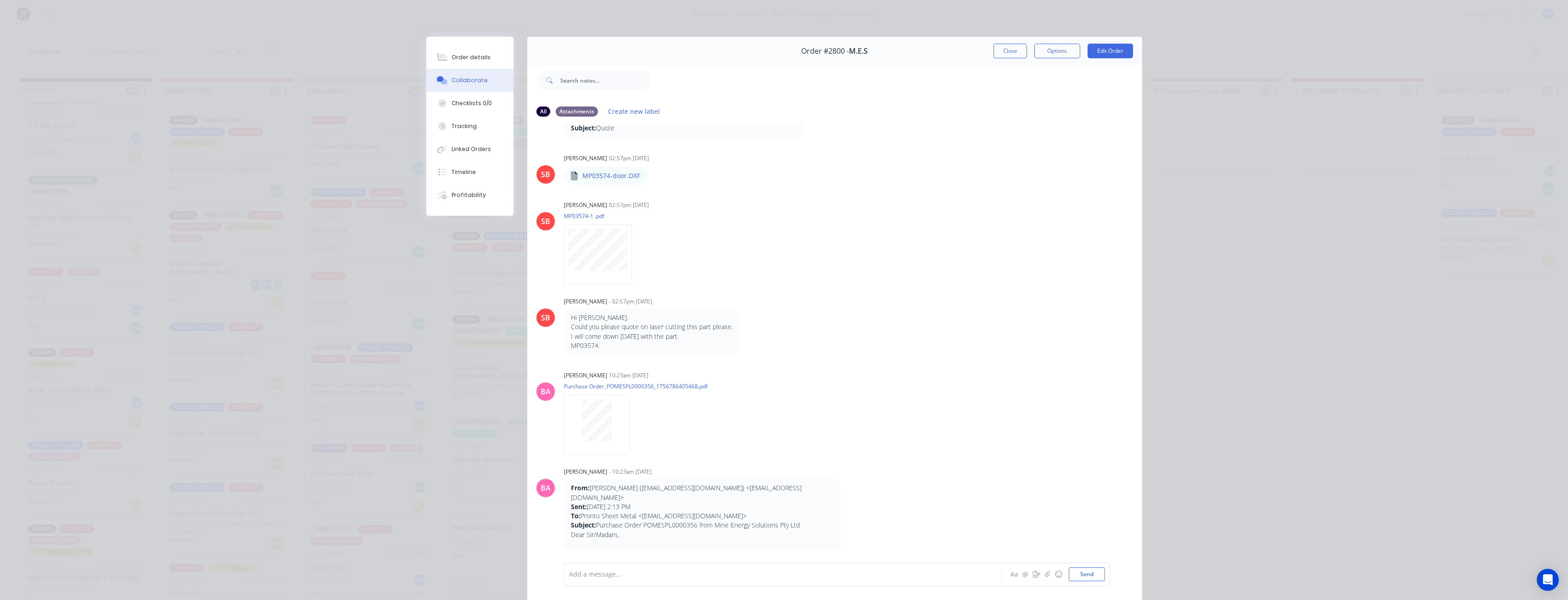
scroll to position [138, 0]
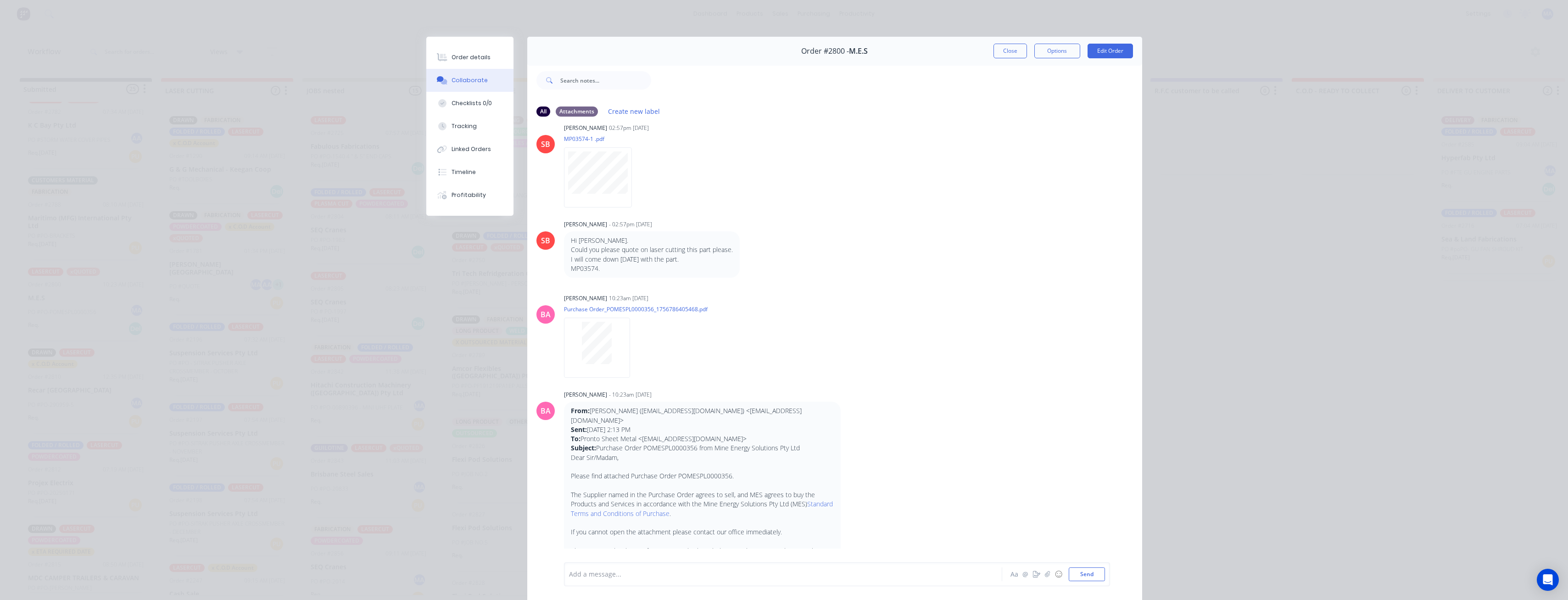
click at [1009, 53] on button "Close" at bounding box center [1010, 51] width 34 height 15
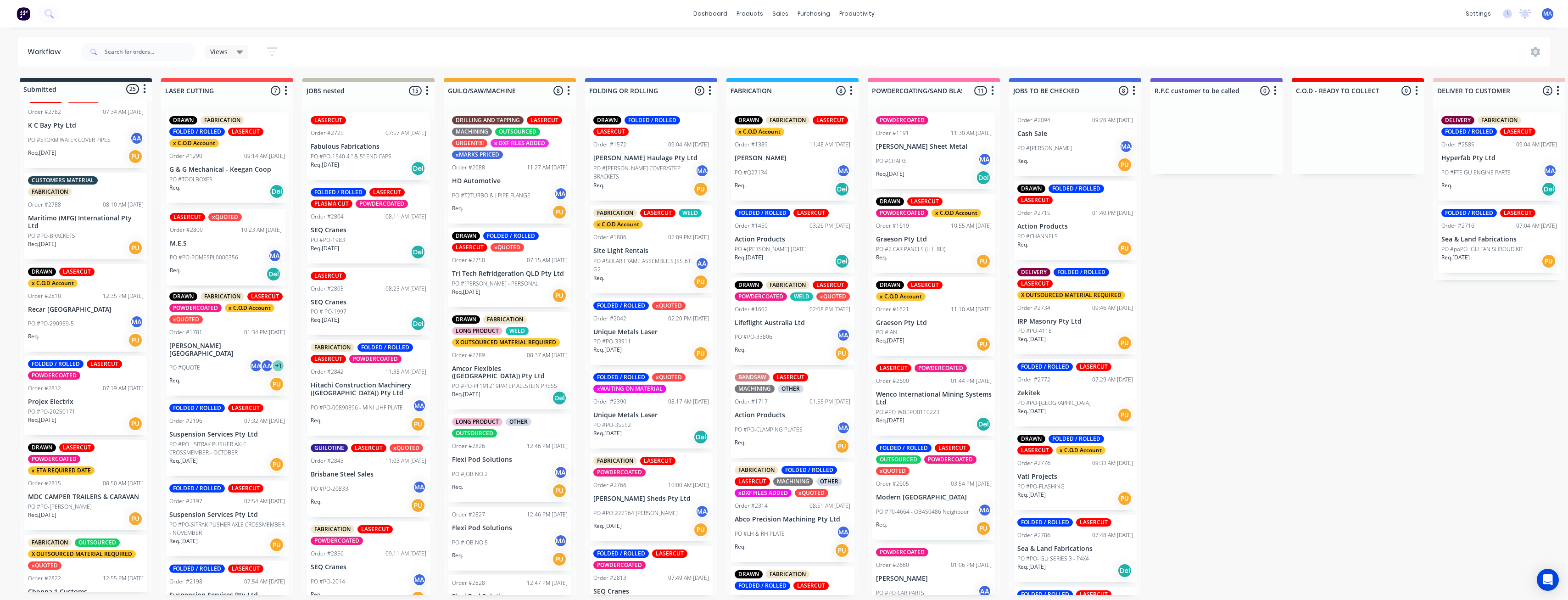
drag, startPoint x: 76, startPoint y: 320, endPoint x: 226, endPoint y: 256, distance: 163.1
click at [224, 261] on div "Submitted 25 Status colour #273444 hex #273444 Save Cancel Summaries Total orde…" at bounding box center [1224, 336] width 2462 height 517
click at [94, 326] on div "PO #PO-290959-5 MA" at bounding box center [86, 324] width 116 height 18
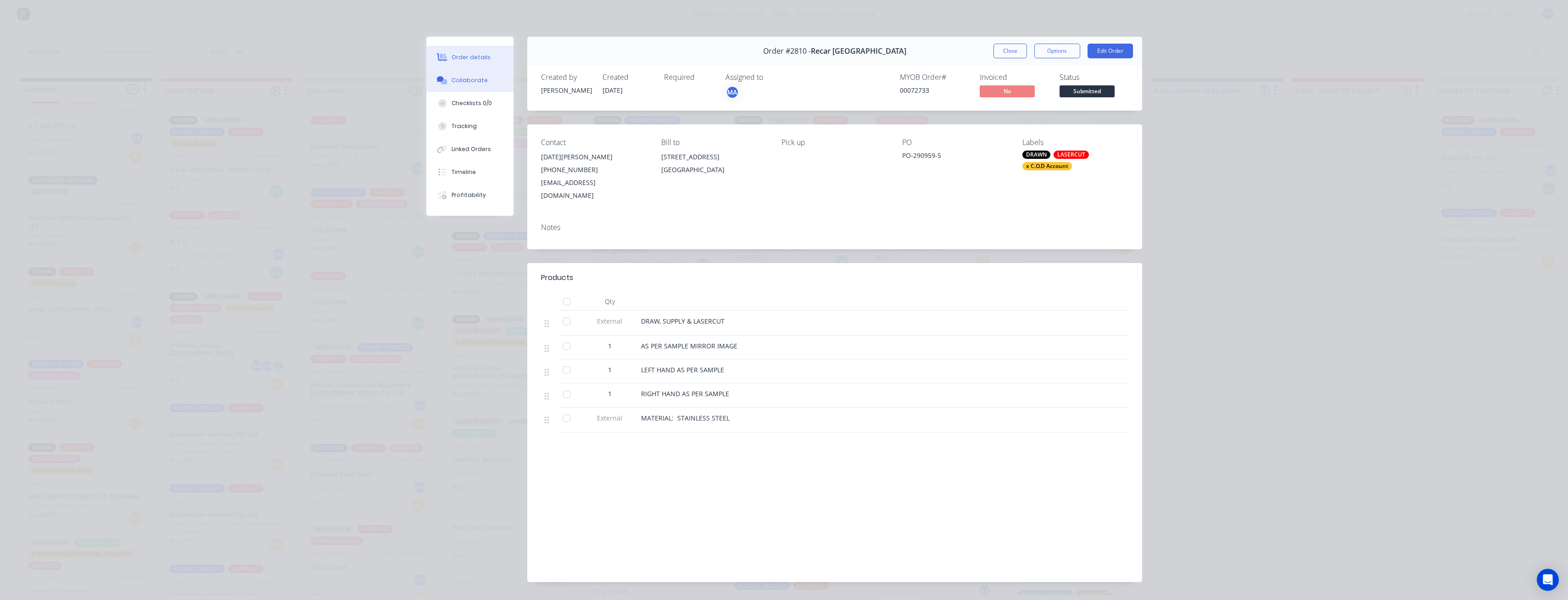
click at [476, 78] on div "Collaborate" at bounding box center [469, 81] width 36 height 9
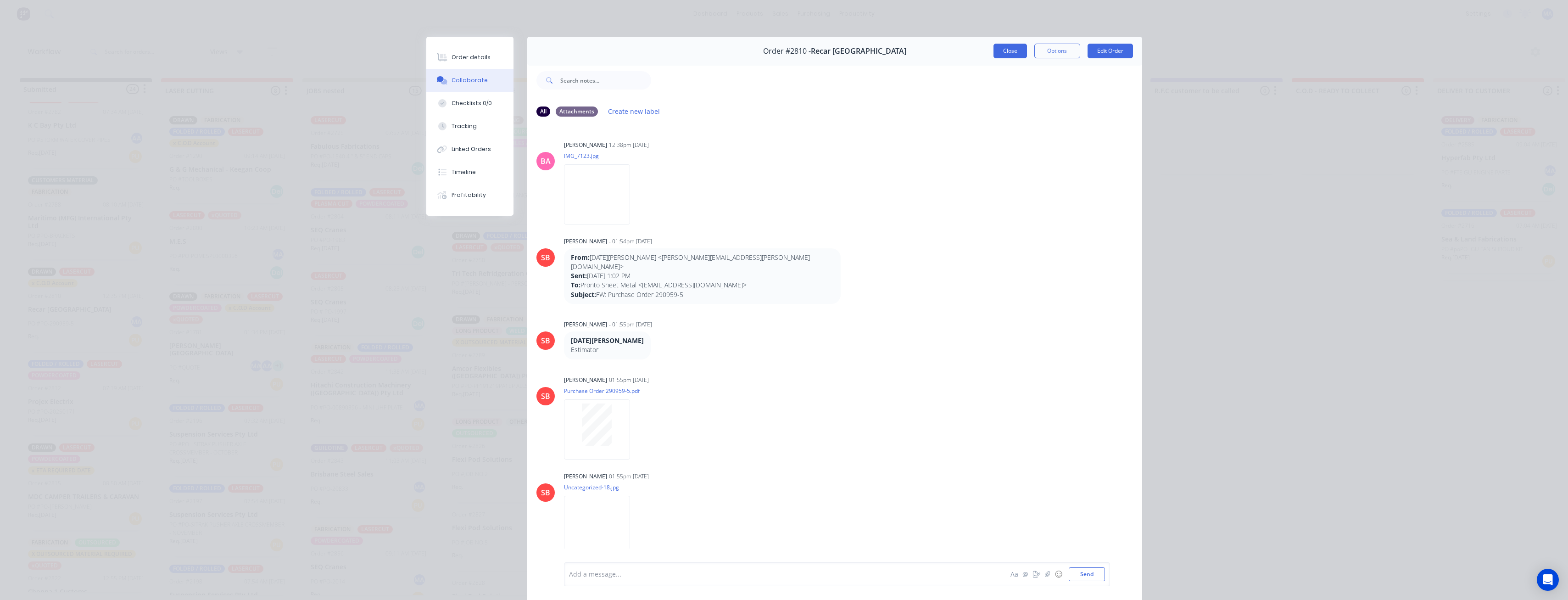
click at [1006, 50] on button "Close" at bounding box center [1010, 51] width 34 height 15
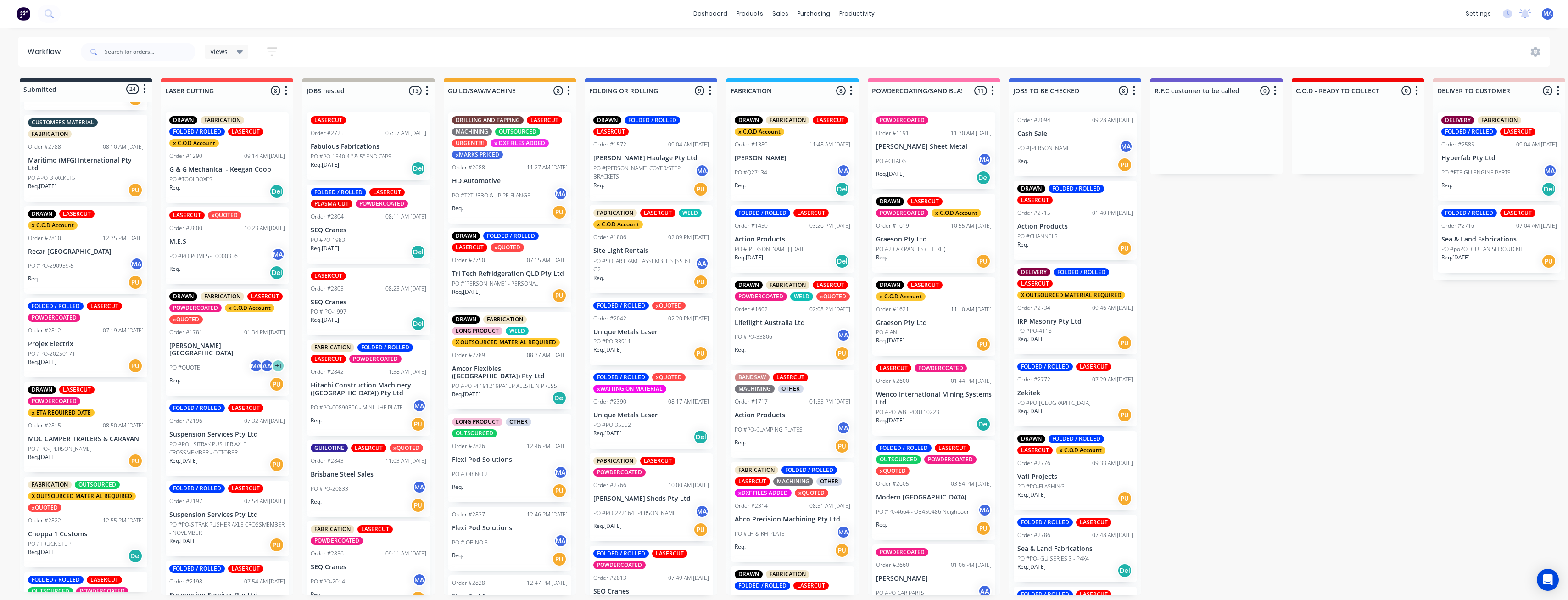
scroll to position [826, 0]
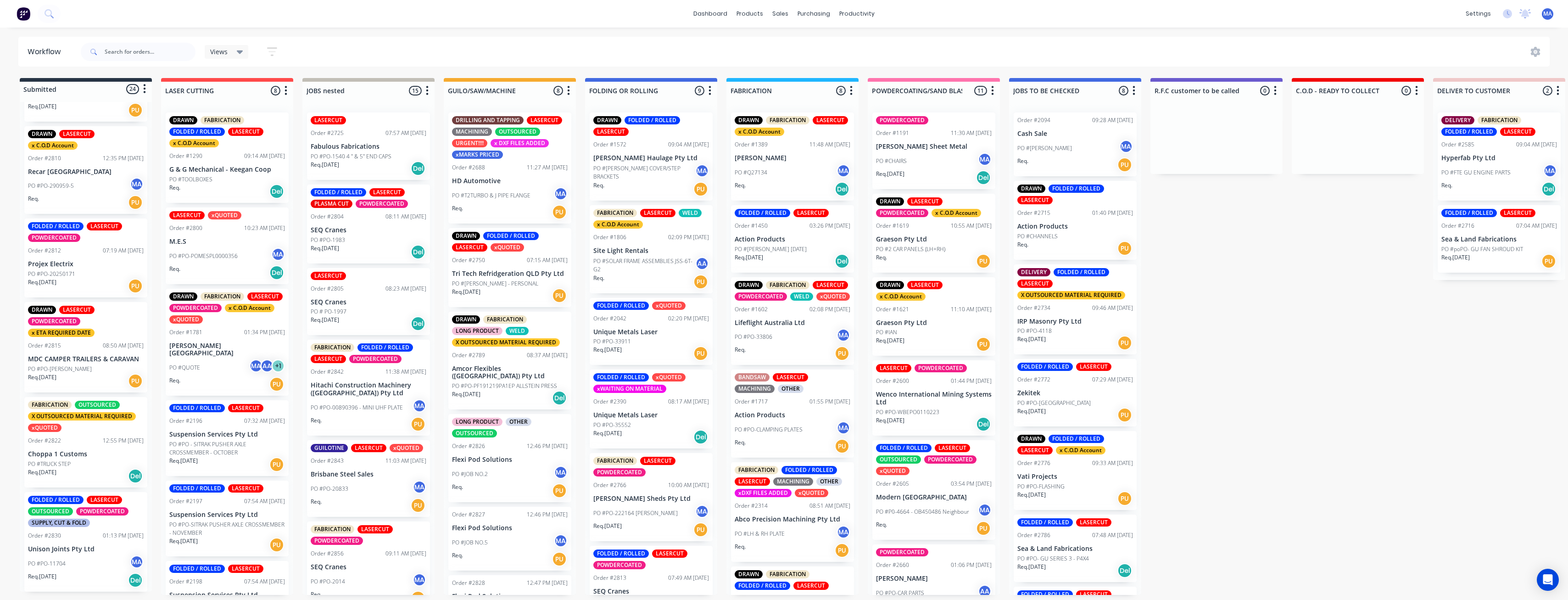
click at [100, 289] on div "Req. 03/09/25 PU" at bounding box center [86, 286] width 116 height 16
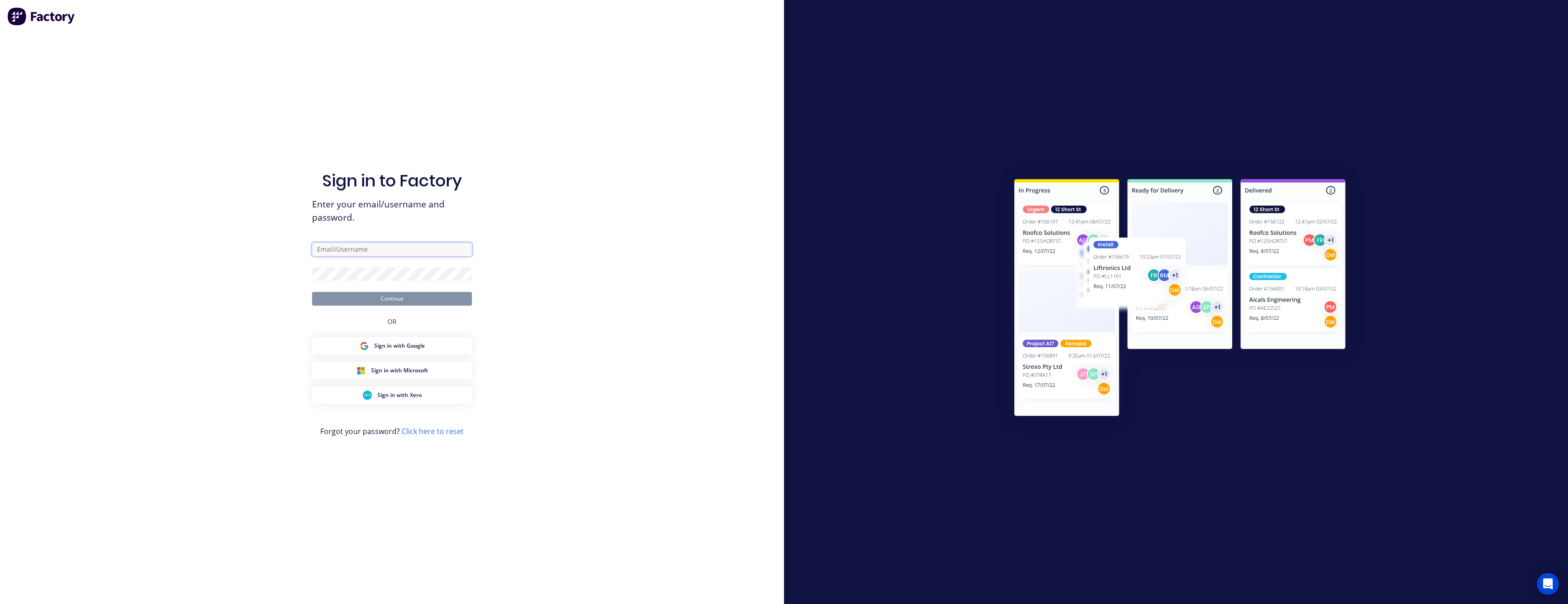
type input "matthewabrahams1234@gmail.com"
click at [366, 297] on button "Continue" at bounding box center [392, 299] width 160 height 14
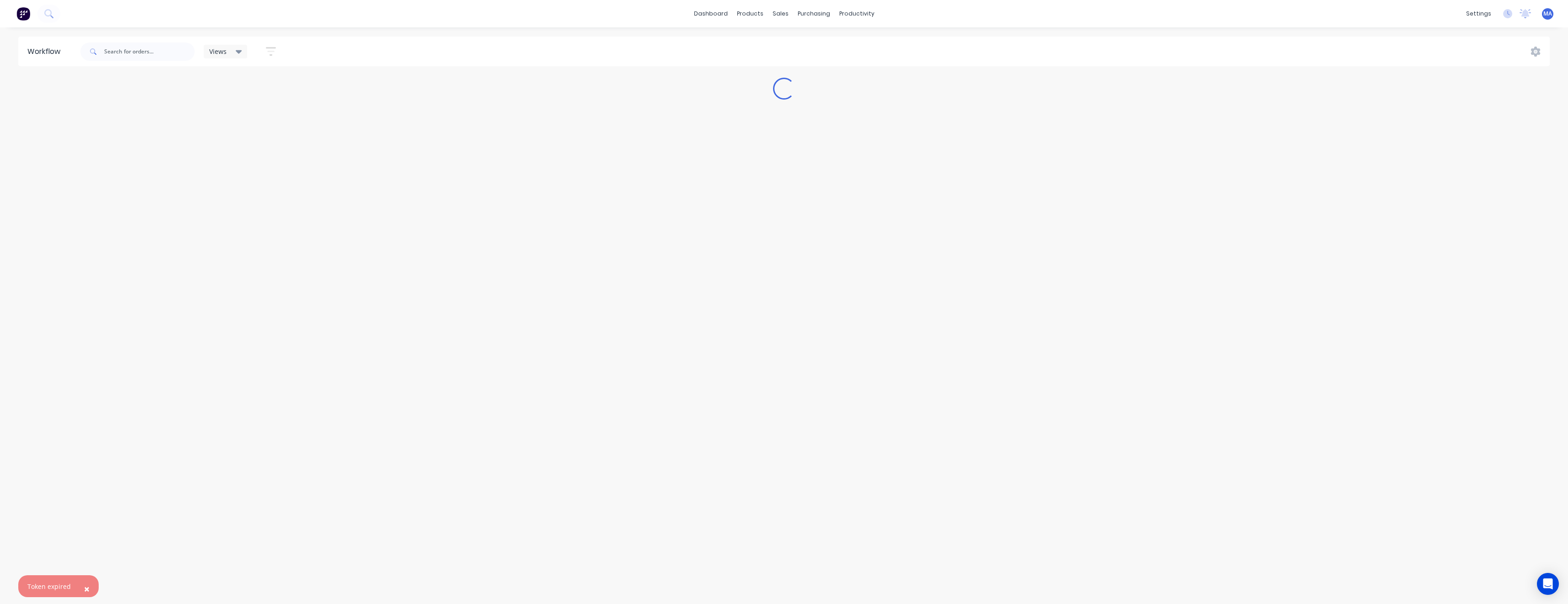
click at [84, 588] on span "×" at bounding box center [86, 589] width 5 height 13
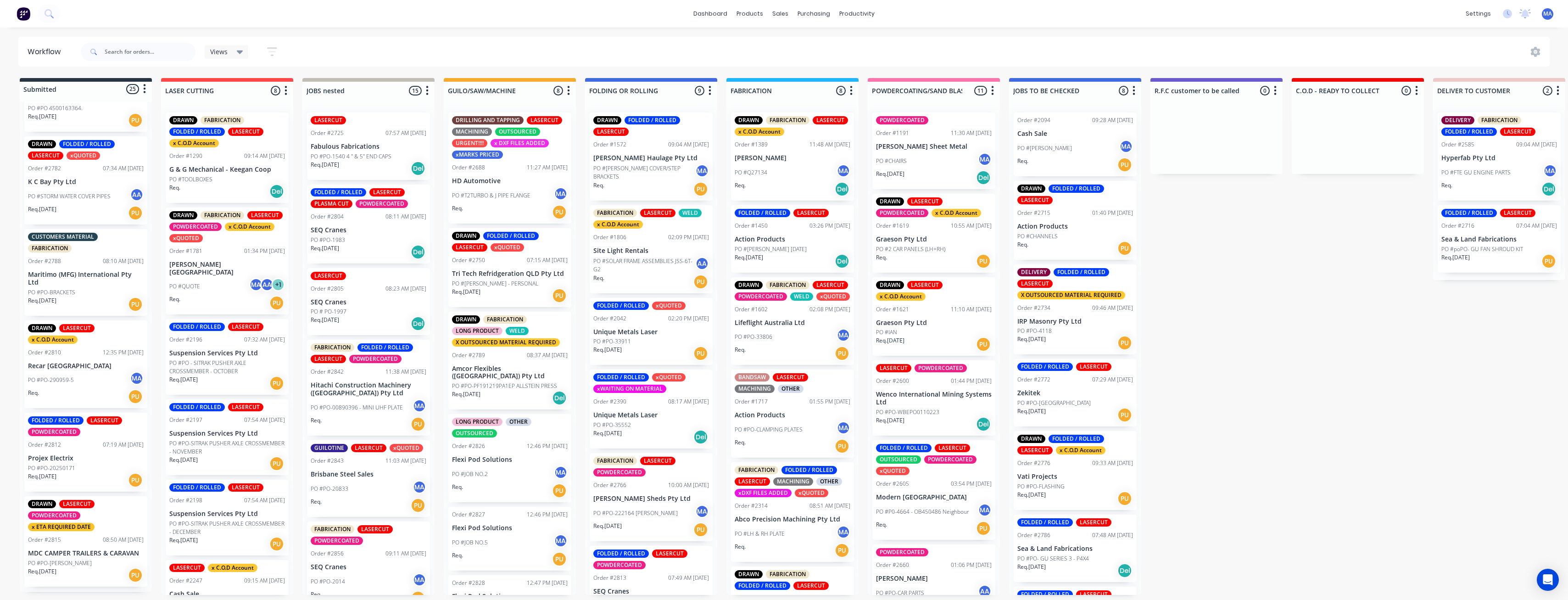
scroll to position [643, 0]
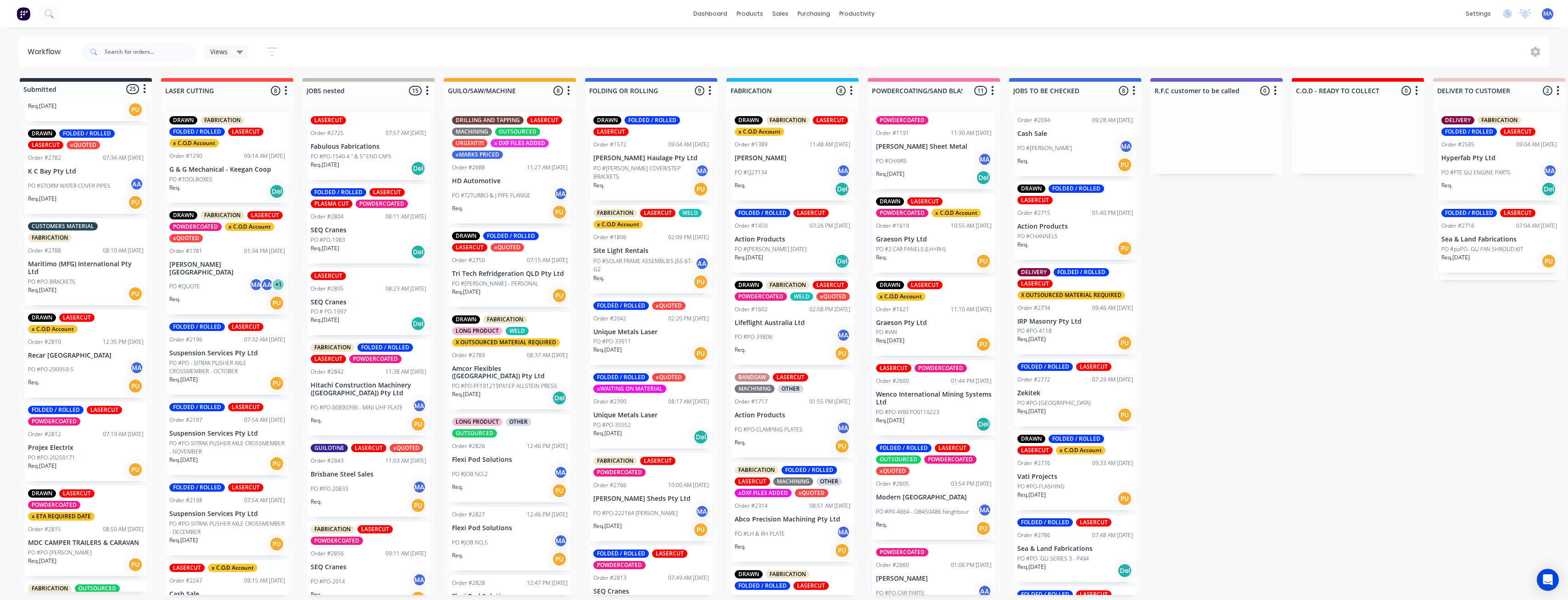
click at [106, 459] on div "PO #PO-20250171" at bounding box center [86, 458] width 116 height 9
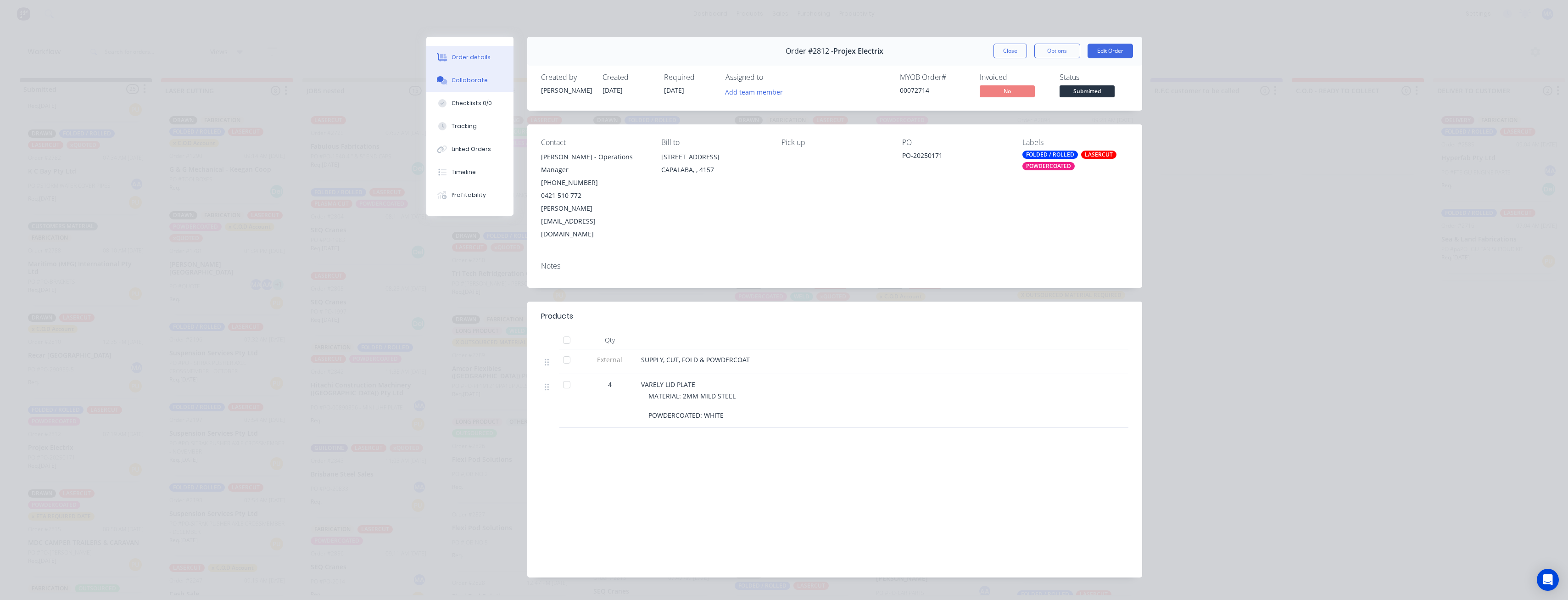
click at [490, 86] on button "Collaborate" at bounding box center [469, 81] width 87 height 23
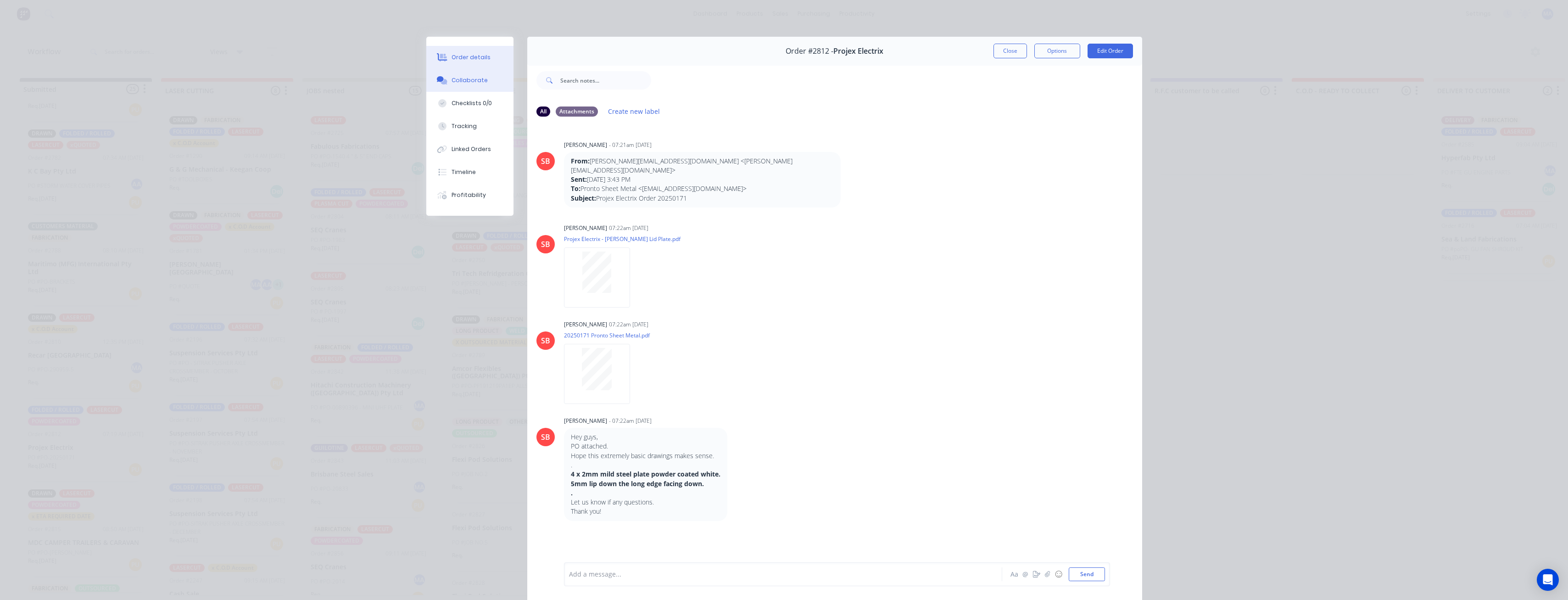
click at [487, 57] on button "Order details" at bounding box center [469, 57] width 87 height 23
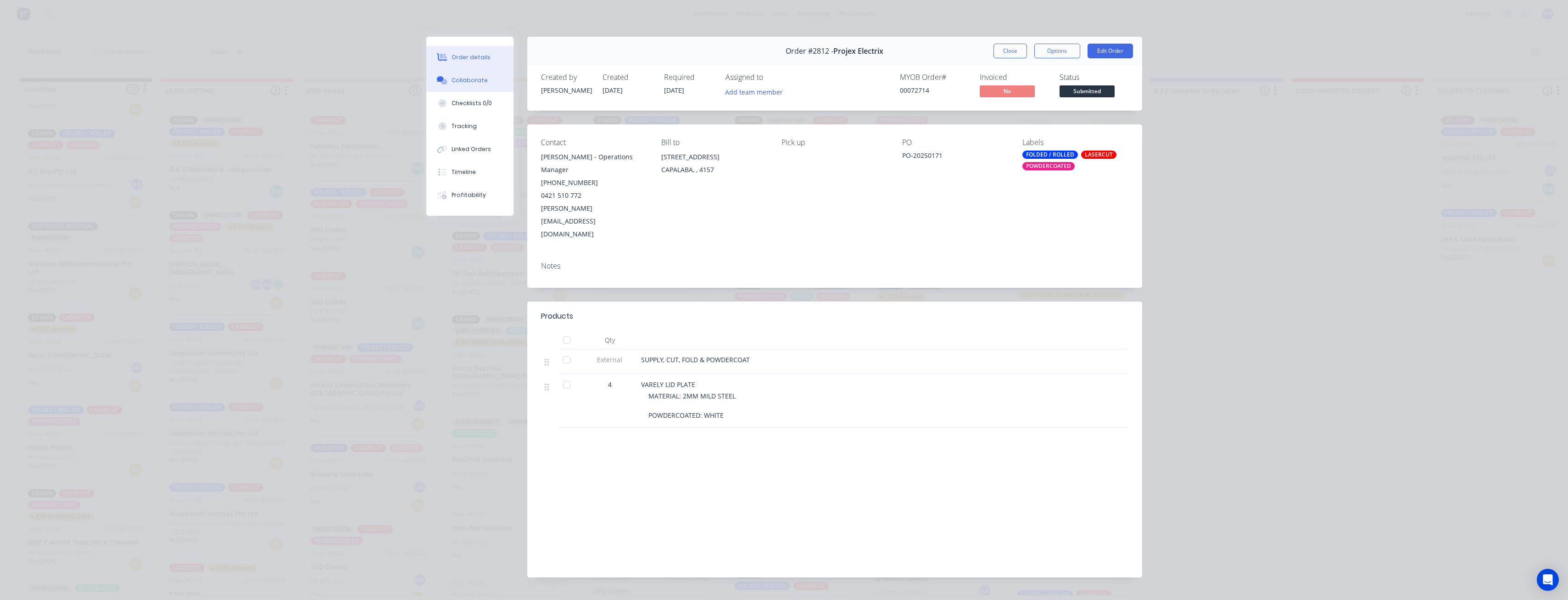
click at [475, 82] on div "Collaborate" at bounding box center [469, 81] width 36 height 9
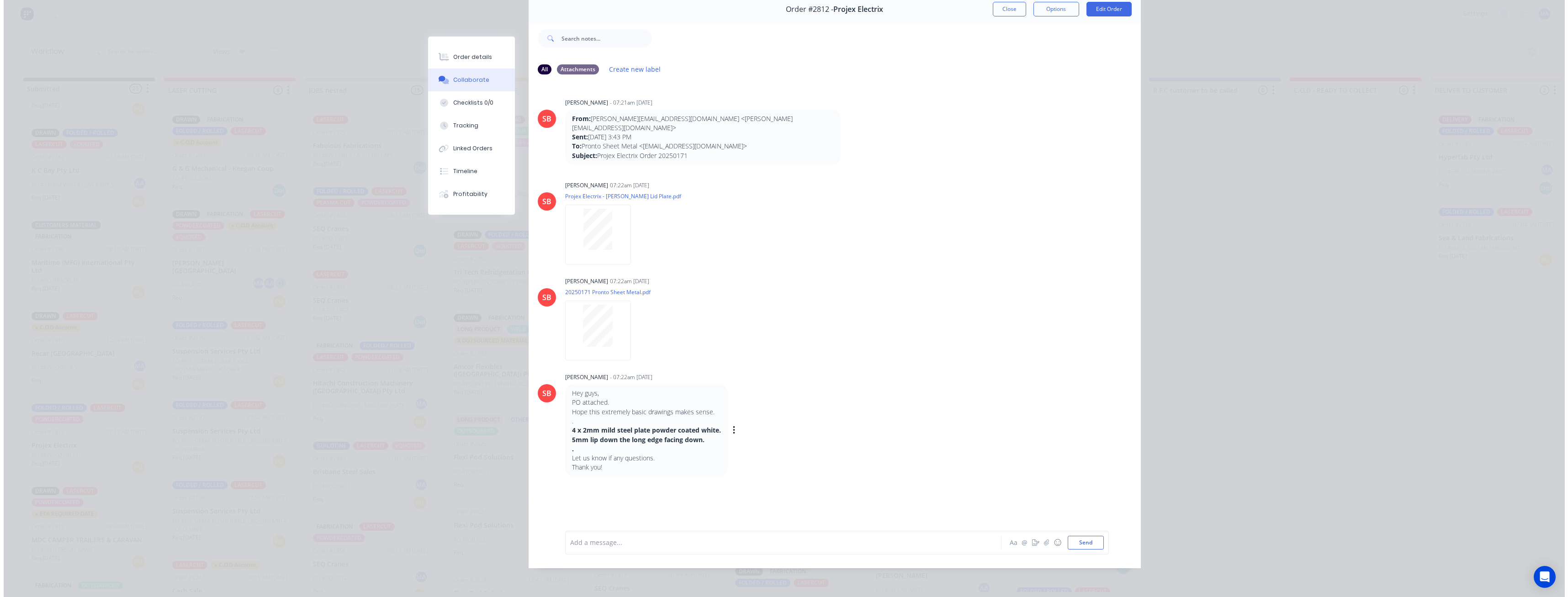
scroll to position [46, 0]
click at [615, 228] on div at bounding box center [594, 229] width 58 height 41
click at [1007, 2] on button "Close" at bounding box center [1006, 9] width 33 height 15
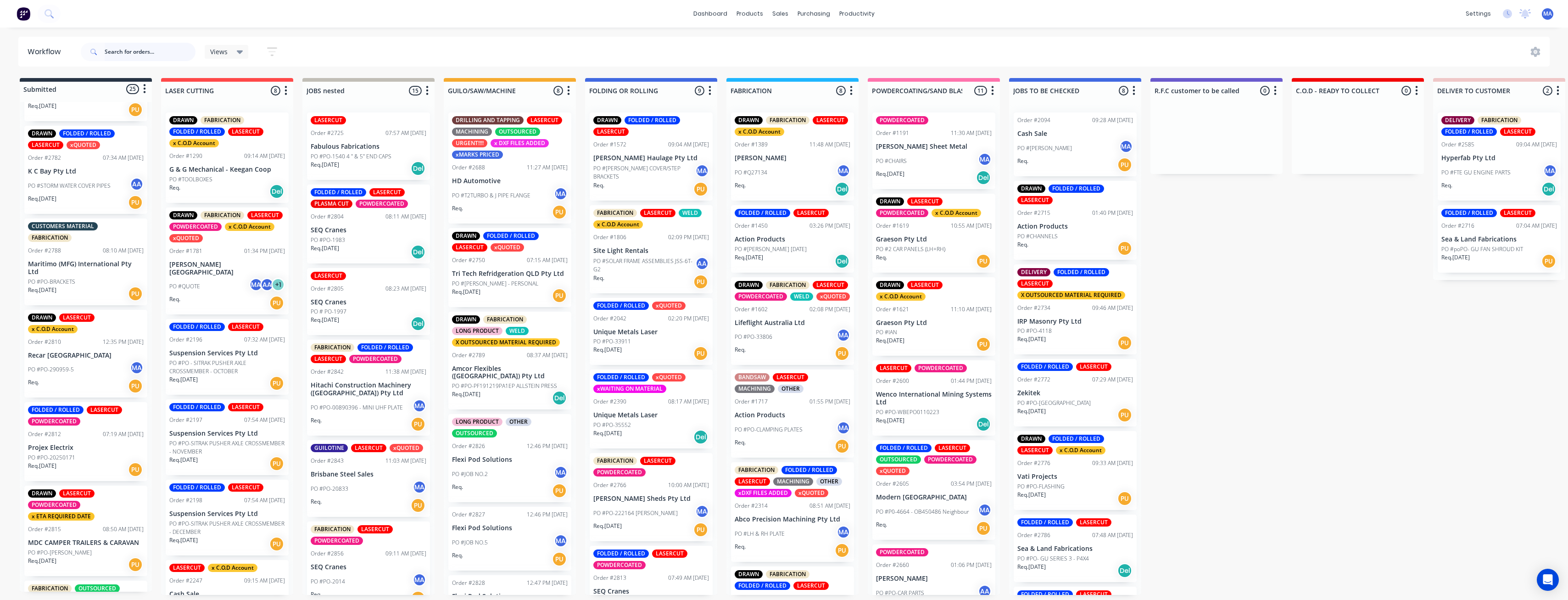
click at [148, 48] on input "text" at bounding box center [150, 52] width 91 height 18
type input "2805"
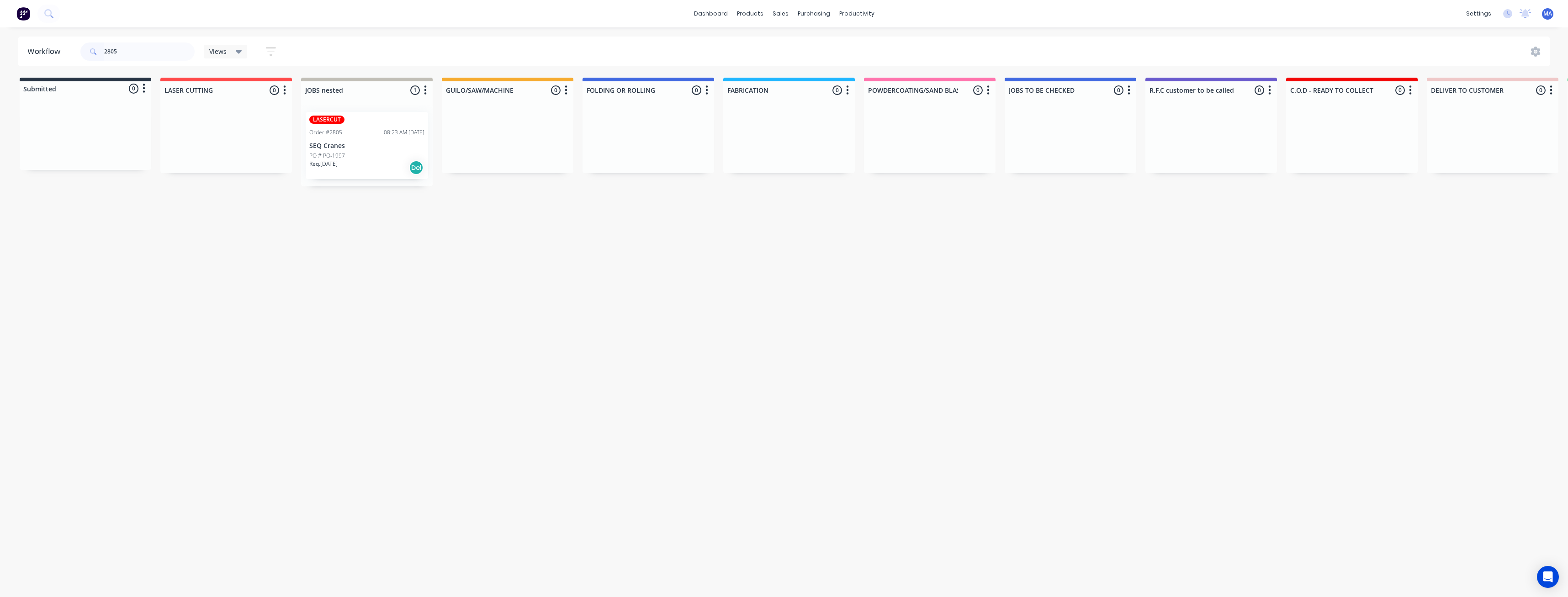
click at [407, 165] on div "Req. 02/09/25 Del" at bounding box center [366, 168] width 115 height 16
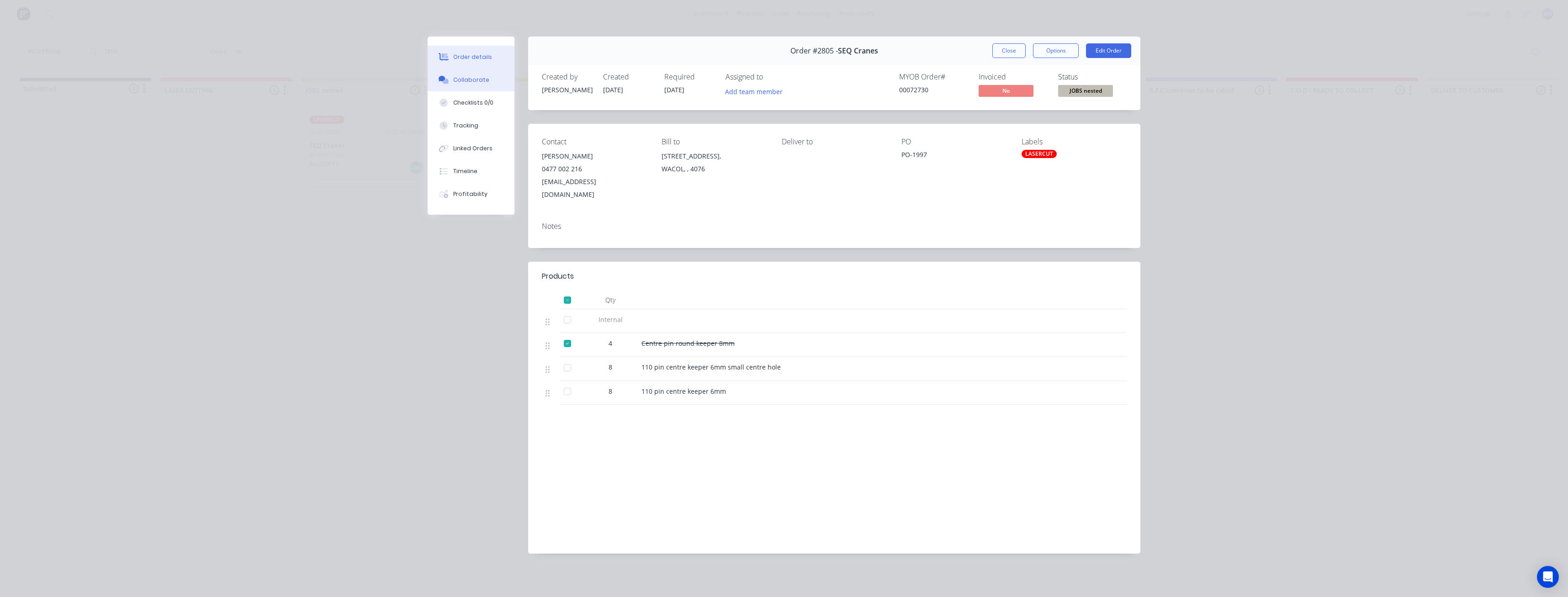
click at [482, 85] on button "Collaborate" at bounding box center [471, 80] width 87 height 23
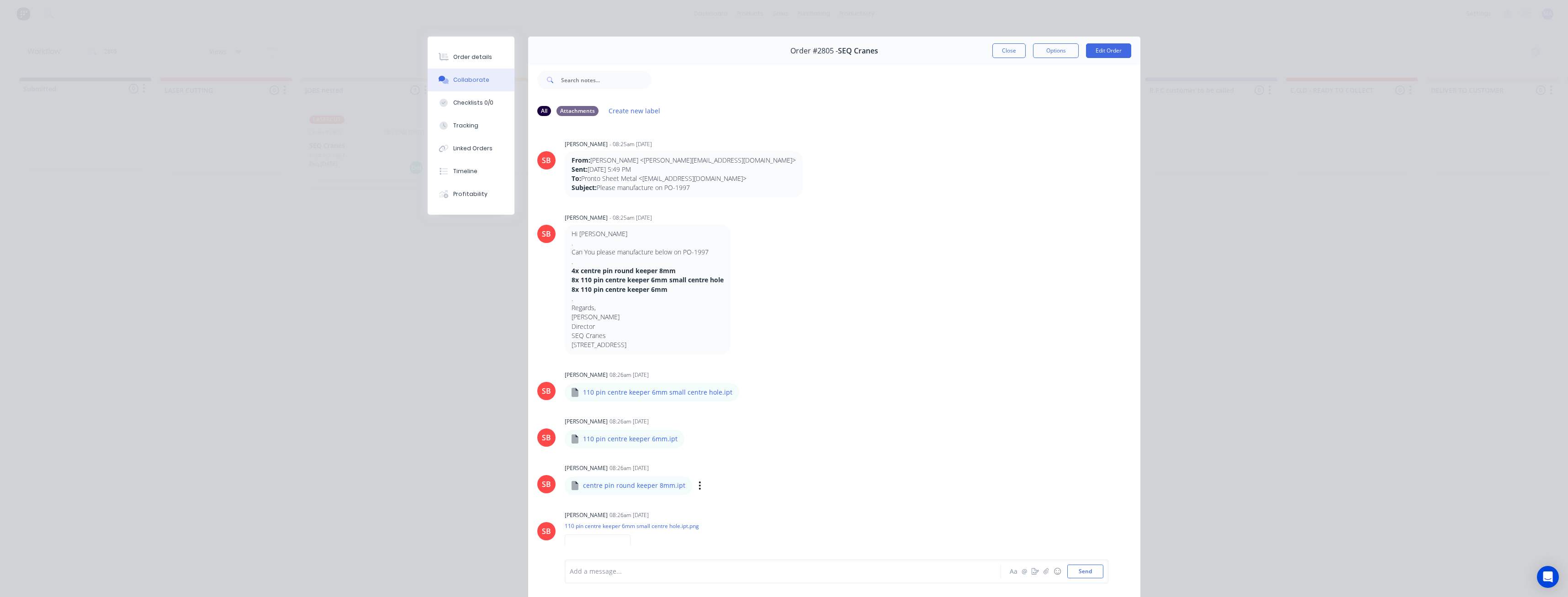
scroll to position [137, 0]
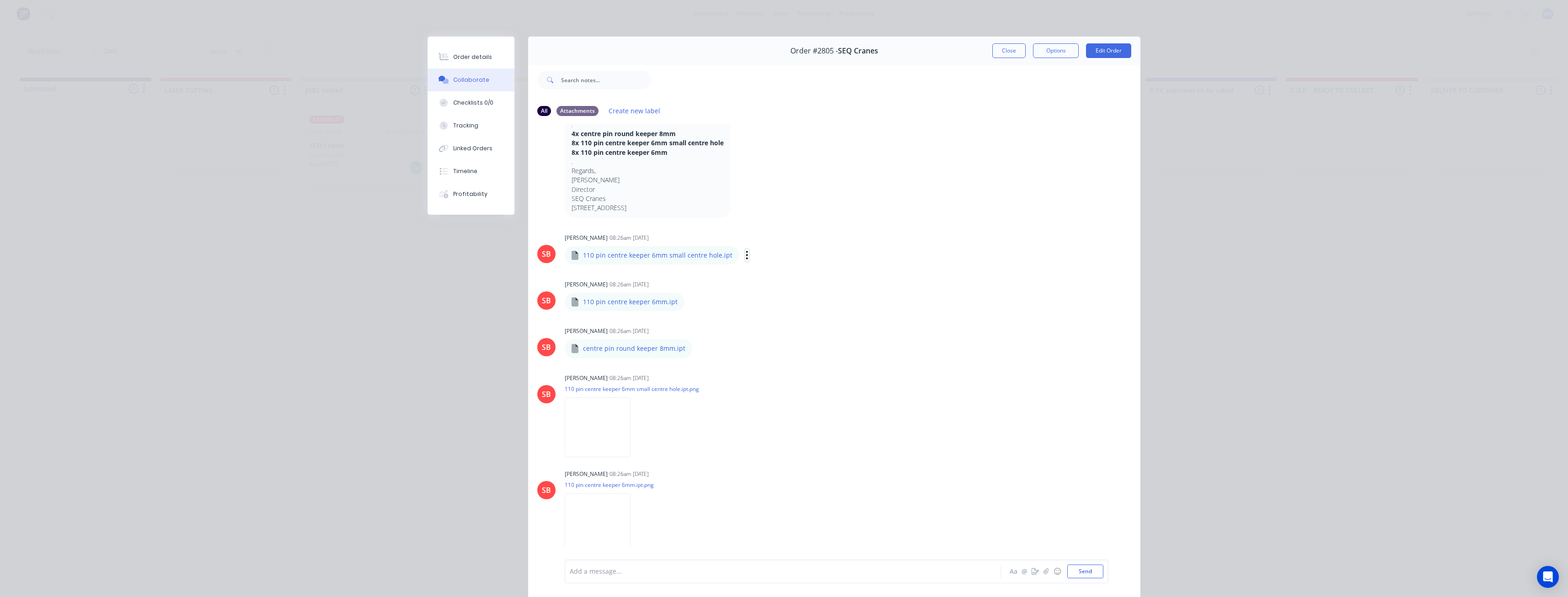
click at [746, 257] on icon "button" at bounding box center [747, 255] width 3 height 10
click at [770, 276] on button "Download" at bounding box center [807, 279] width 103 height 21
click at [1003, 46] on button "Close" at bounding box center [1009, 51] width 33 height 15
